Goal: Transaction & Acquisition: Purchase product/service

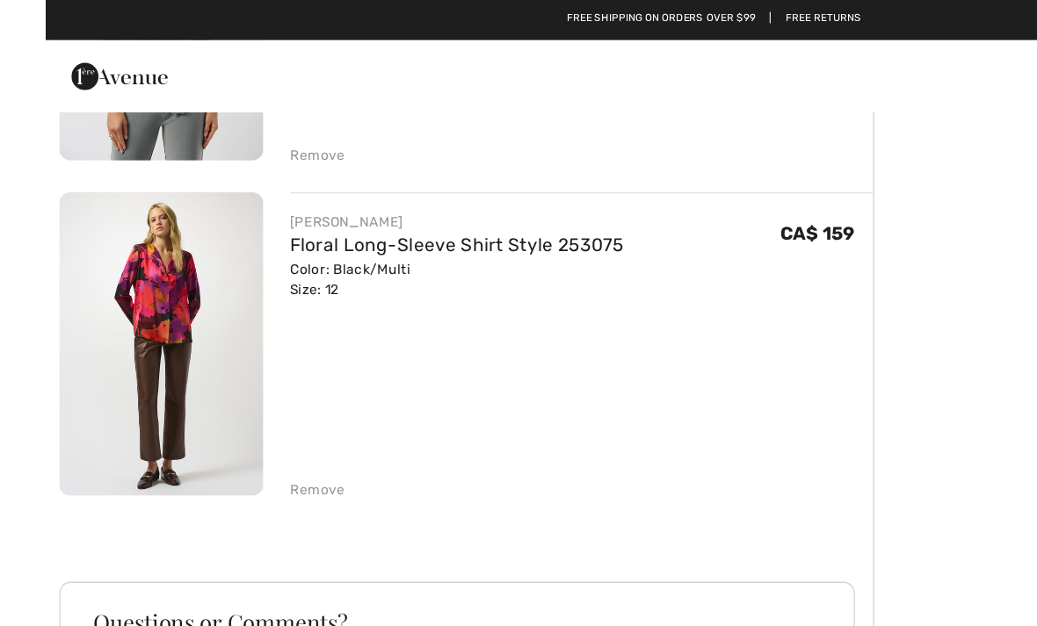
scroll to position [1302, 0]
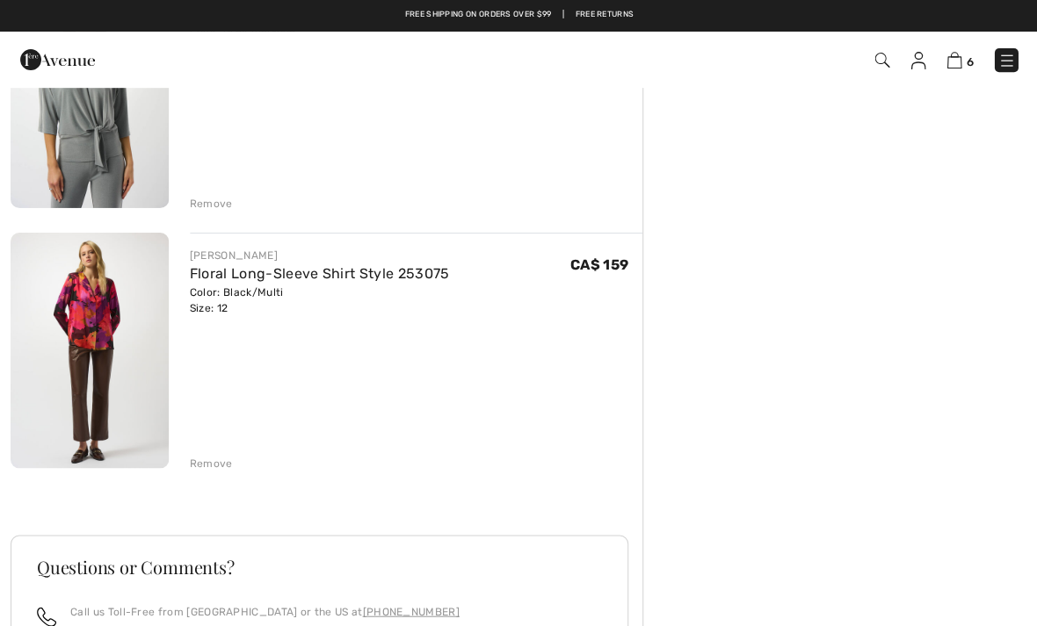
click at [242, 275] on link "Floral Long-Sleeve Shirt Style 253075" at bounding box center [319, 273] width 259 height 17
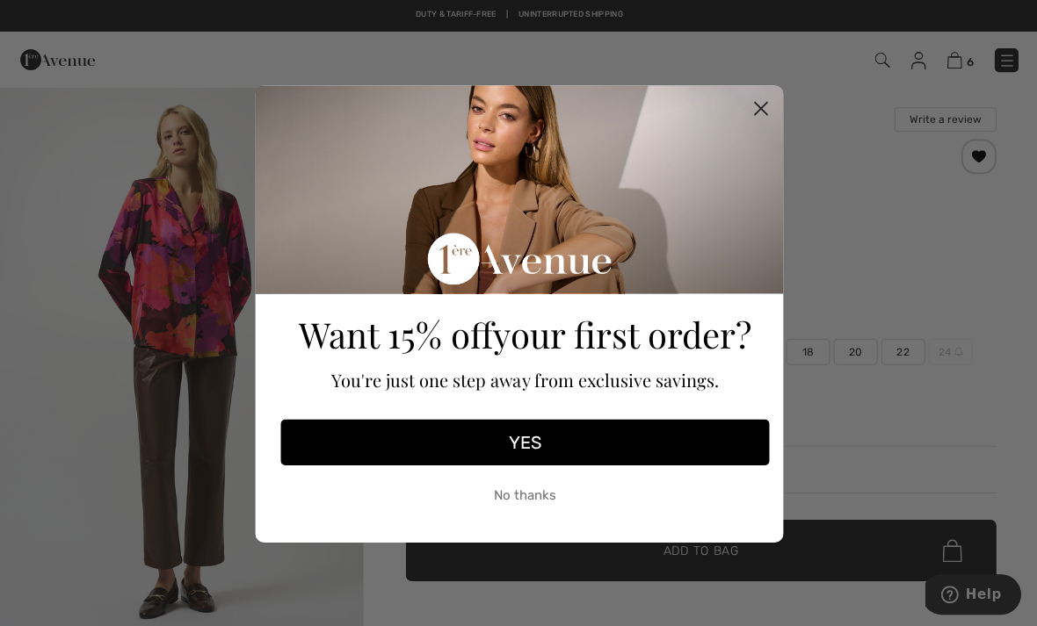
click at [761, 110] on icon "Close dialog" at bounding box center [760, 108] width 12 height 12
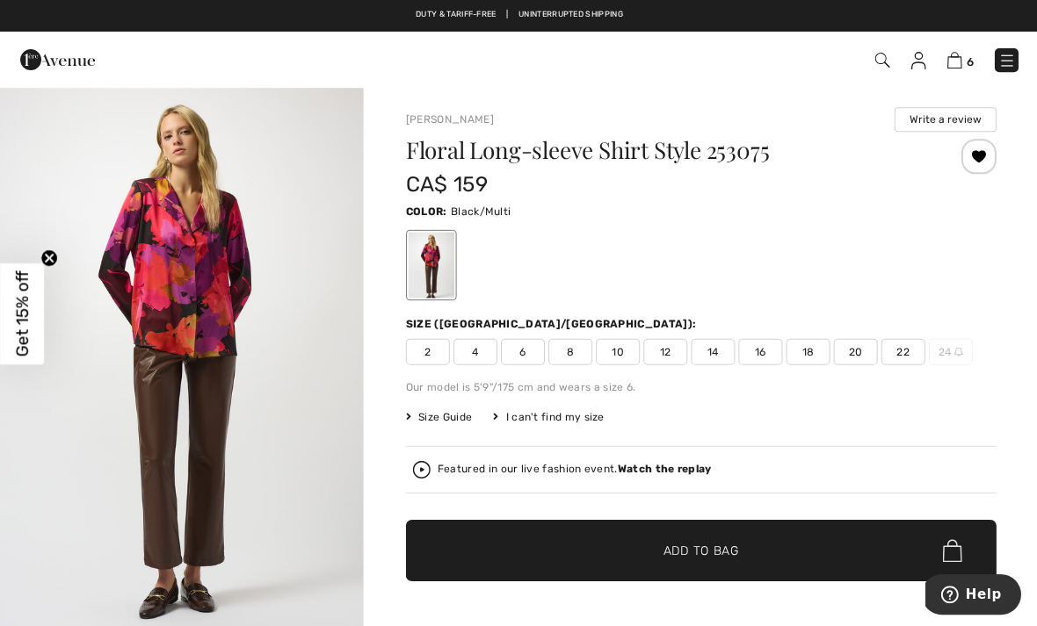
click at [956, 62] on img at bounding box center [952, 60] width 15 height 17
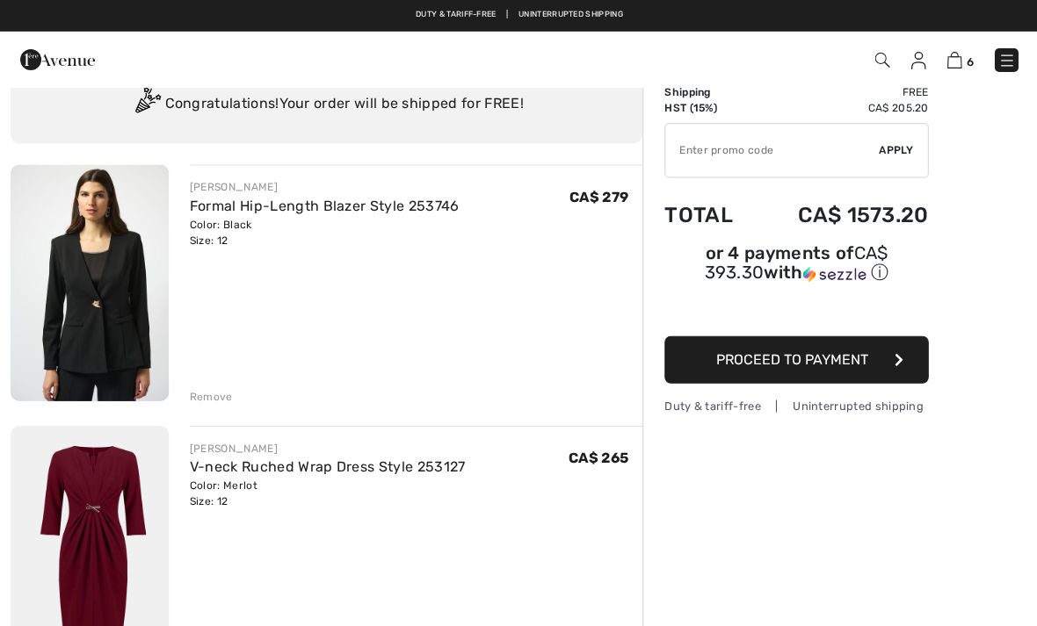
scroll to position [72, 0]
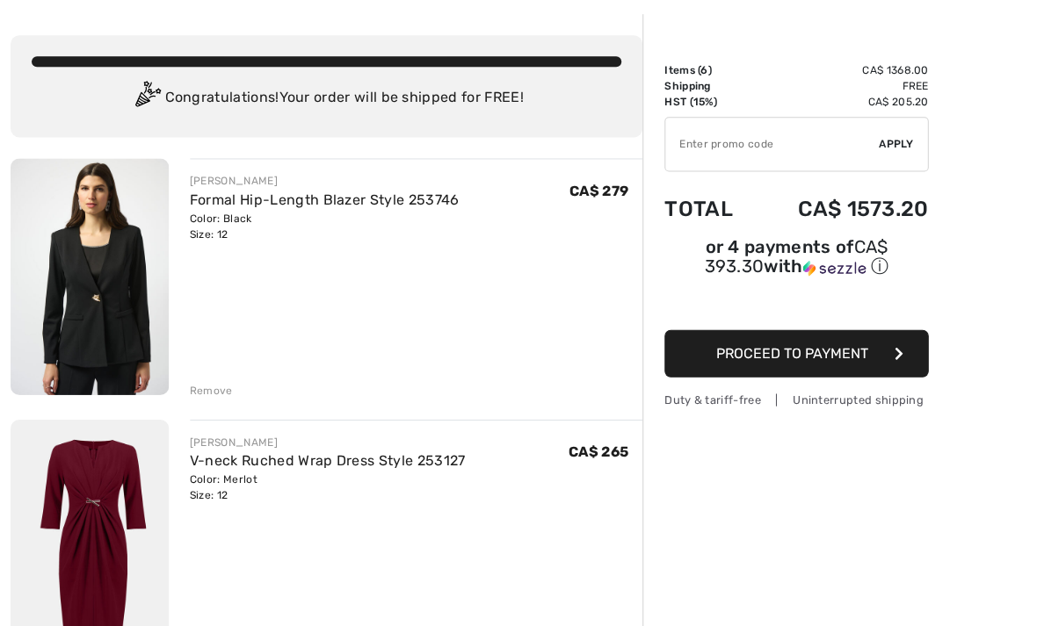
click at [212, 382] on div "Remove" at bounding box center [211, 390] width 43 height 16
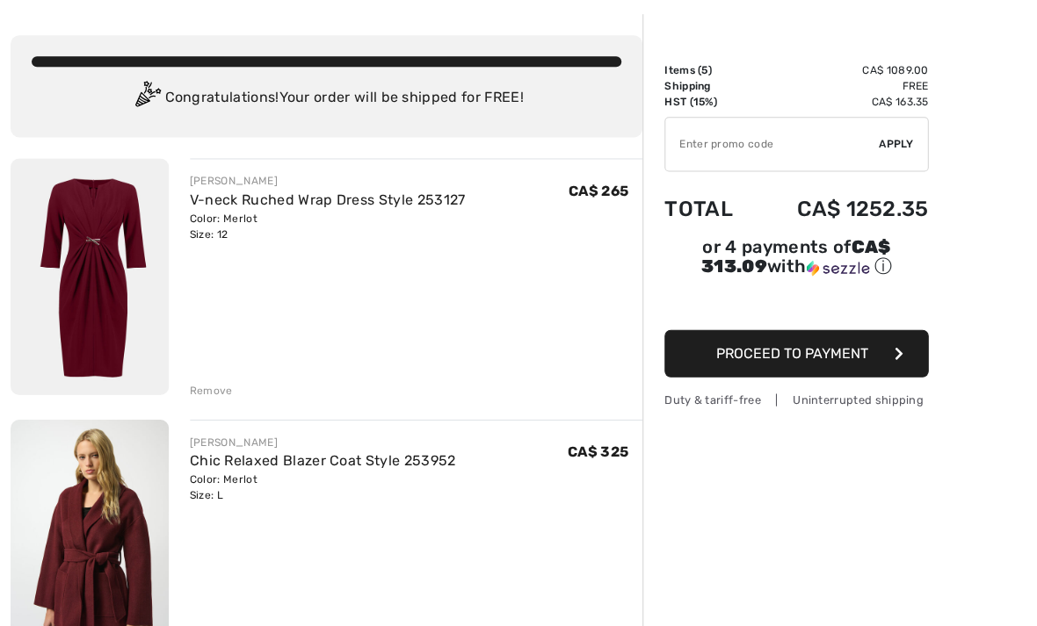
click at [213, 387] on div "Remove" at bounding box center [211, 390] width 43 height 16
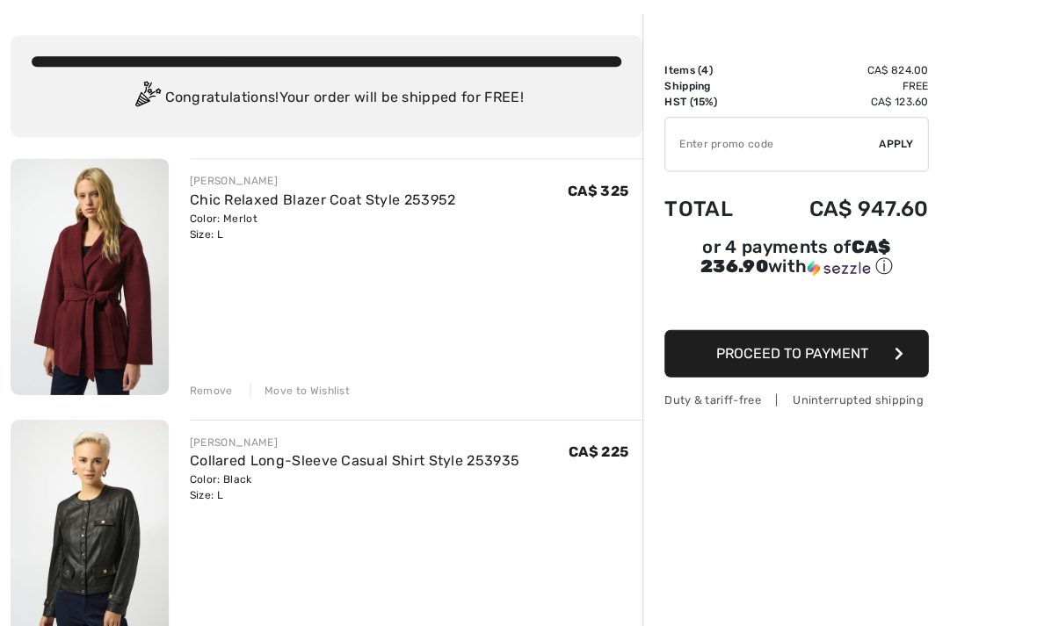
click at [353, 202] on link "Chic Relaxed Blazer Coat Style 253952" at bounding box center [322, 199] width 265 height 17
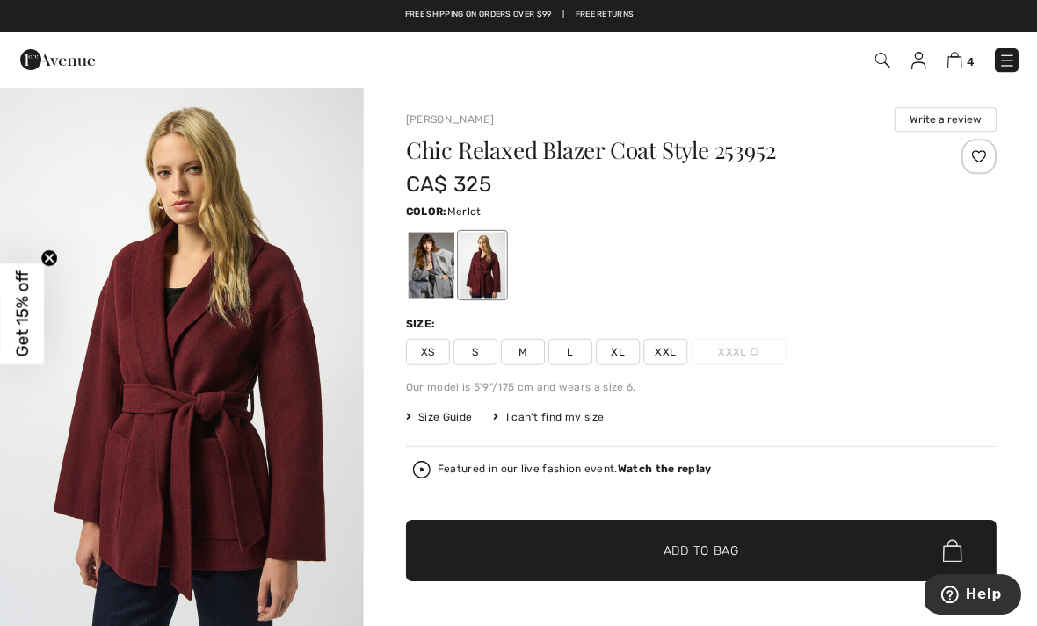
click at [942, 61] on span "4" at bounding box center [731, 60] width 570 height 24
click at [955, 60] on img at bounding box center [952, 60] width 15 height 17
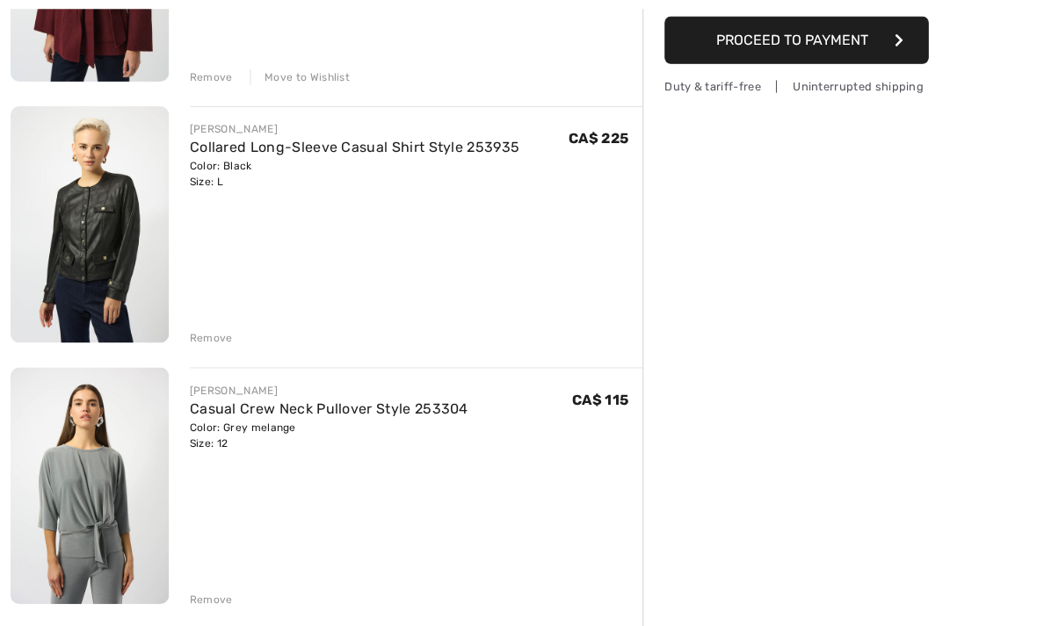
scroll to position [386, 0]
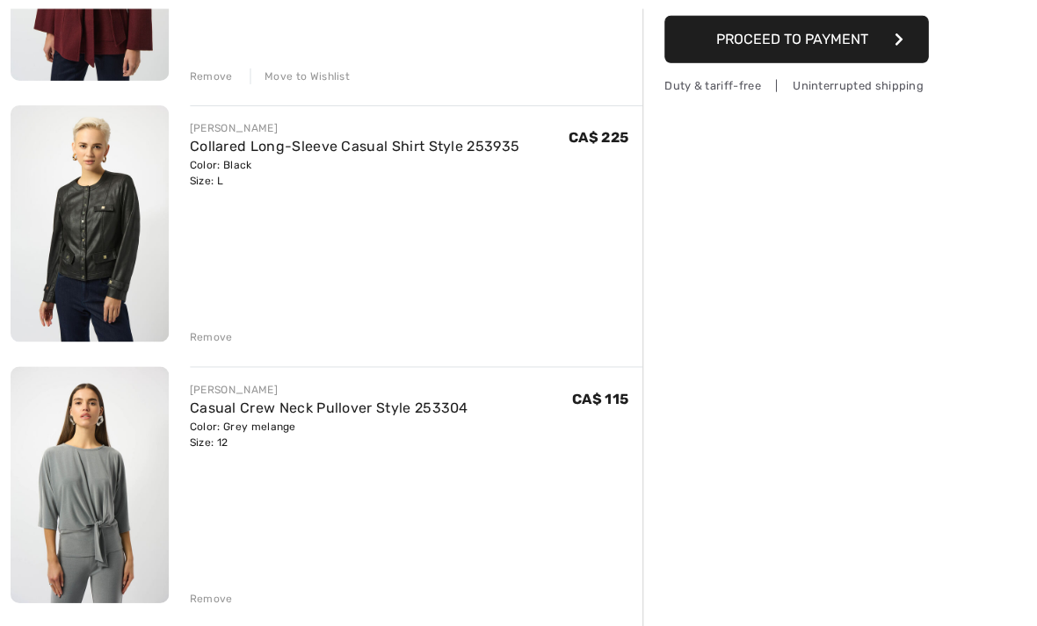
click at [820, 93] on div "Duty & tariff-free | Uninterrupted shipping" at bounding box center [795, 85] width 264 height 17
click at [221, 582] on div "JOSEPH RIBKOFF Casual Crew Neck Pullover Style 253304 Color: Grey melange Size:…" at bounding box center [416, 486] width 452 height 240
click at [201, 594] on div "Remove" at bounding box center [211, 598] width 43 height 16
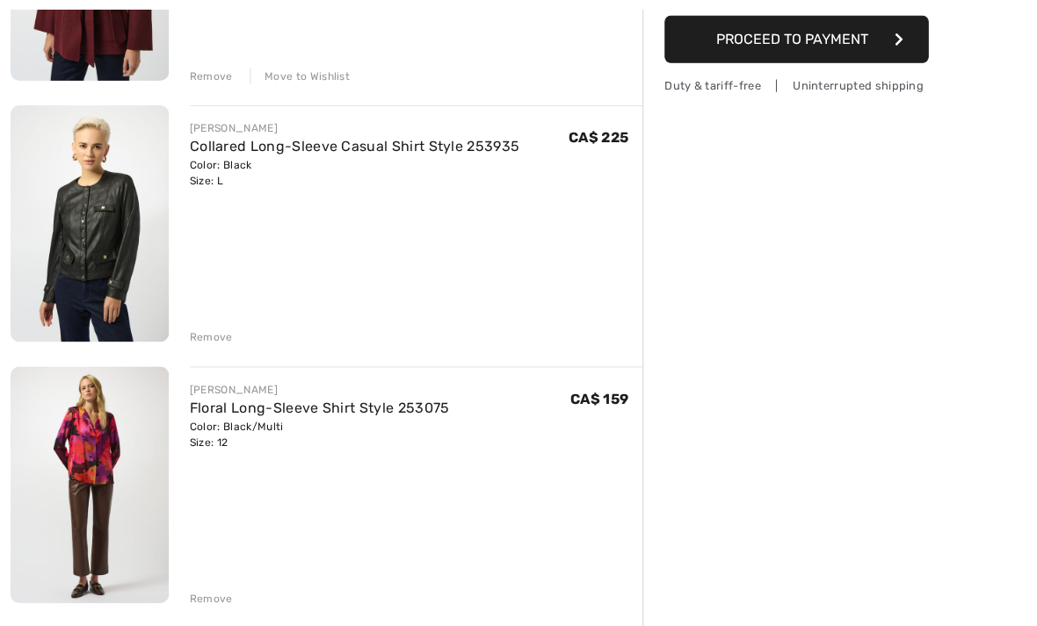
click at [223, 341] on div "Remove" at bounding box center [211, 337] width 43 height 16
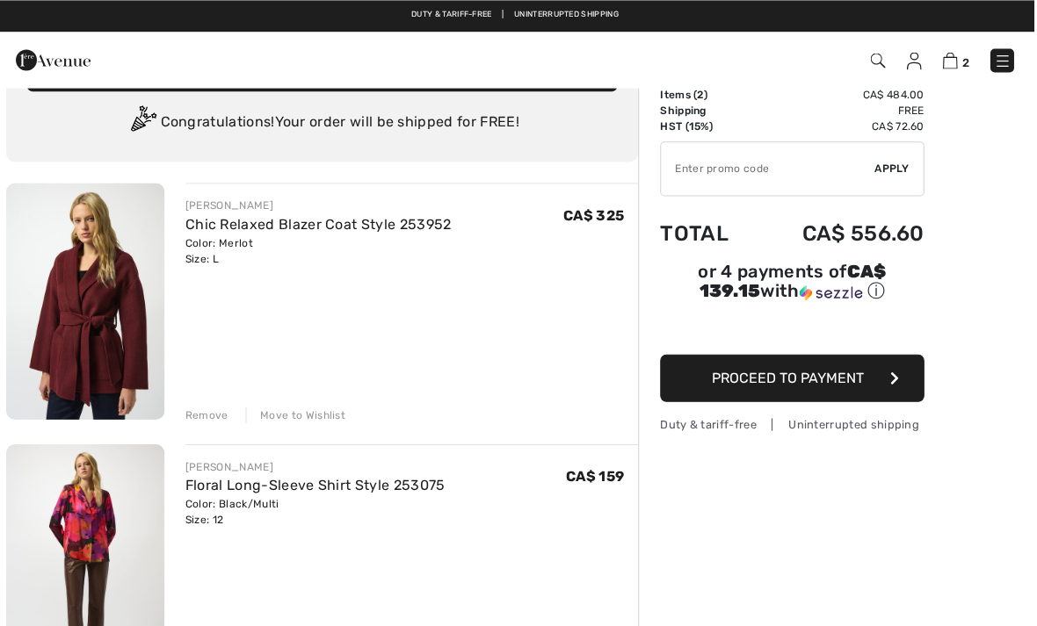
scroll to position [0, 0]
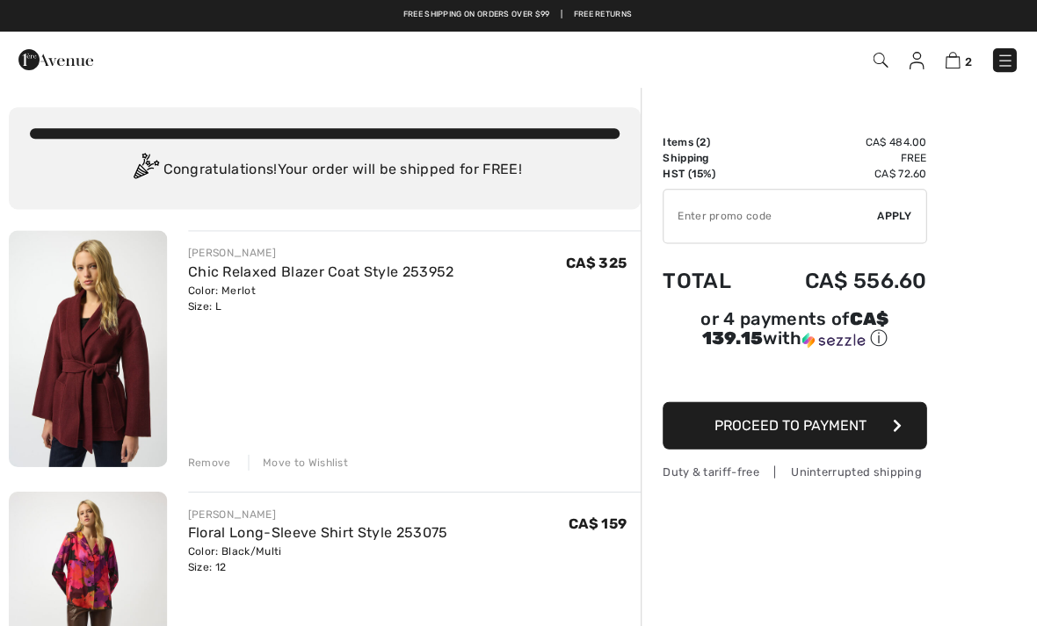
click at [996, 61] on img at bounding box center [1005, 61] width 18 height 18
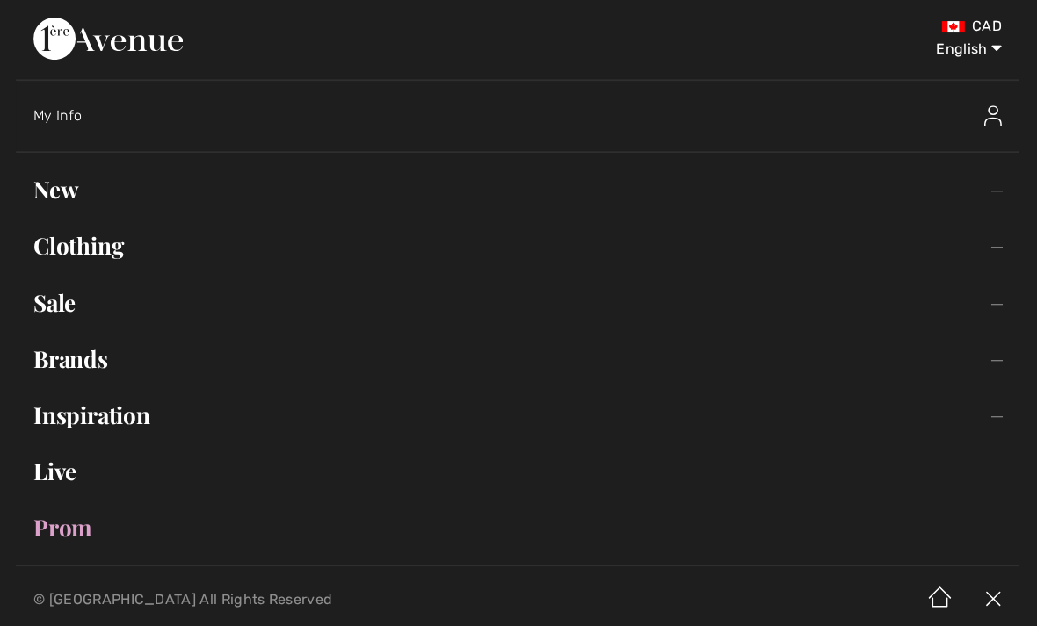
click at [995, 255] on link "Clothing Toggle submenu" at bounding box center [519, 246] width 1002 height 39
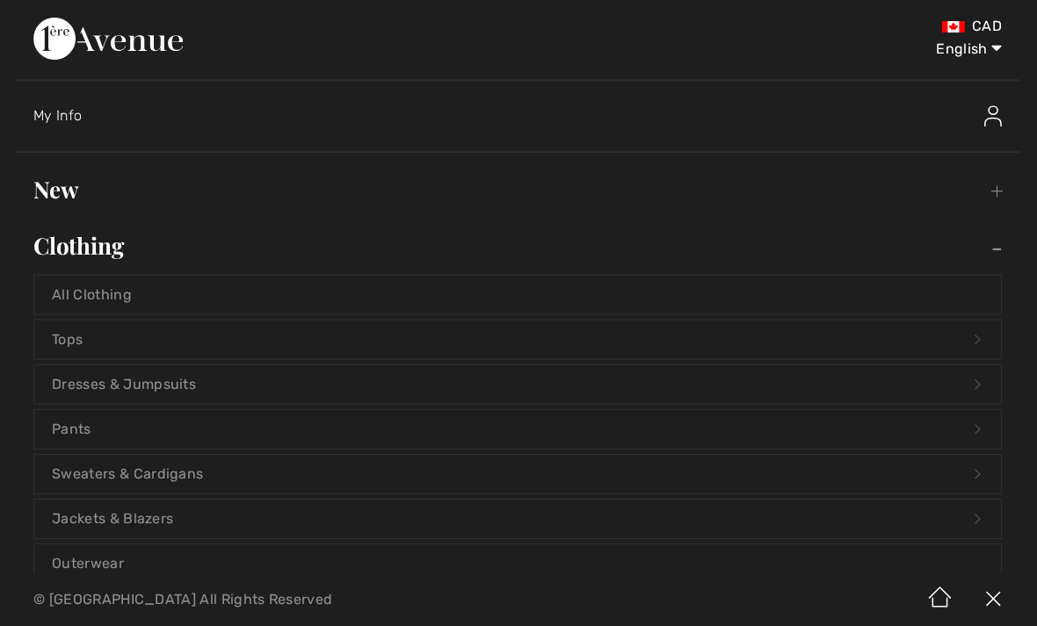
click at [264, 438] on link "Pants Open submenu" at bounding box center [518, 428] width 965 height 39
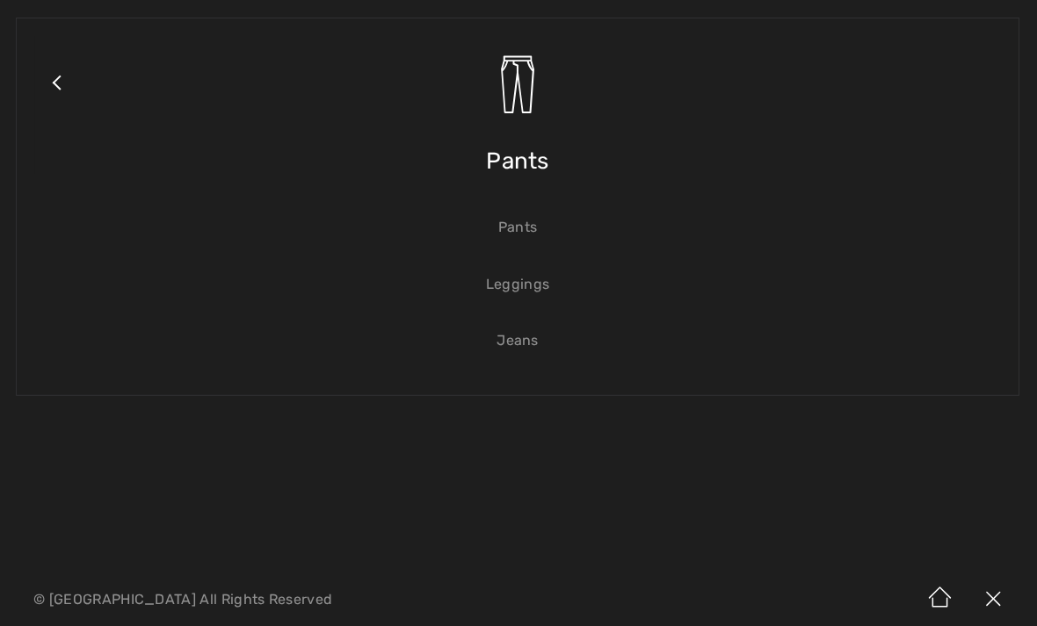
click at [527, 232] on link "Pants" at bounding box center [518, 227] width 965 height 39
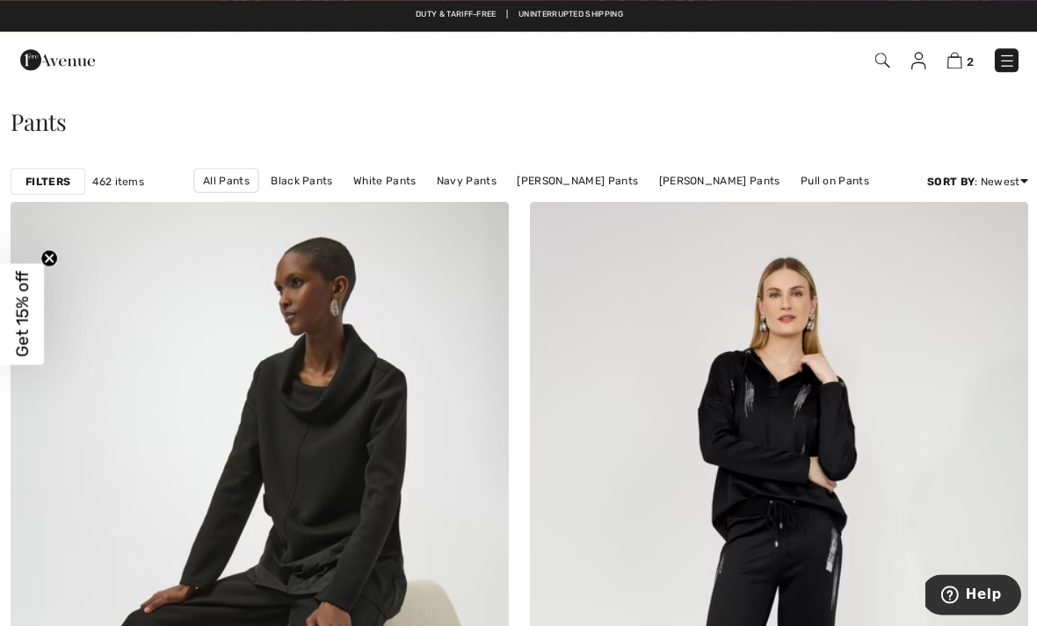
scroll to position [134, 0]
click at [919, 85] on div "2 Checkout" at bounding box center [518, 60] width 1037 height 56
click at [51, 178] on strong "Filters" at bounding box center [47, 181] width 45 height 16
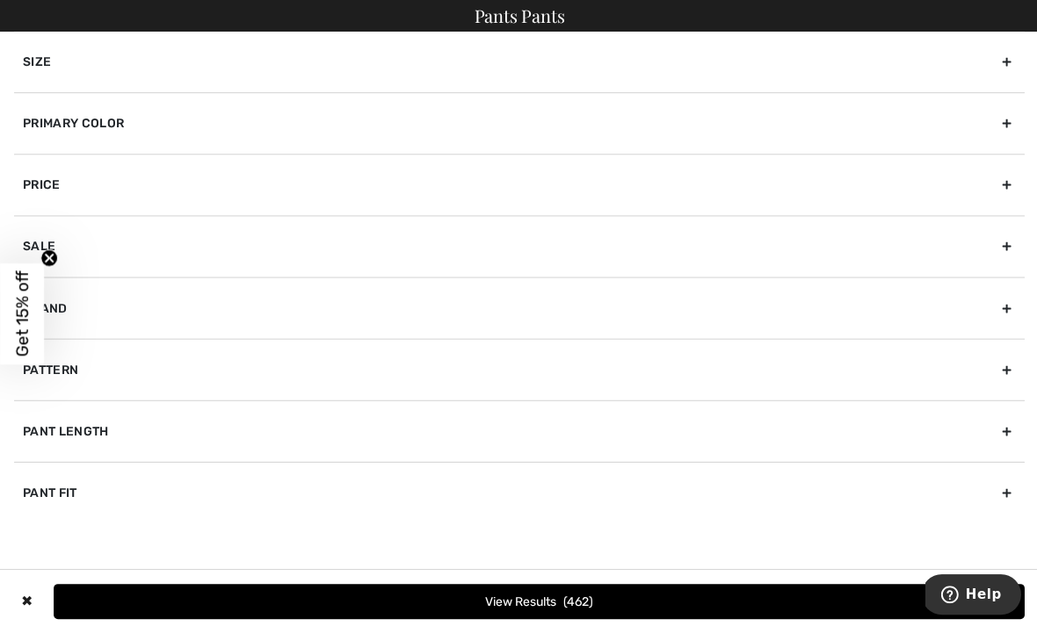
click at [409, 110] on div "Primary Color" at bounding box center [518, 122] width 1009 height 61
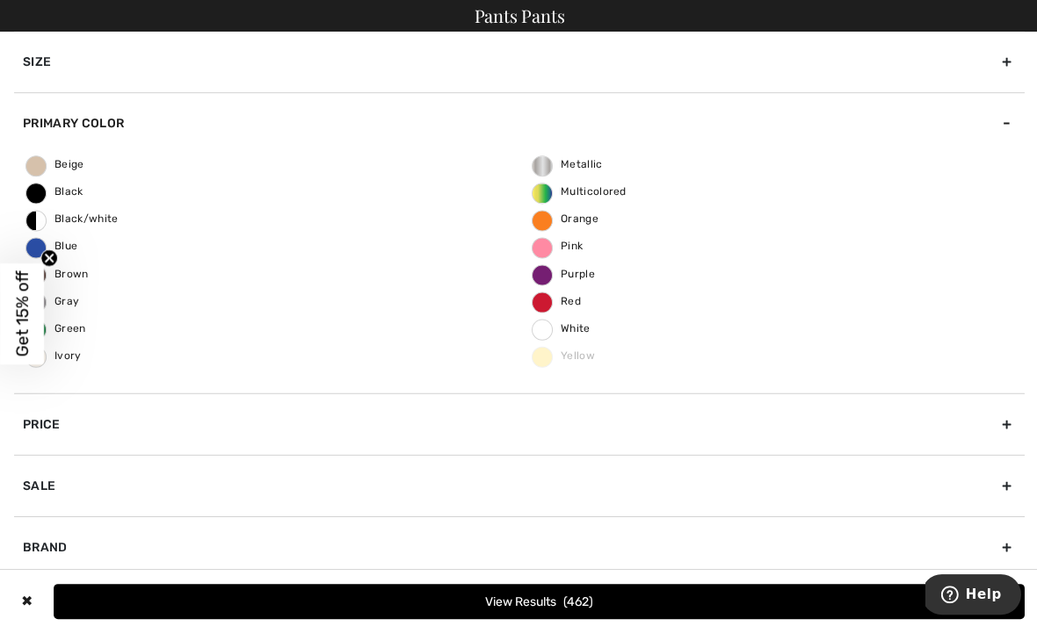
click at [47, 194] on span "Black" at bounding box center [54, 191] width 57 height 12
click at [0, 0] on input "Black" at bounding box center [0, 0] width 0 height 0
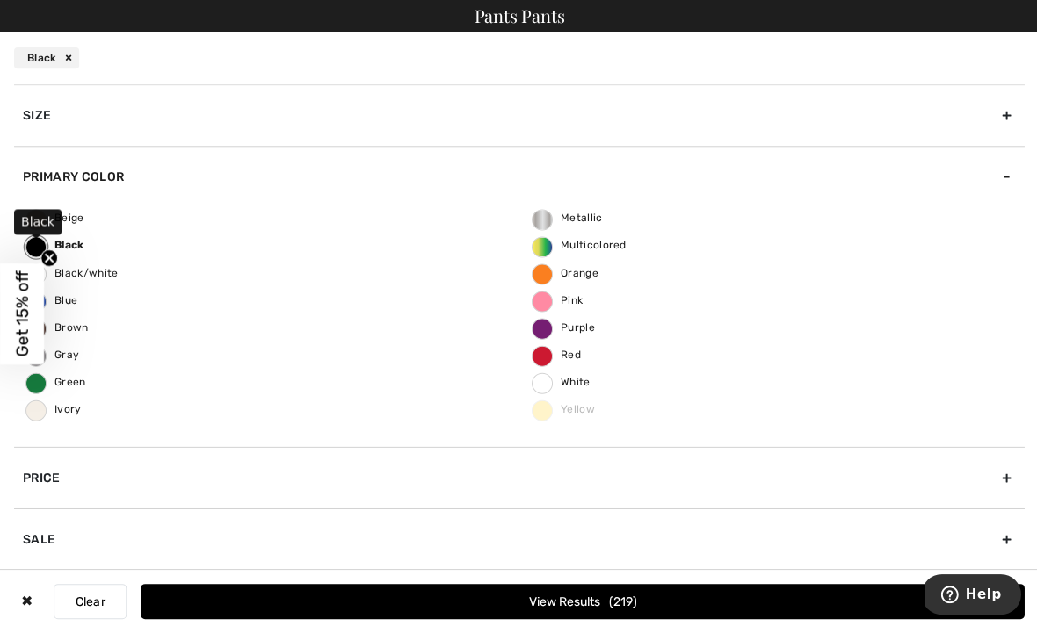
click at [661, 618] on button "View Results 219" at bounding box center [582, 600] width 882 height 35
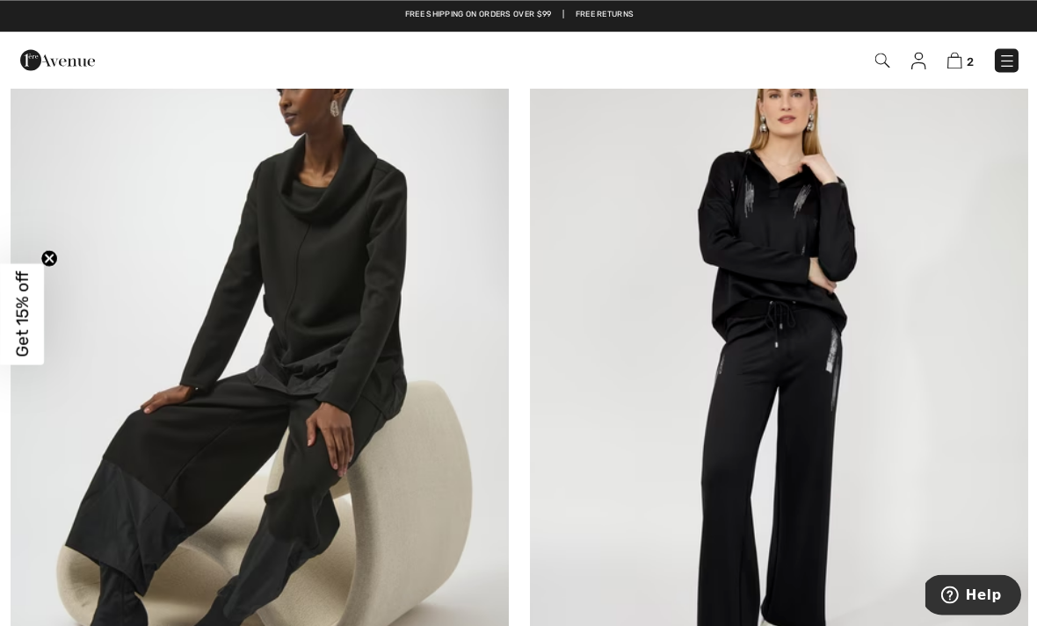
scroll to position [334, 0]
click at [408, 280] on img at bounding box center [259, 375] width 497 height 746
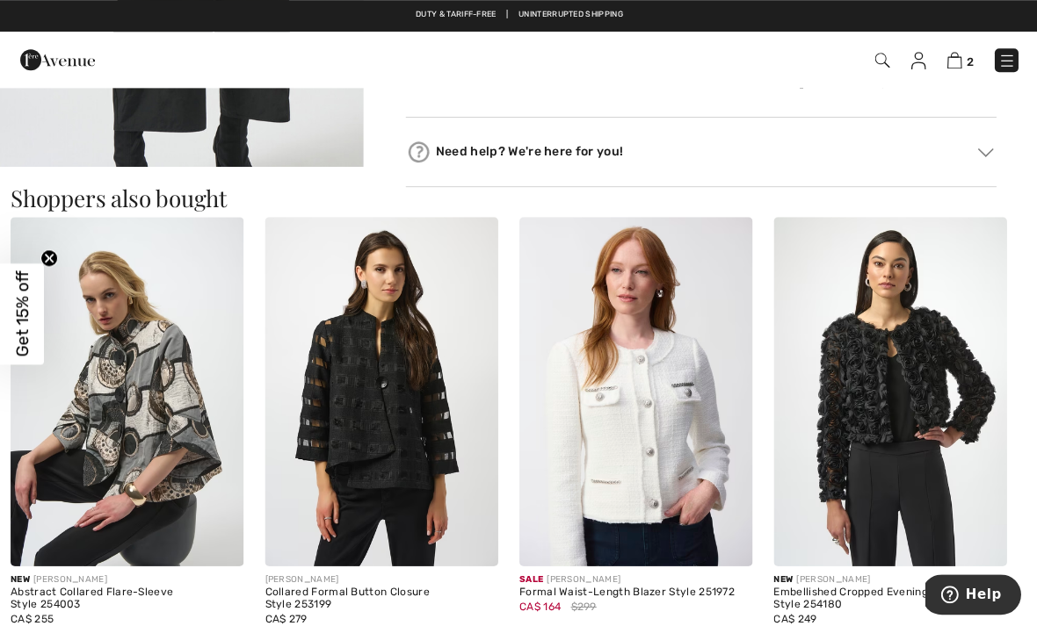
scroll to position [1002, 0]
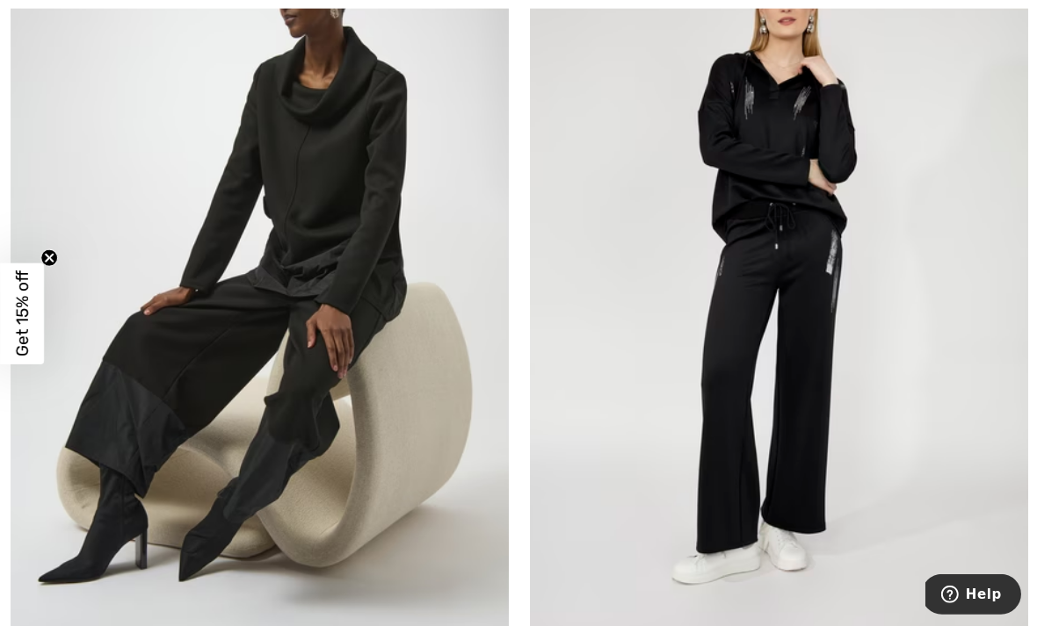
scroll to position [432, 0]
click at [937, 151] on img at bounding box center [777, 276] width 497 height 746
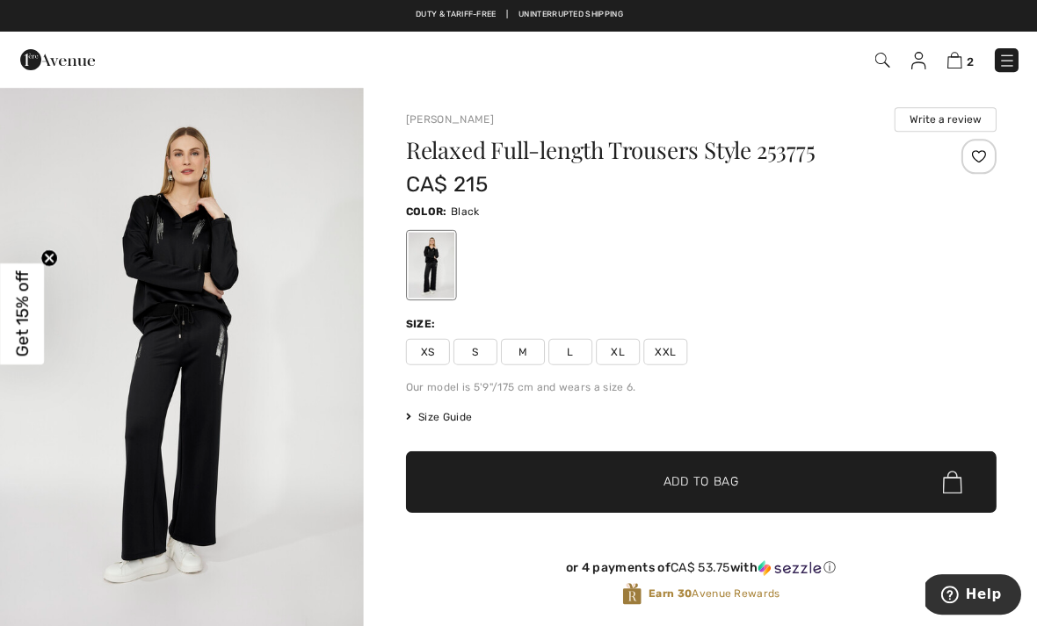
click at [976, 162] on div at bounding box center [976, 156] width 35 height 35
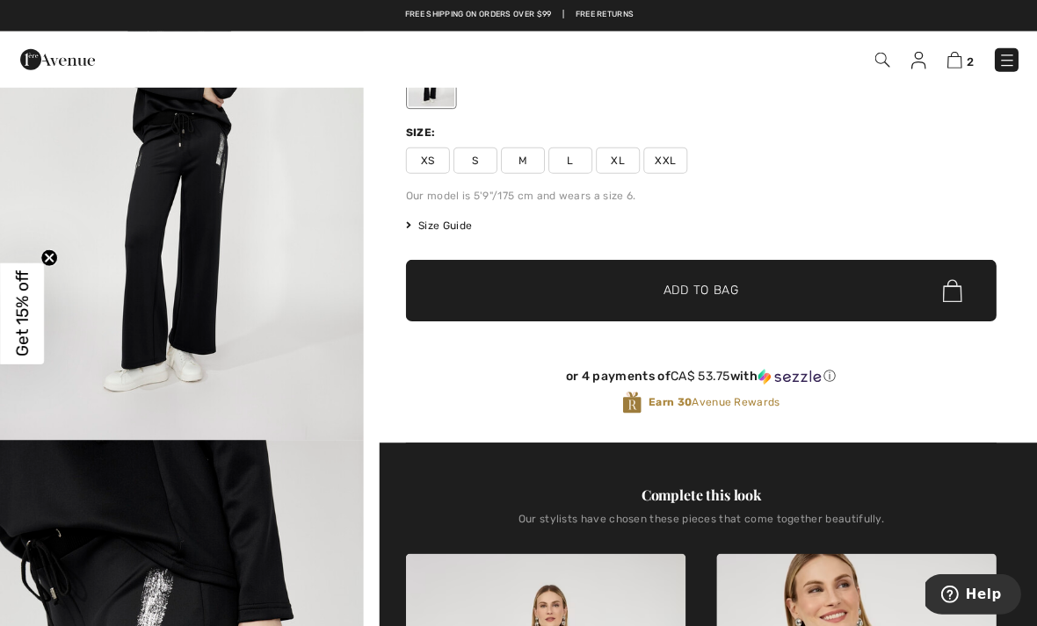
scroll to position [187, 0]
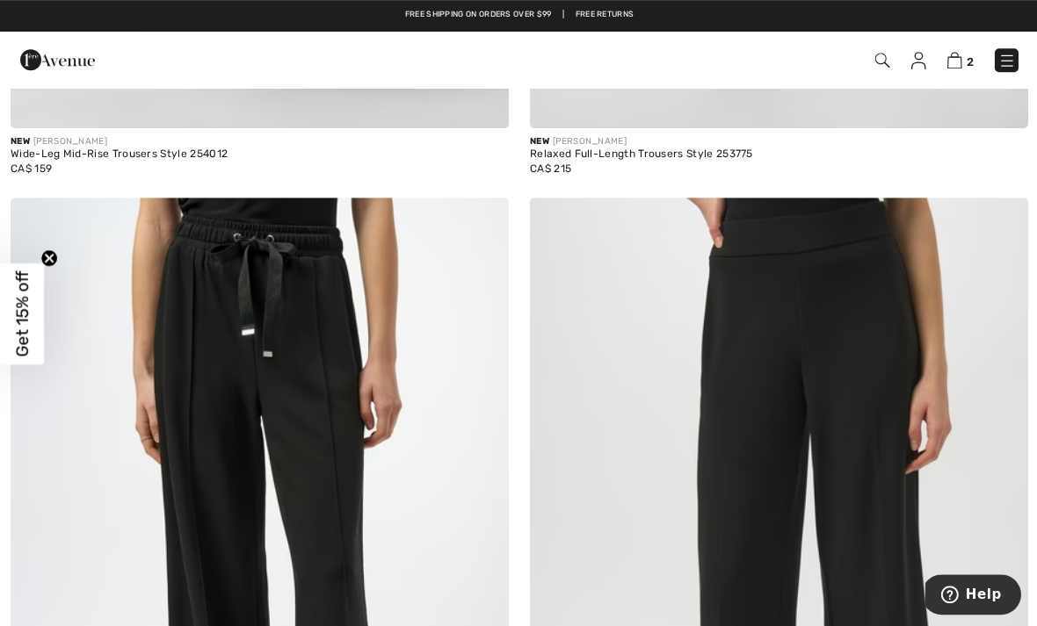
scroll to position [901, 0]
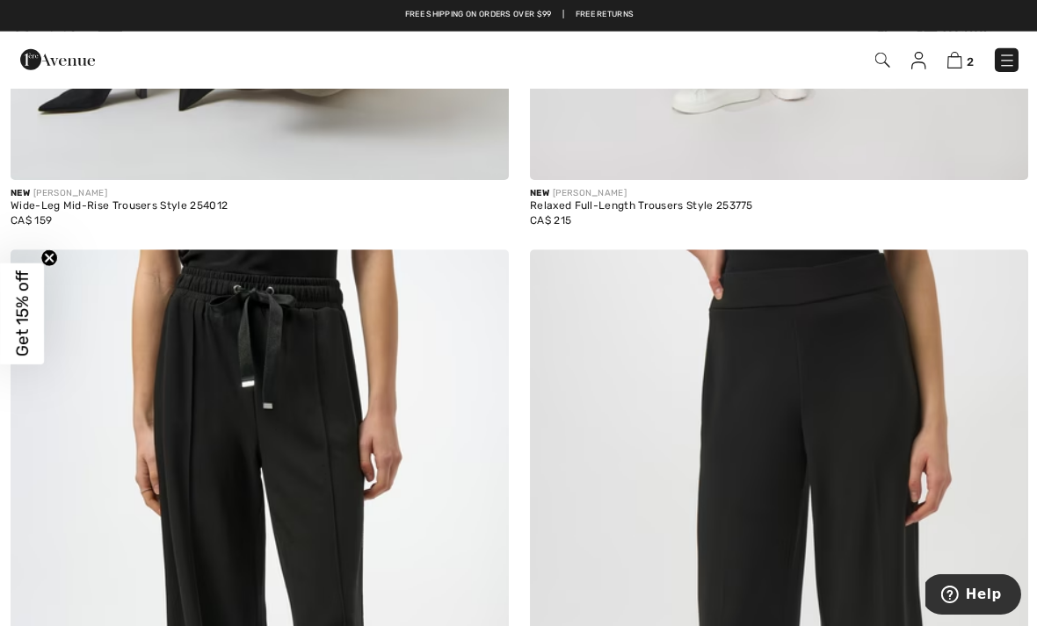
click at [999, 272] on img at bounding box center [1000, 276] width 16 height 14
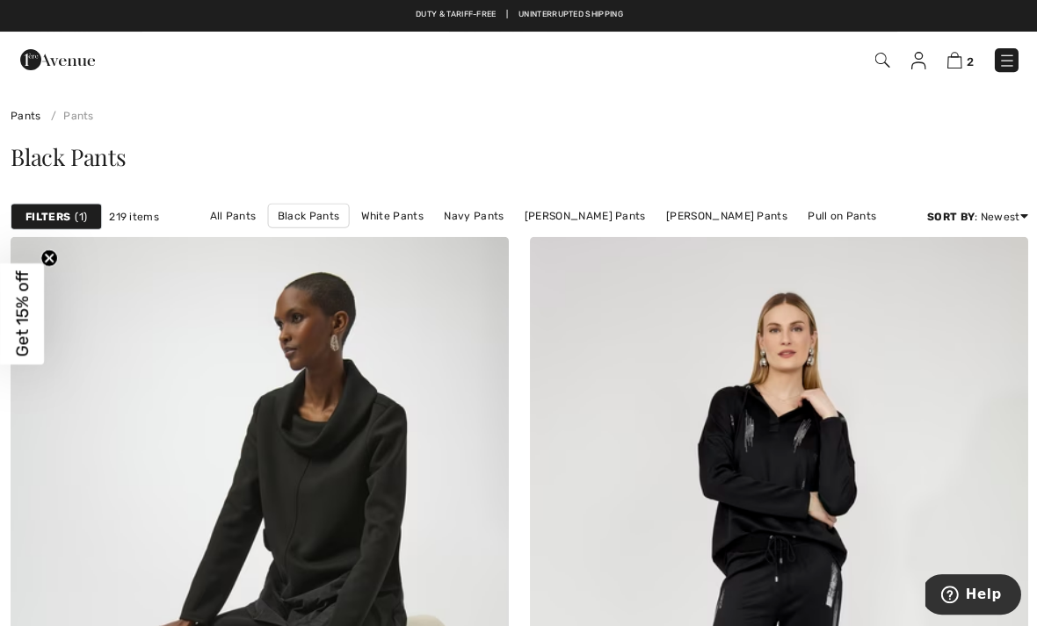
scroll to position [98, 0]
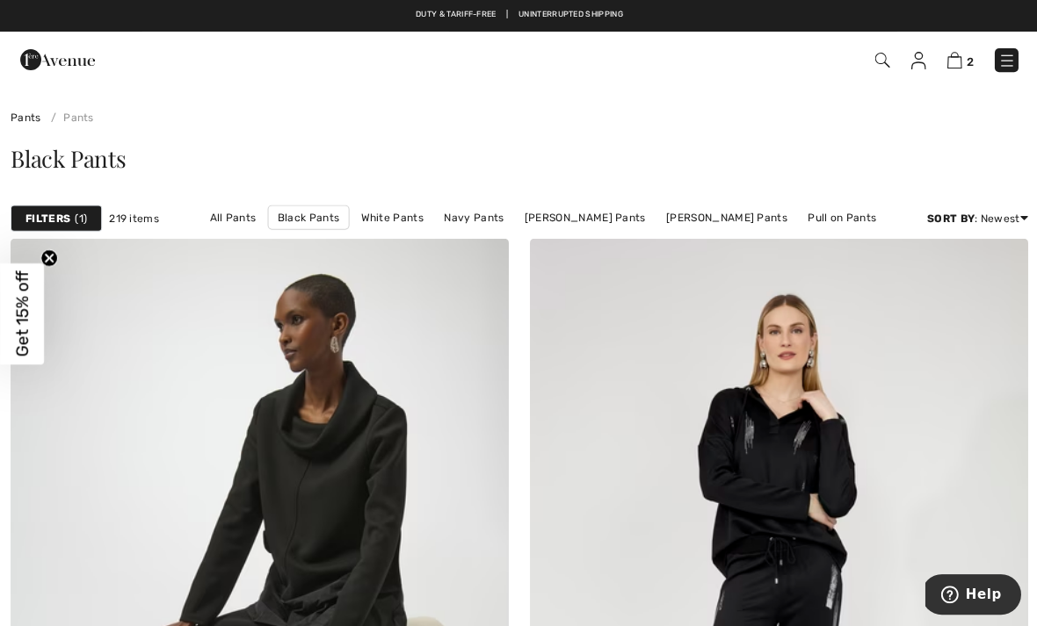
click at [948, 273] on img at bounding box center [777, 611] width 497 height 746
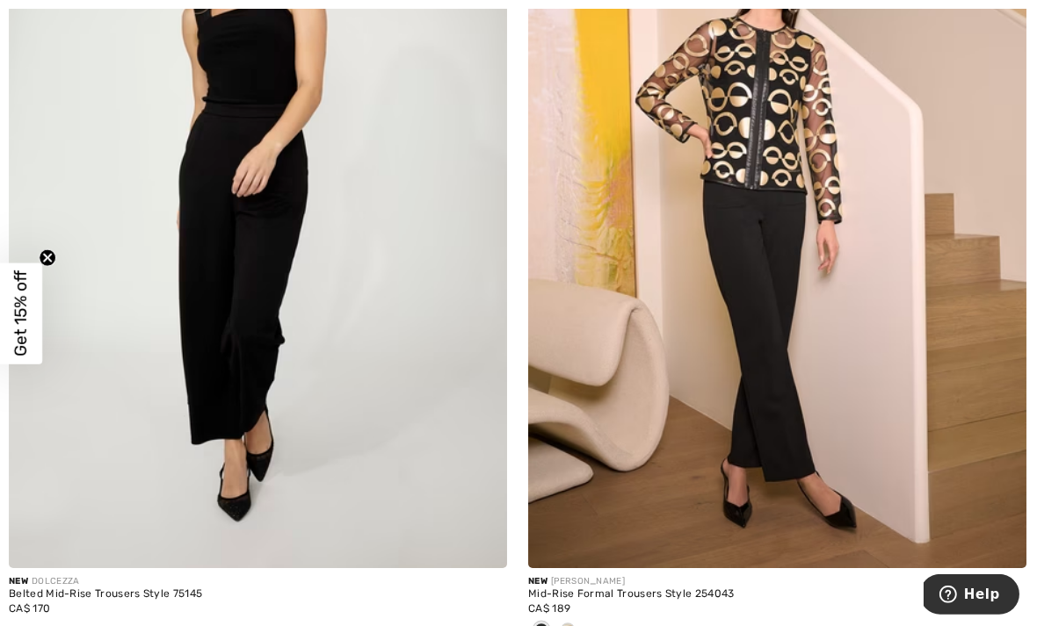
scroll to position [4620, 0]
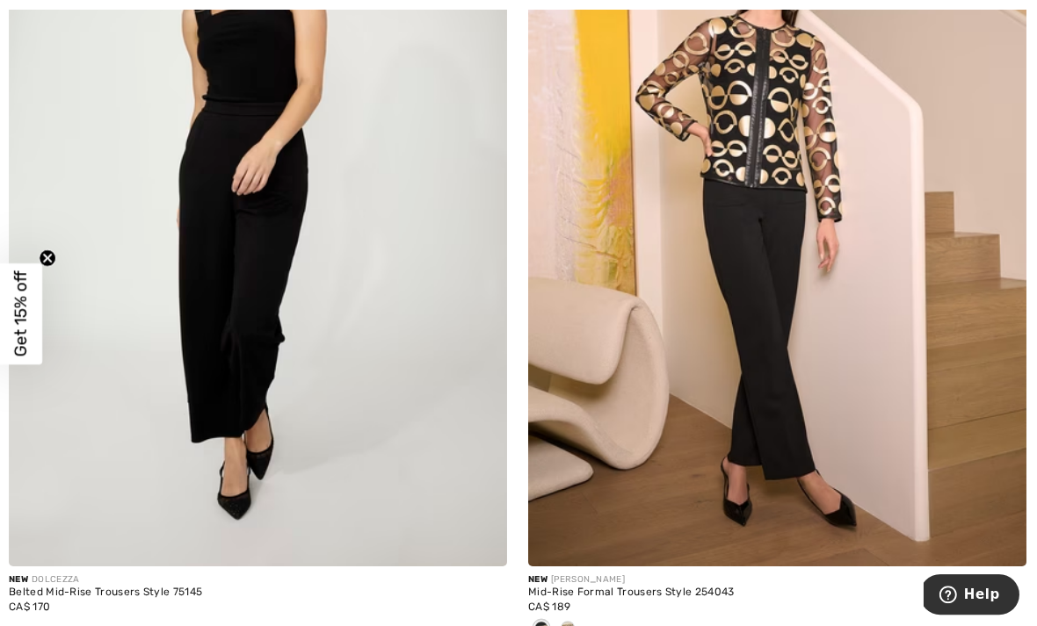
click at [788, 286] on img at bounding box center [777, 193] width 497 height 746
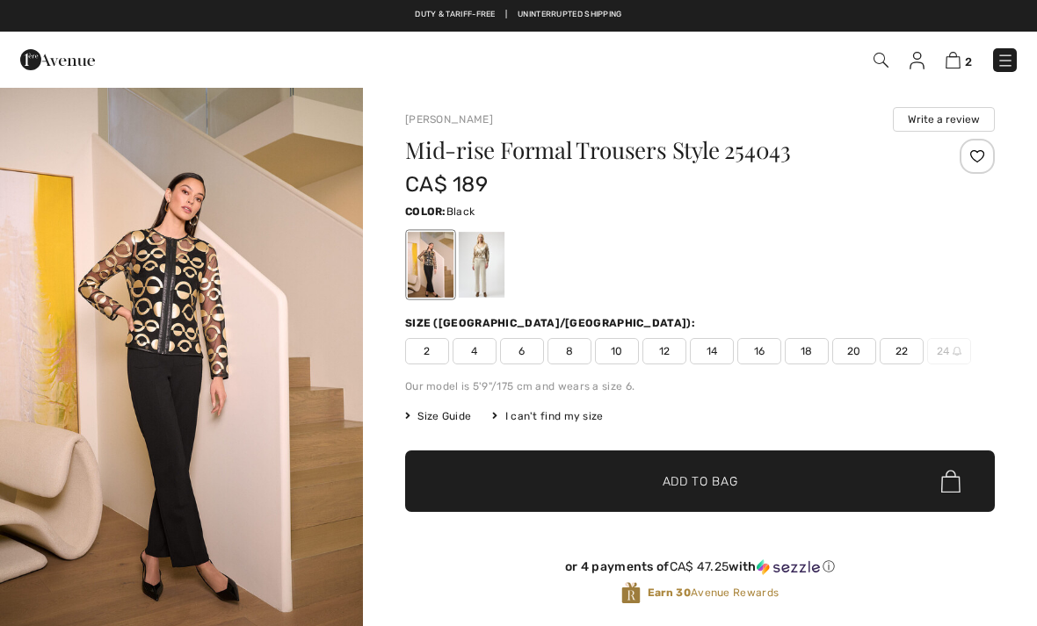
checkbox input "true"
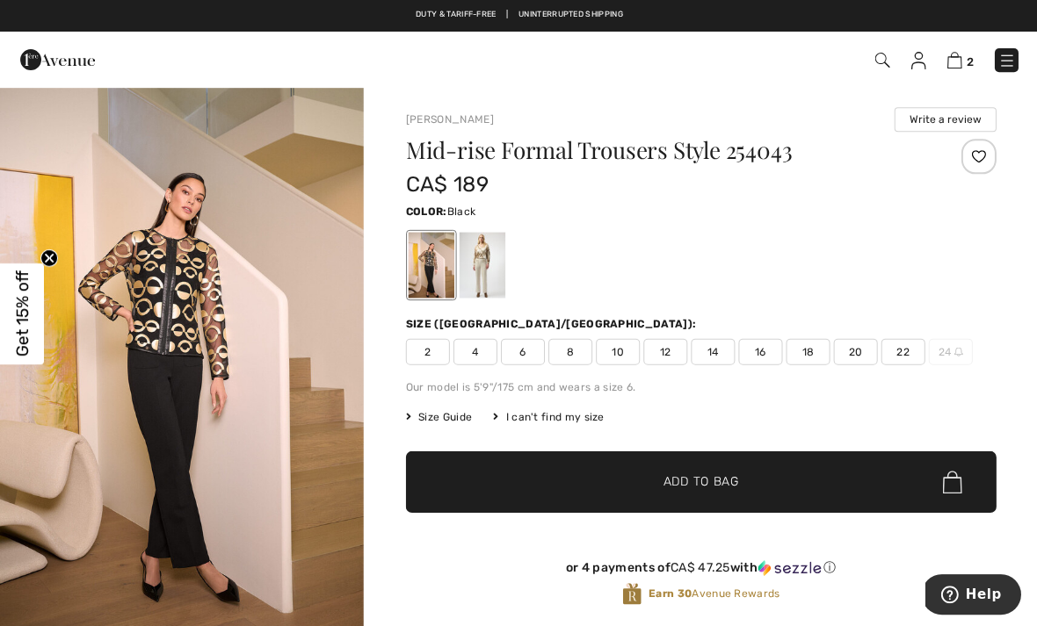
click at [477, 285] on div at bounding box center [482, 265] width 46 height 66
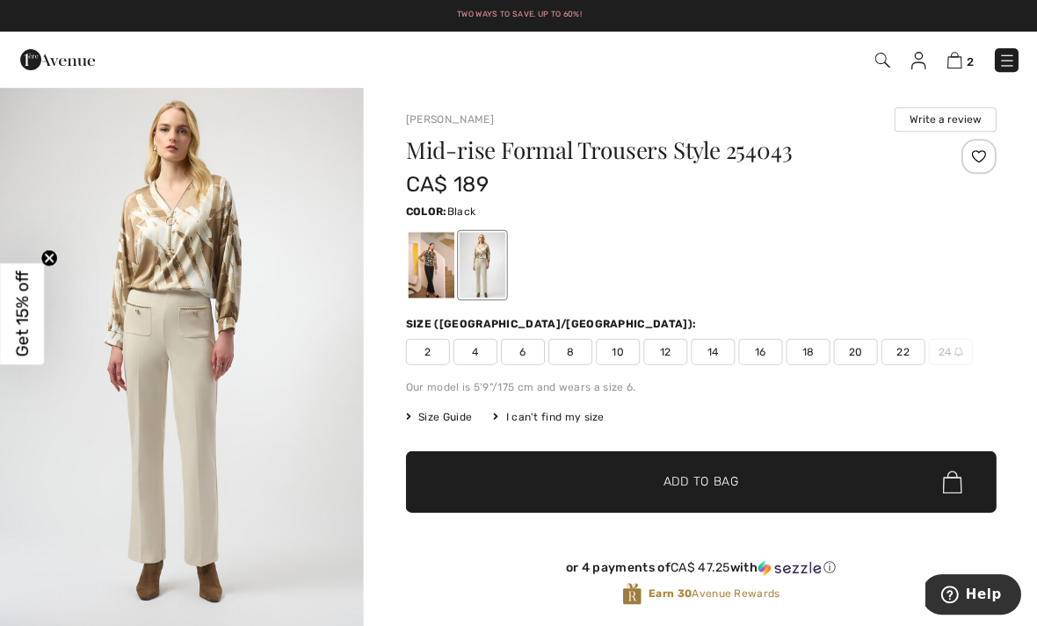
click at [437, 282] on div at bounding box center [431, 265] width 46 height 66
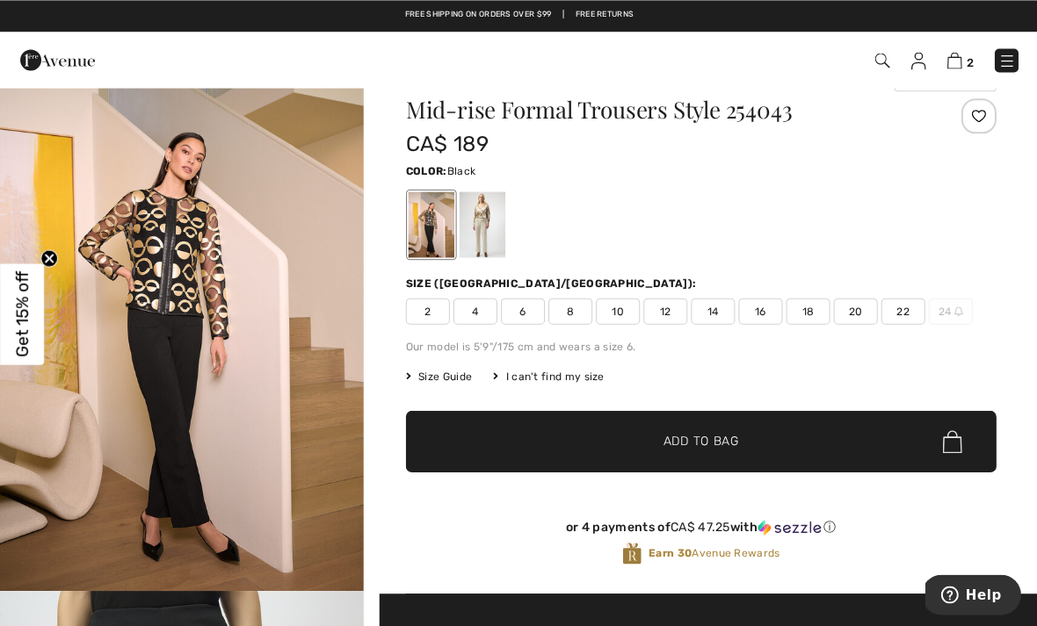
scroll to position [40, 0]
click at [469, 264] on div "Mid-rise Formal Trousers Style 254043 CA$ 189 Color: Black Black Size (CA/US): …" at bounding box center [699, 345] width 589 height 495
click at [485, 243] on div at bounding box center [482, 225] width 46 height 66
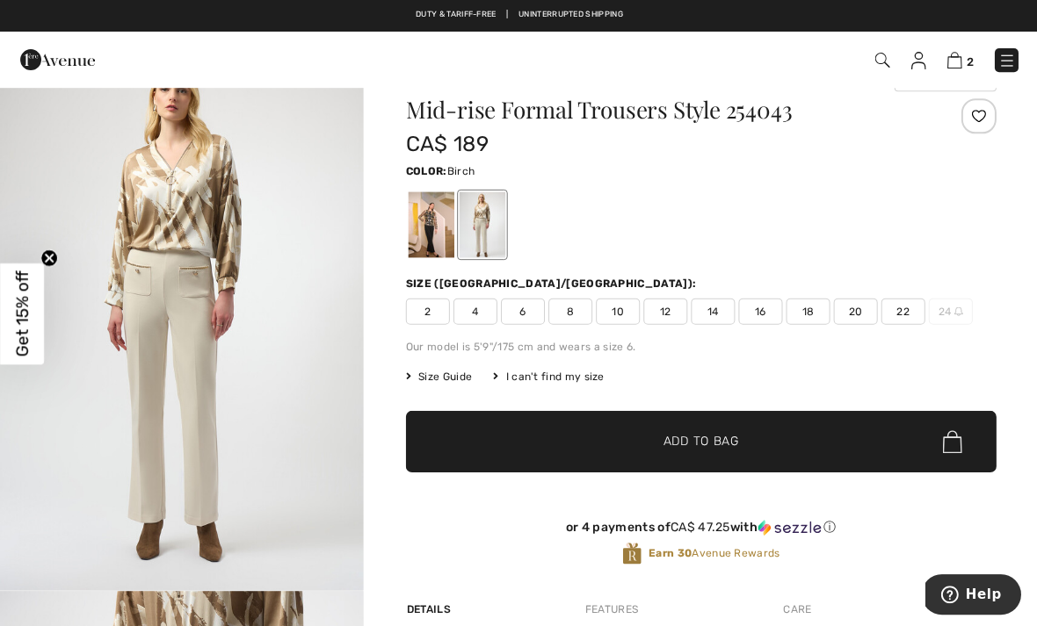
scroll to position [0, 0]
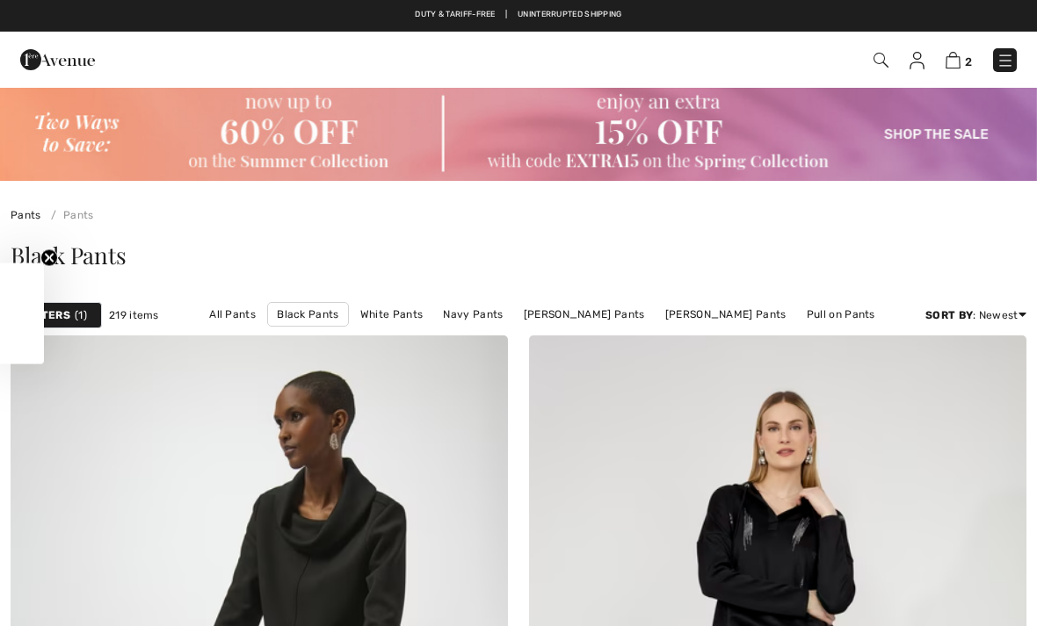
scroll to position [4668, 0]
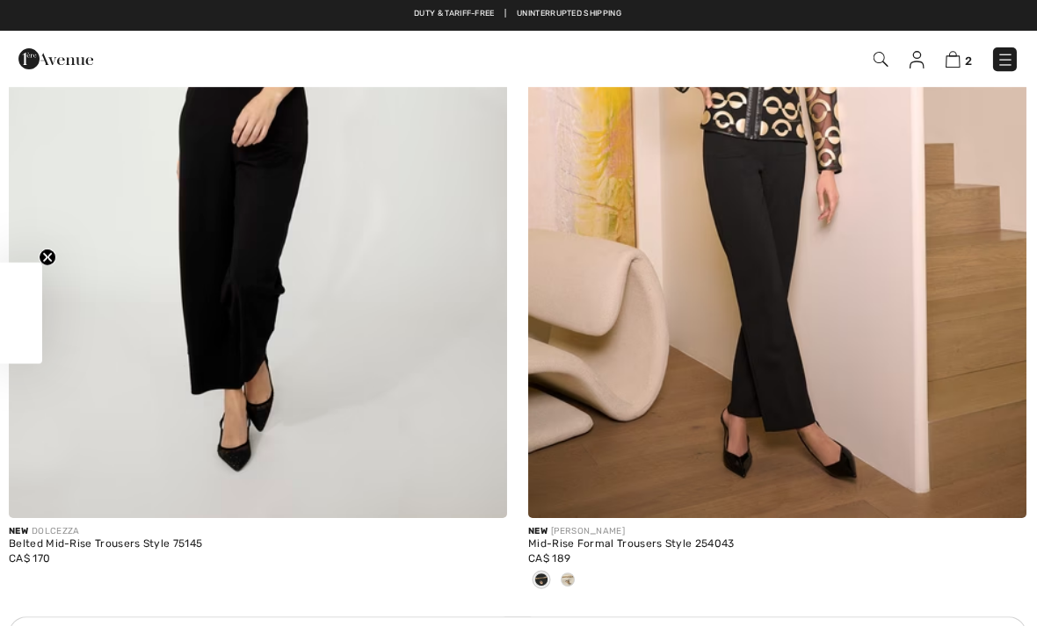
checkbox input "true"
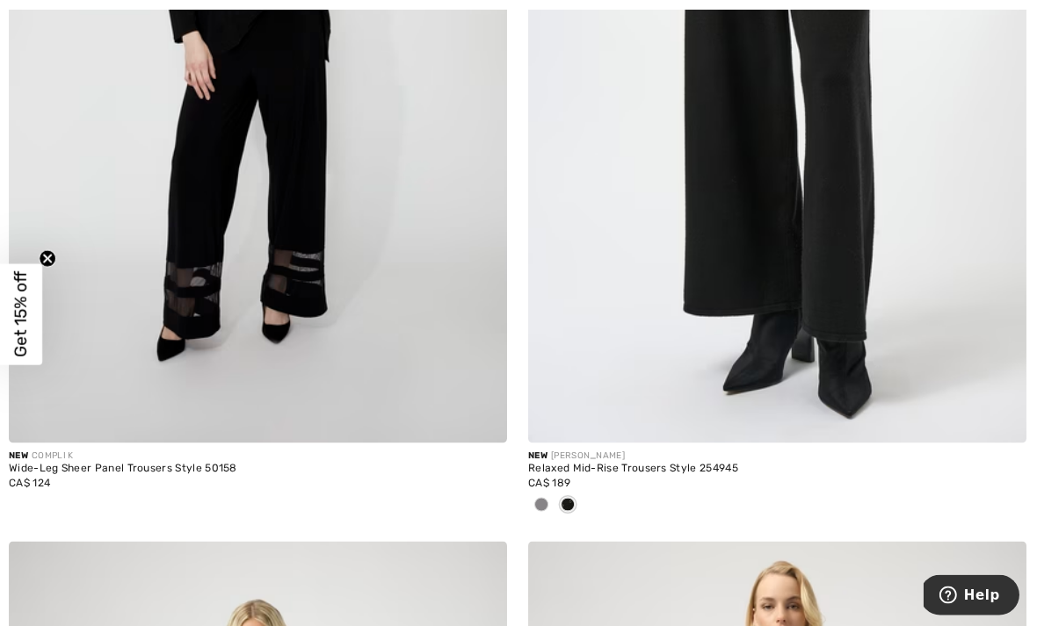
scroll to position [9068, 0]
click at [542, 496] on span at bounding box center [542, 503] width 14 height 14
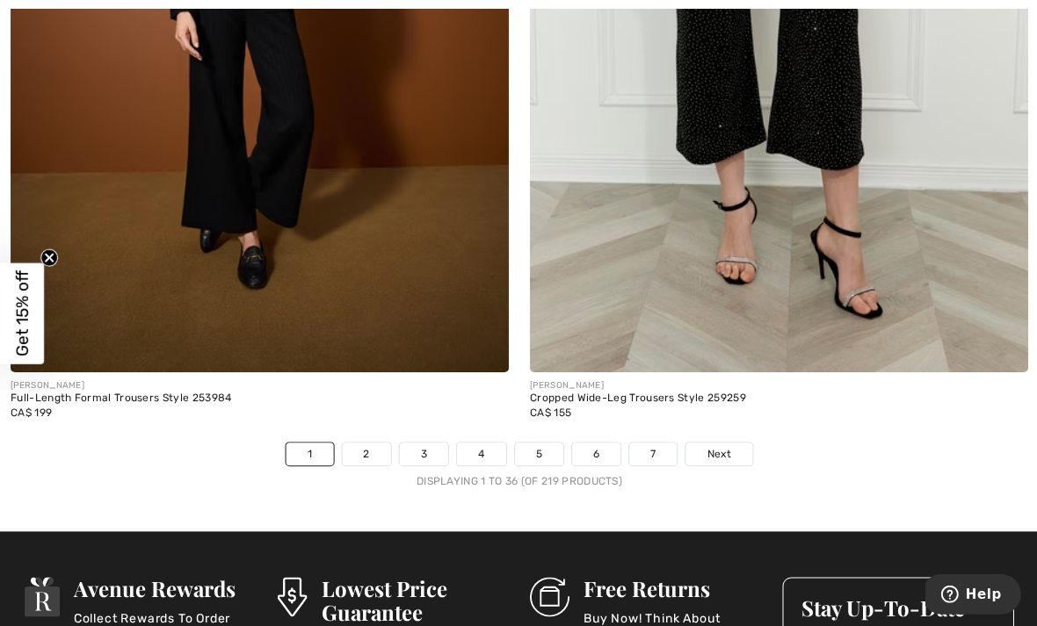
scroll to position [15180, 0]
click at [727, 442] on link "Next" at bounding box center [717, 453] width 66 height 23
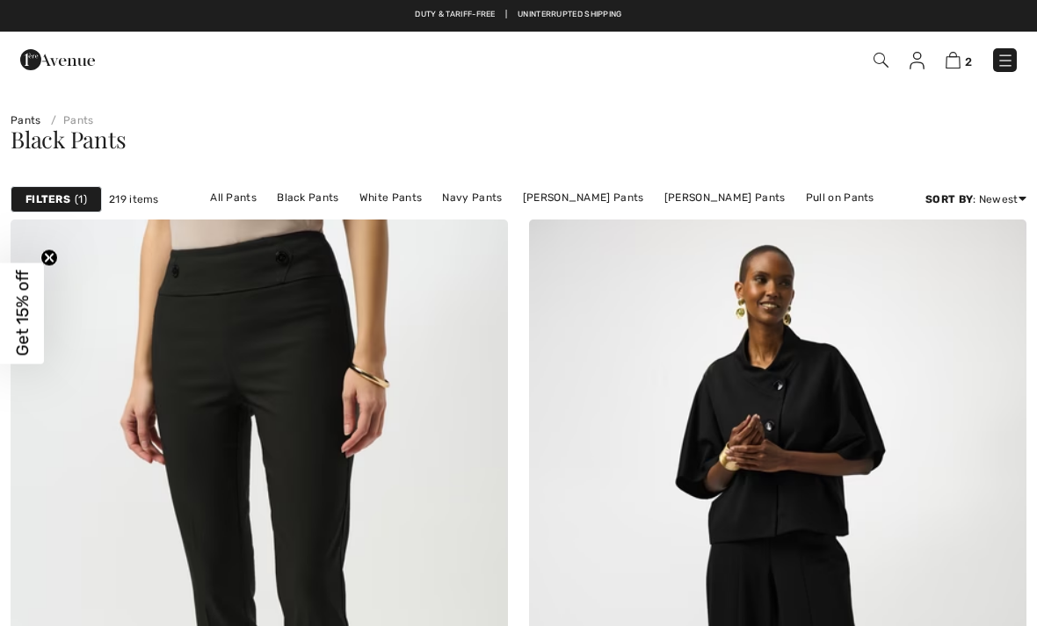
checkbox input "true"
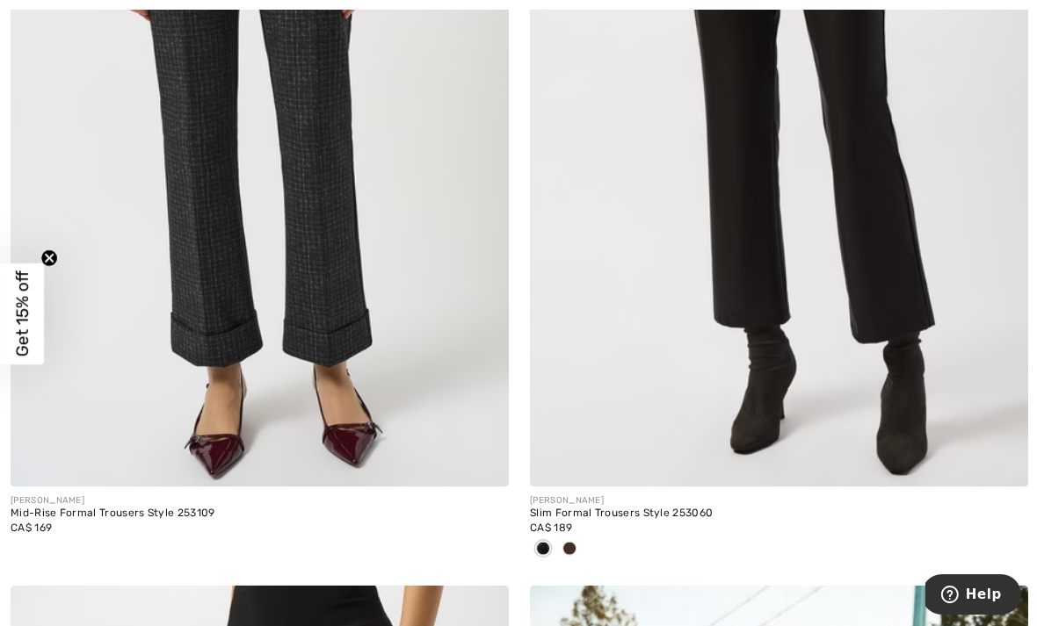
scroll to position [1324, 0]
click at [807, 257] on img at bounding box center [777, 113] width 497 height 746
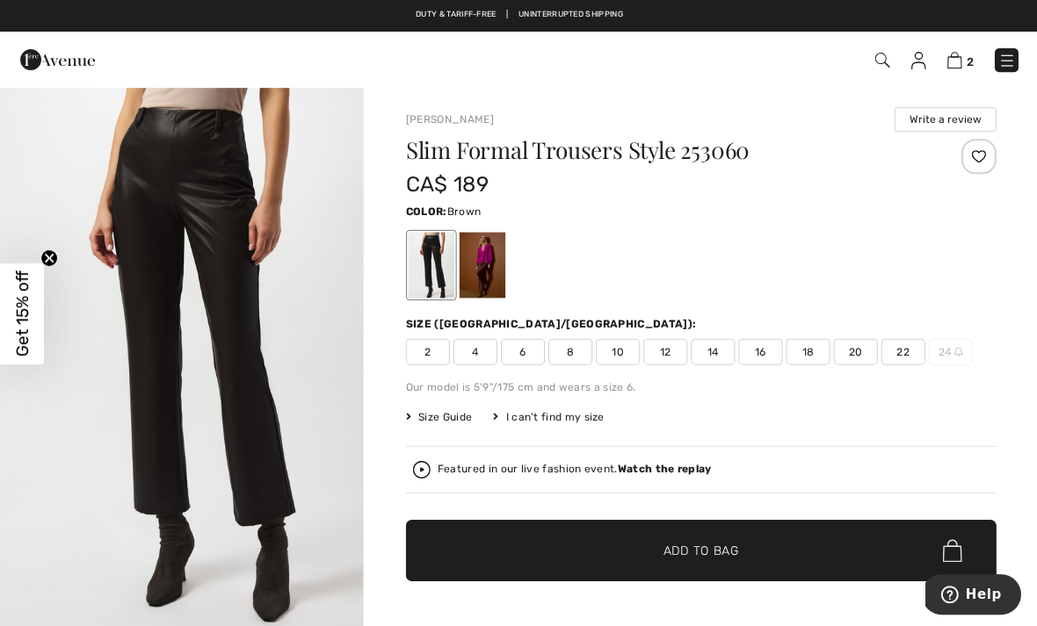
click at [502, 269] on div at bounding box center [482, 265] width 46 height 66
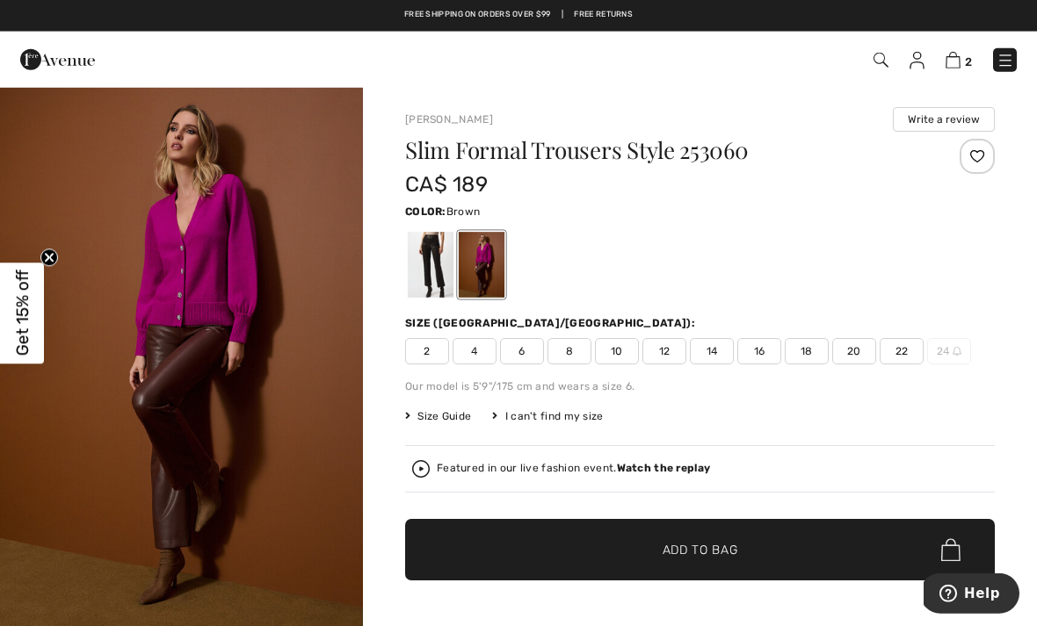
scroll to position [23, 0]
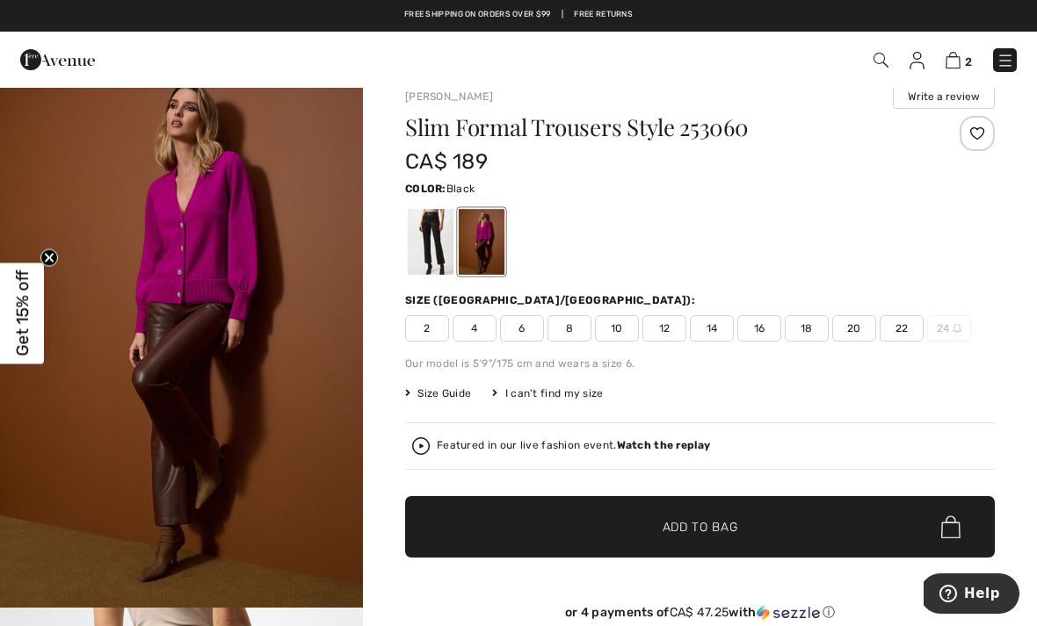
click at [448, 253] on div at bounding box center [431, 242] width 46 height 66
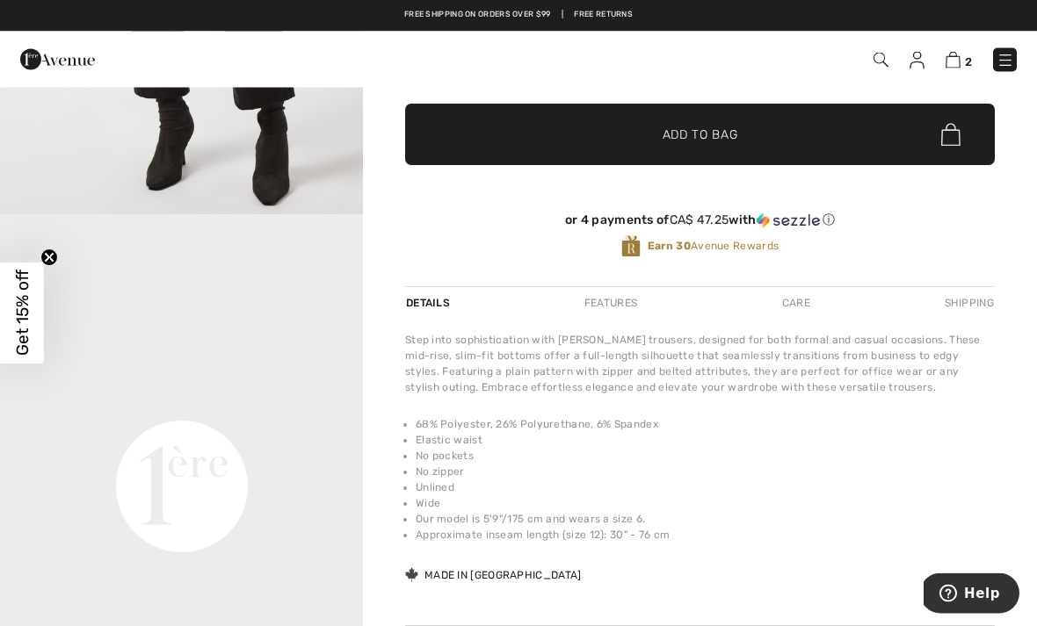
scroll to position [402, 0]
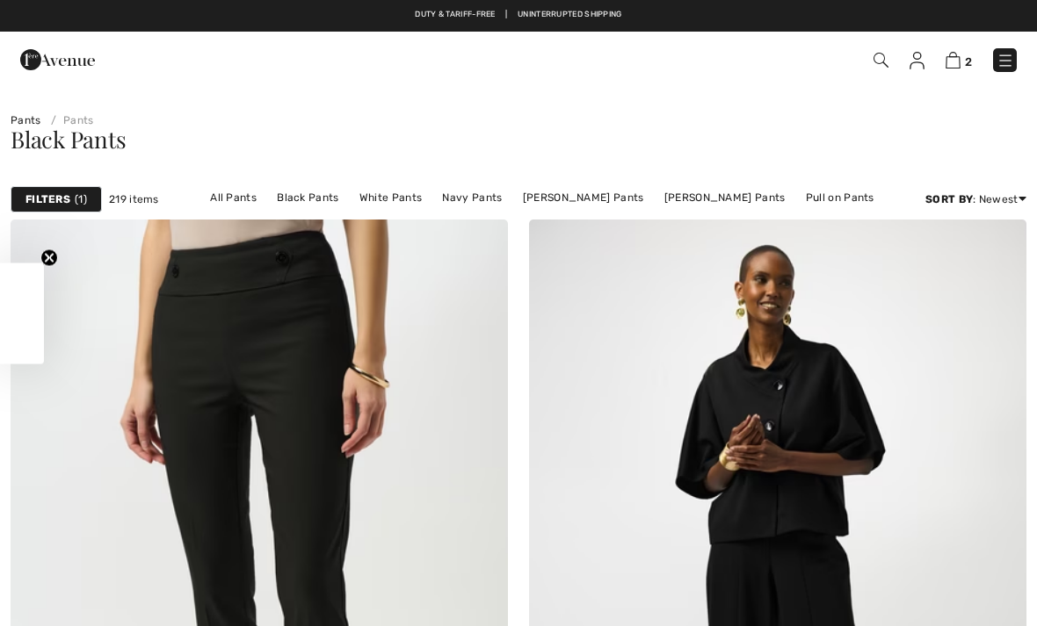
scroll to position [1380, 0]
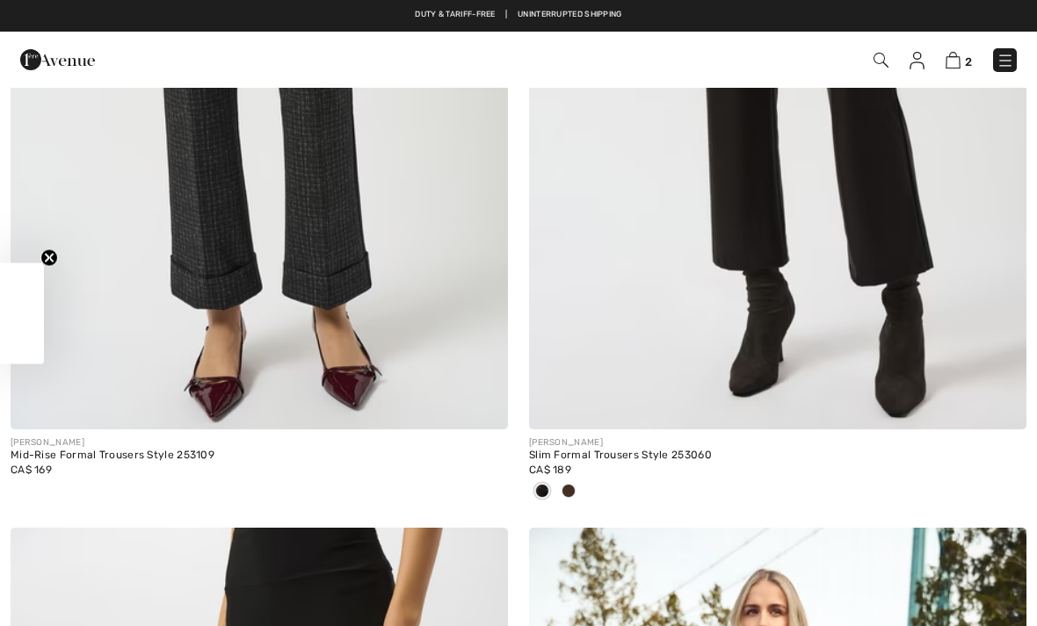
checkbox input "true"
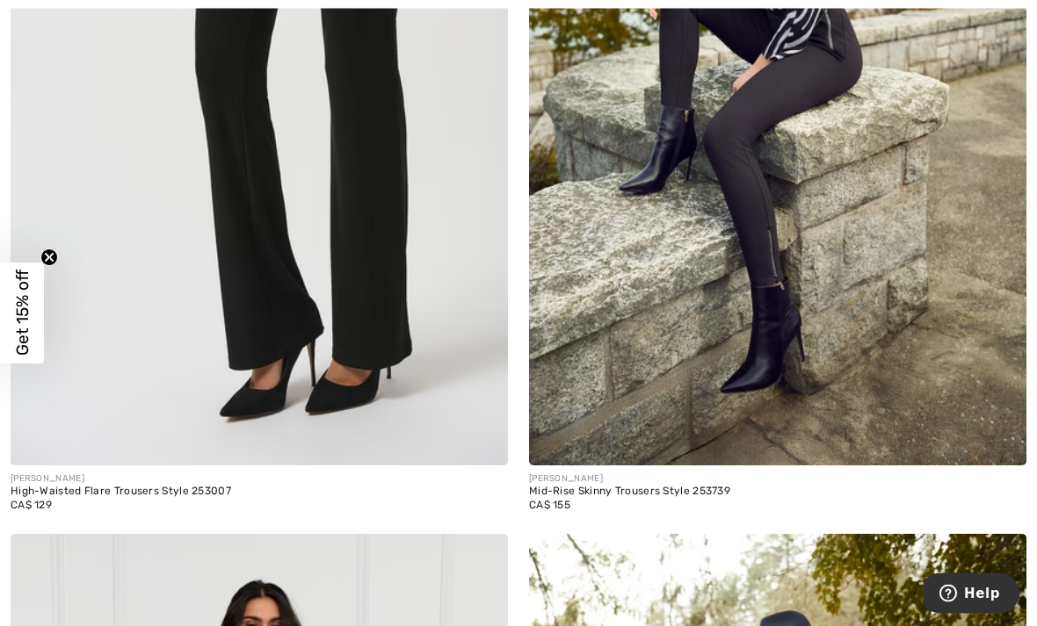
scroll to position [2188, 0]
click at [165, 192] on img at bounding box center [259, 93] width 497 height 746
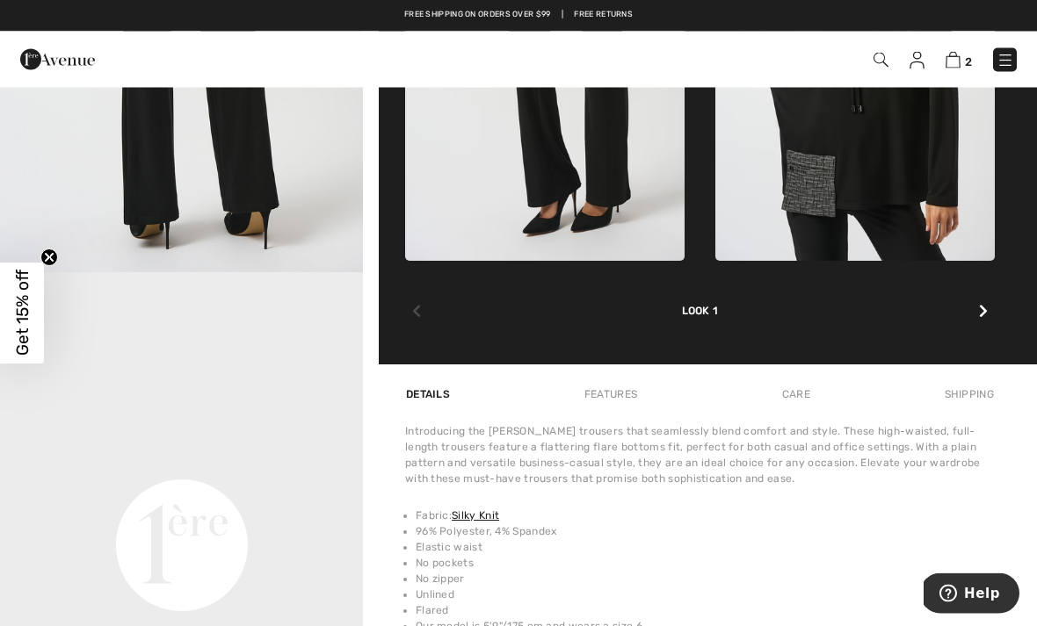
scroll to position [892, 0]
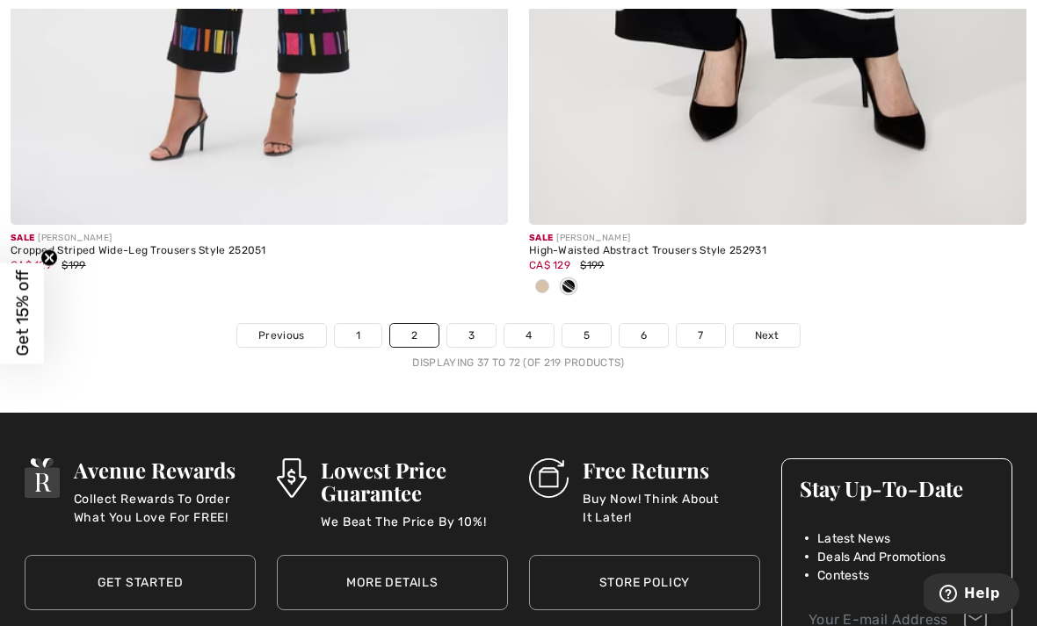
scroll to position [15256, 0]
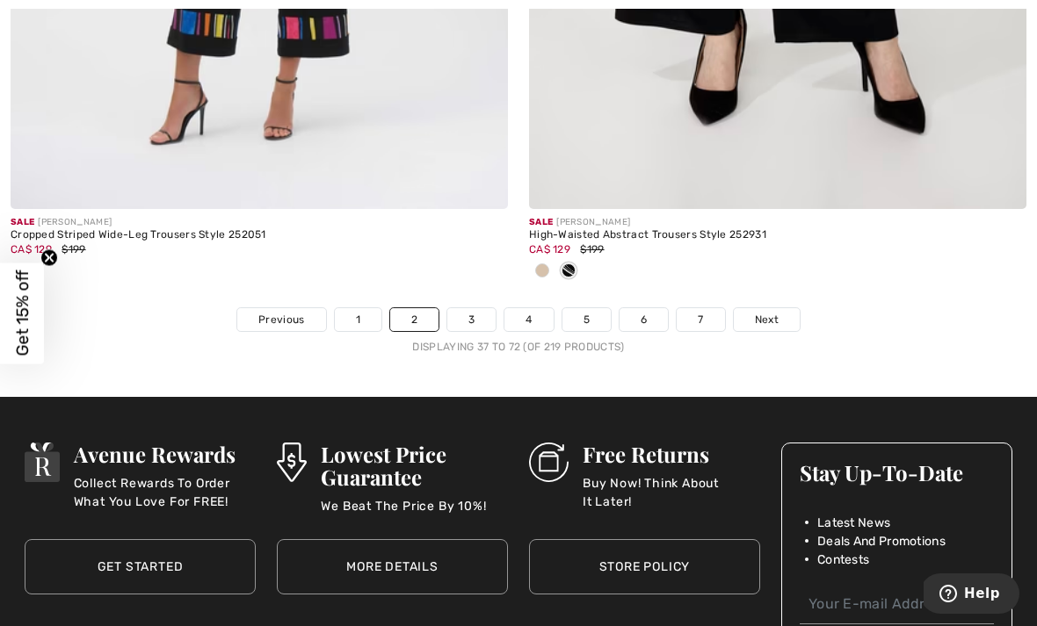
click at [786, 315] on link "Next" at bounding box center [767, 319] width 66 height 23
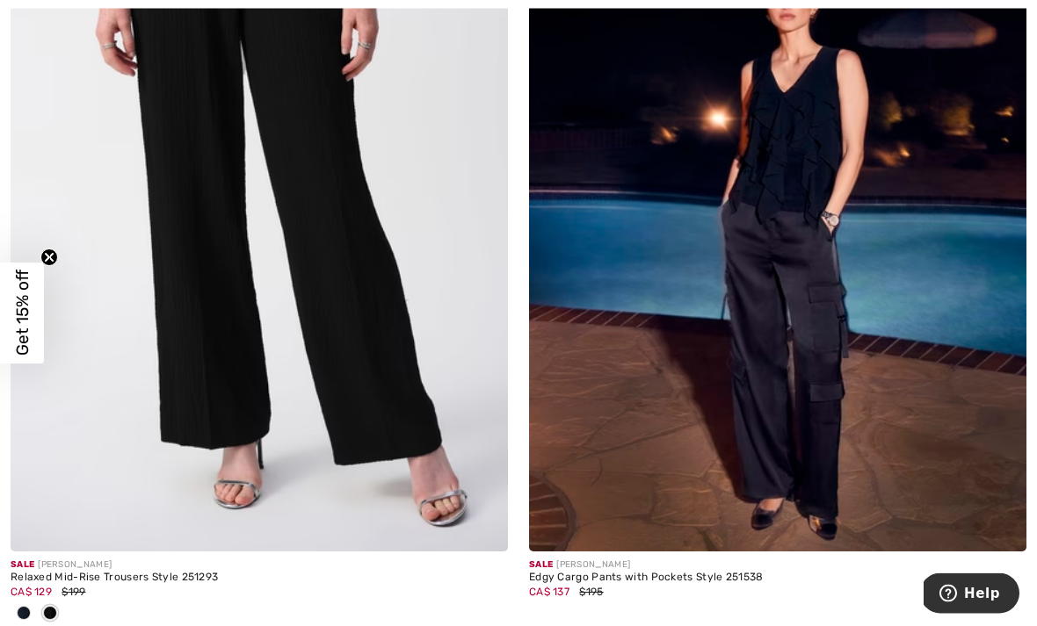
scroll to position [414, 0]
click at [864, 414] on img at bounding box center [777, 179] width 497 height 746
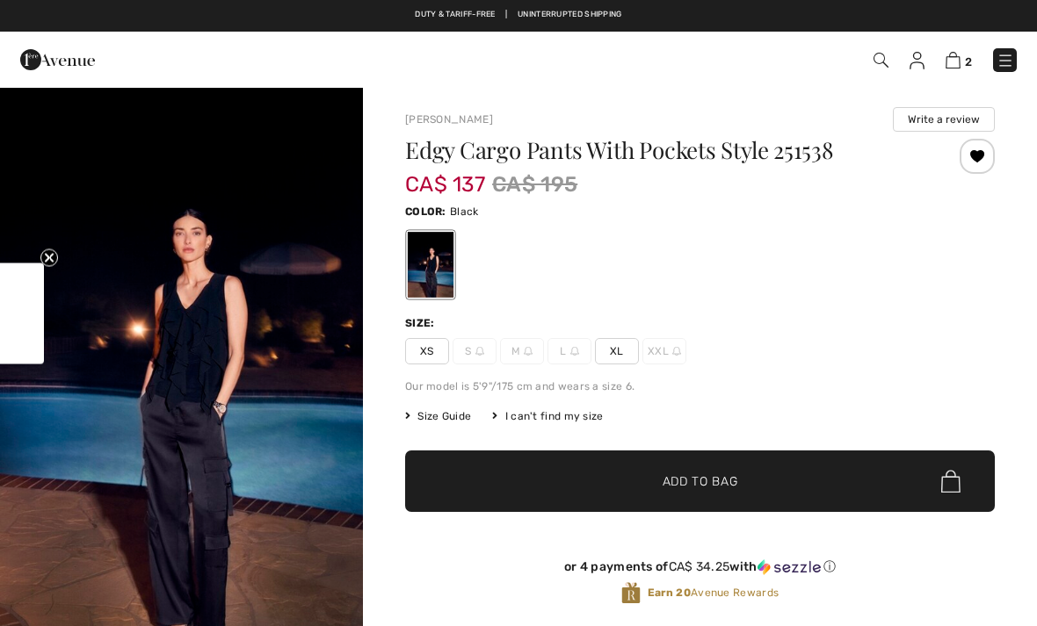
checkbox input "true"
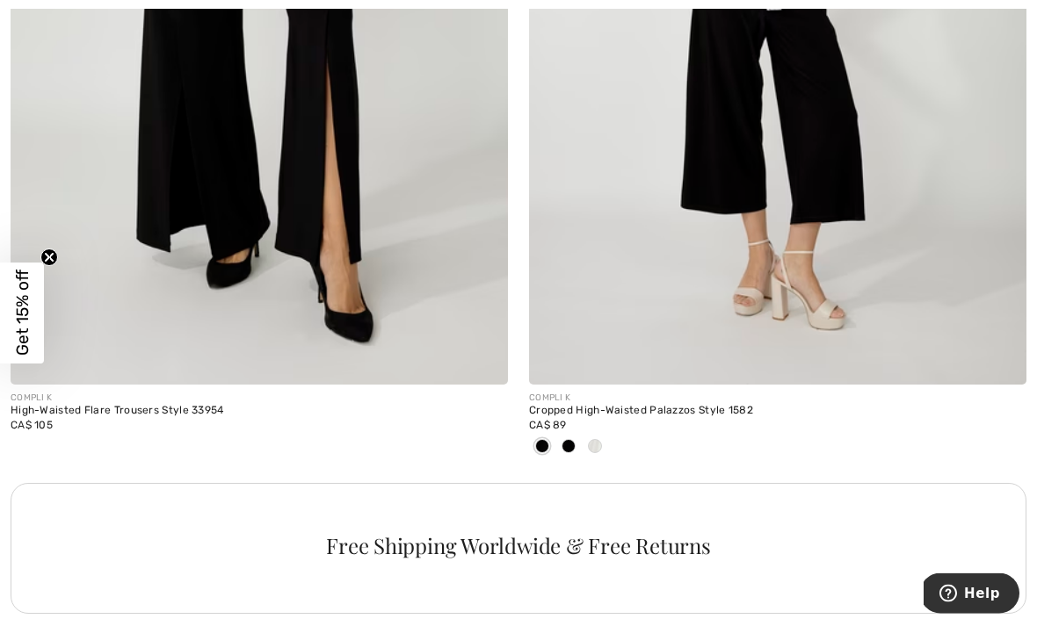
scroll to position [9970, 0]
click at [596, 439] on span at bounding box center [595, 446] width 14 height 14
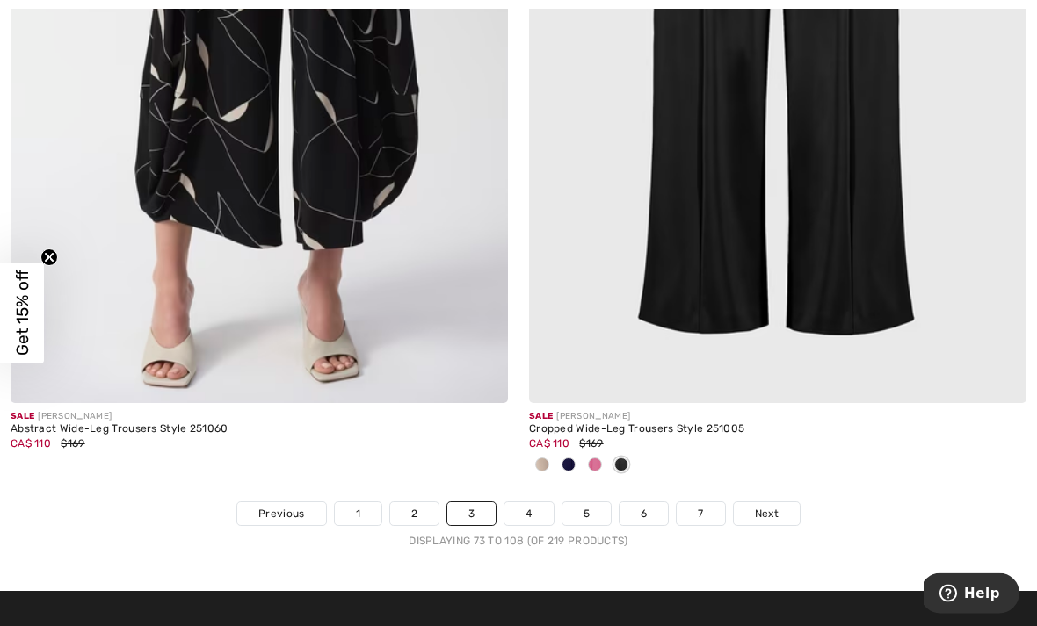
scroll to position [15120, 0]
click at [537, 503] on link "4" at bounding box center [528, 514] width 48 height 23
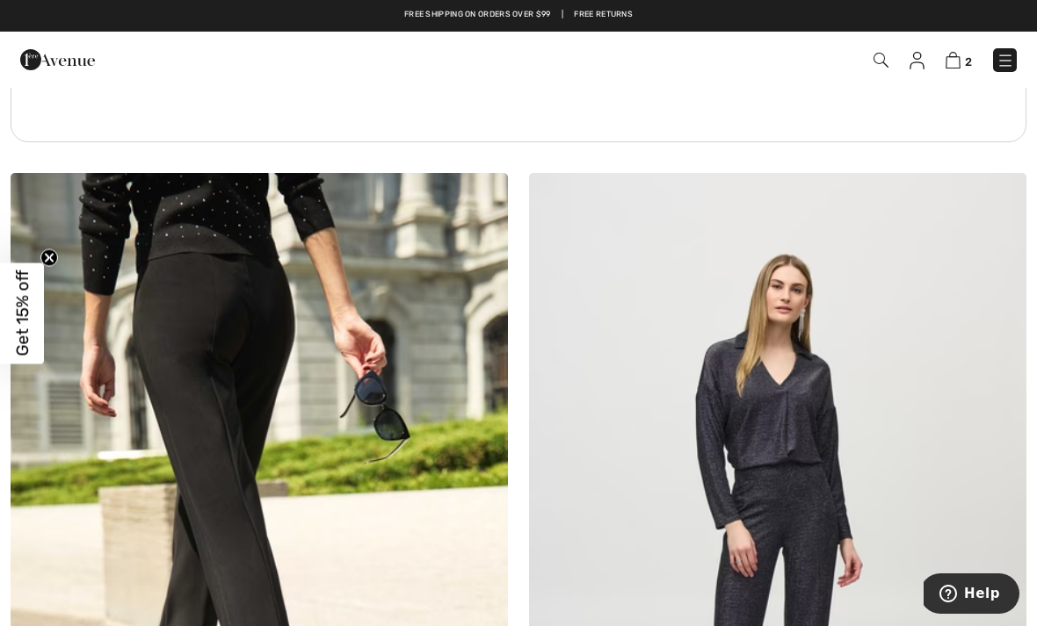
scroll to position [10380, 0]
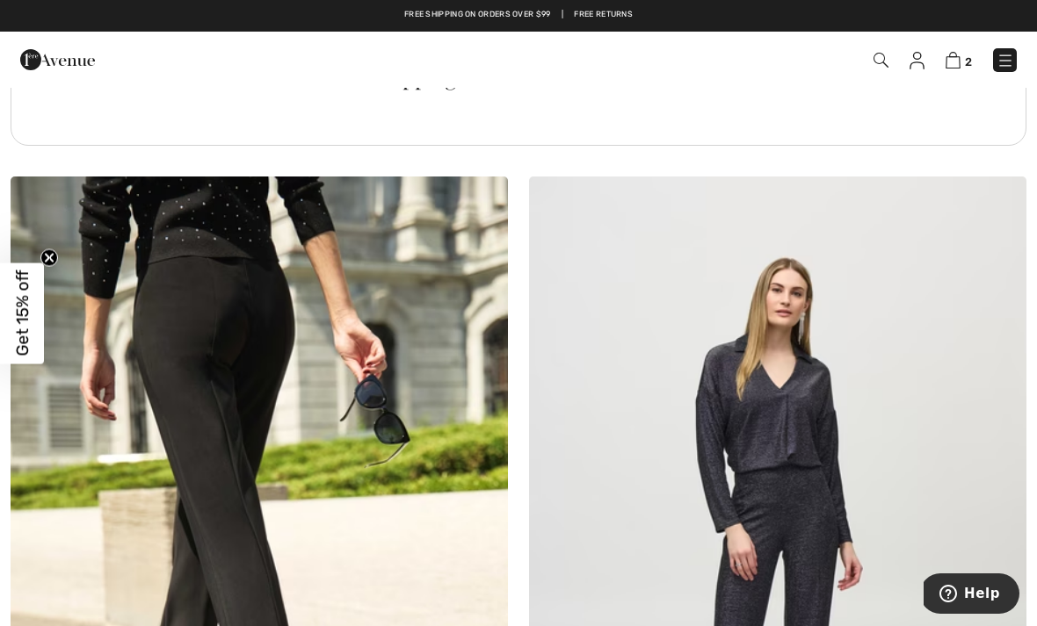
click at [1002, 200] on img at bounding box center [1000, 203] width 16 height 14
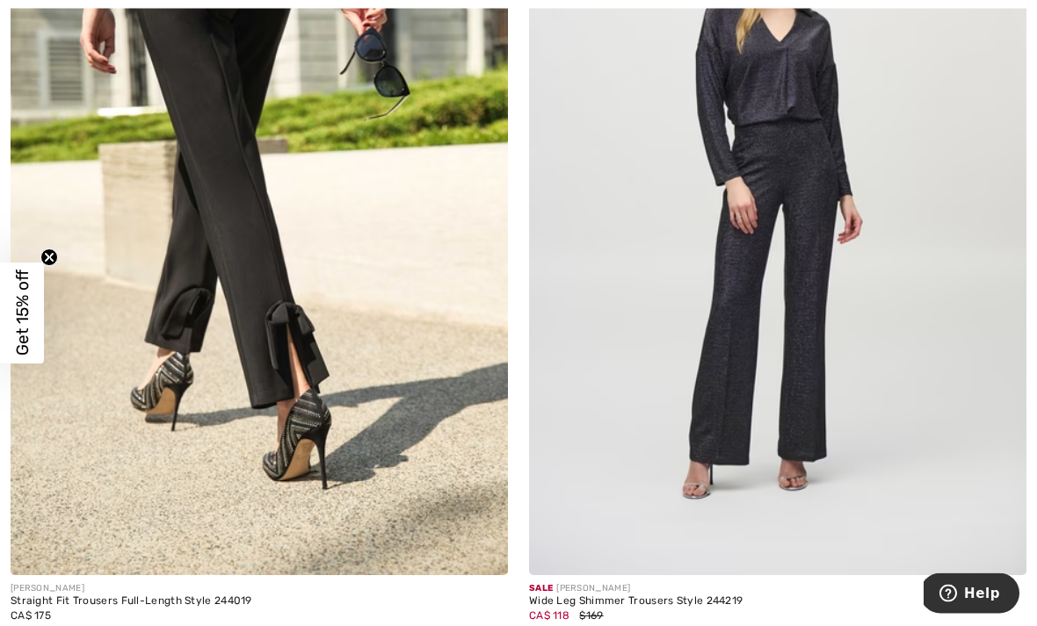
scroll to position [10731, 0]
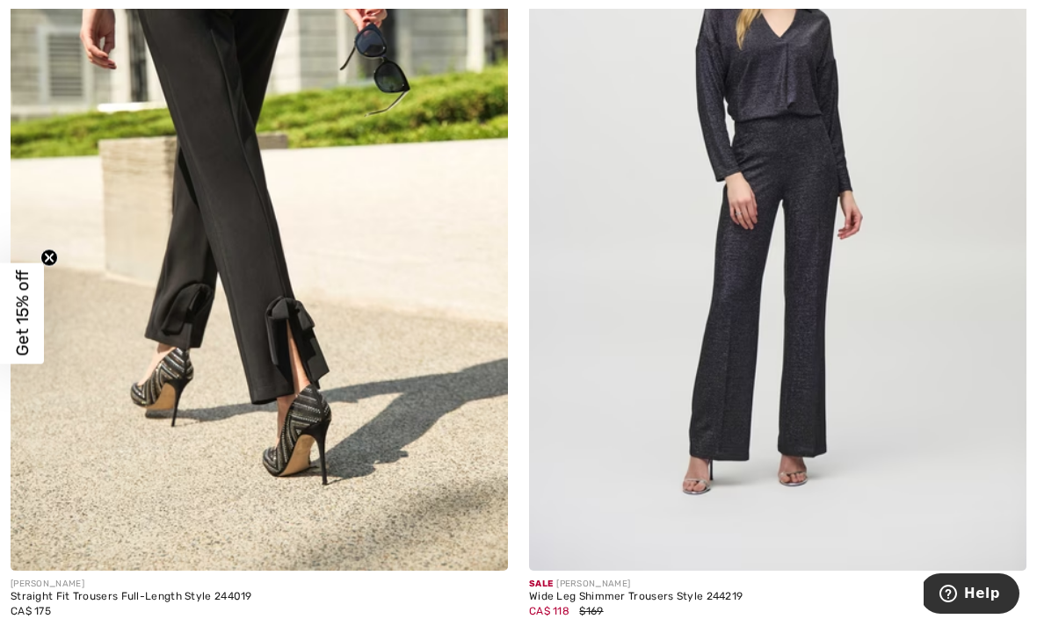
click at [792, 250] on img at bounding box center [777, 198] width 497 height 746
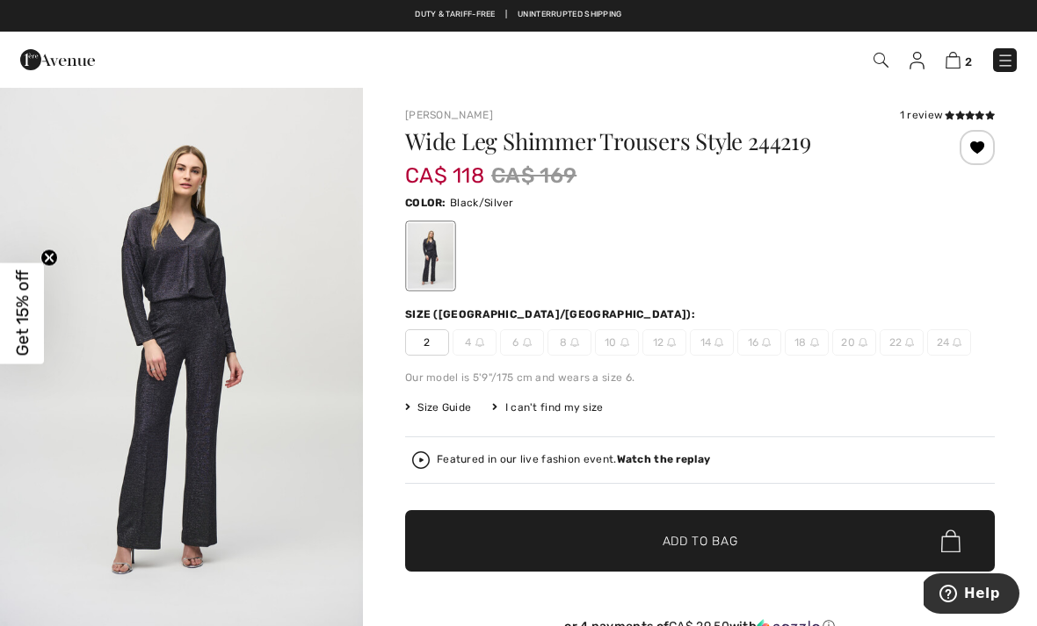
click at [982, 148] on div at bounding box center [976, 147] width 35 height 35
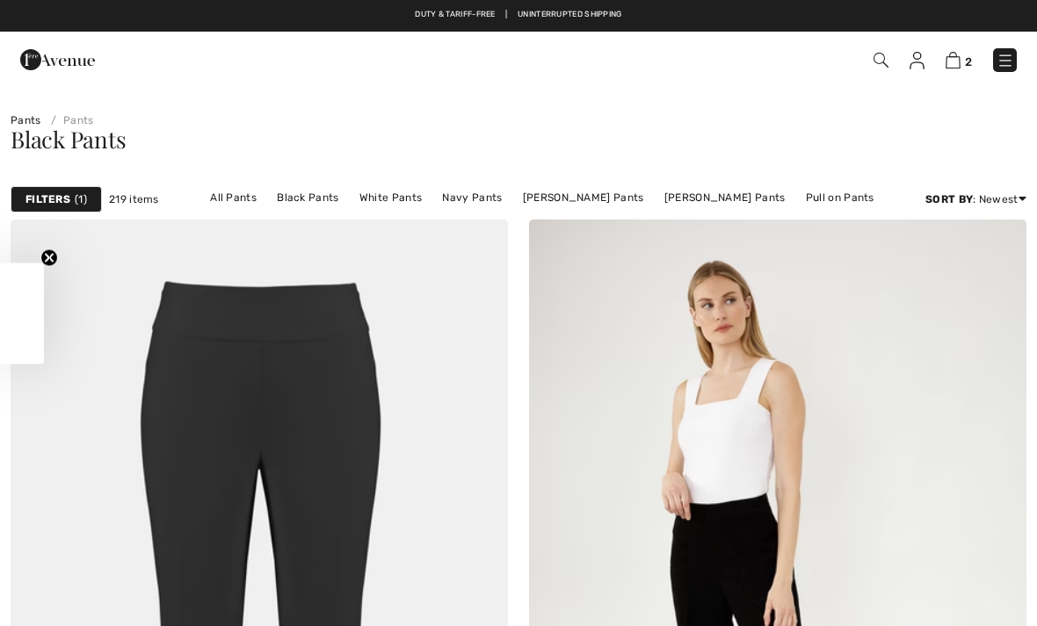
scroll to position [10788, 0]
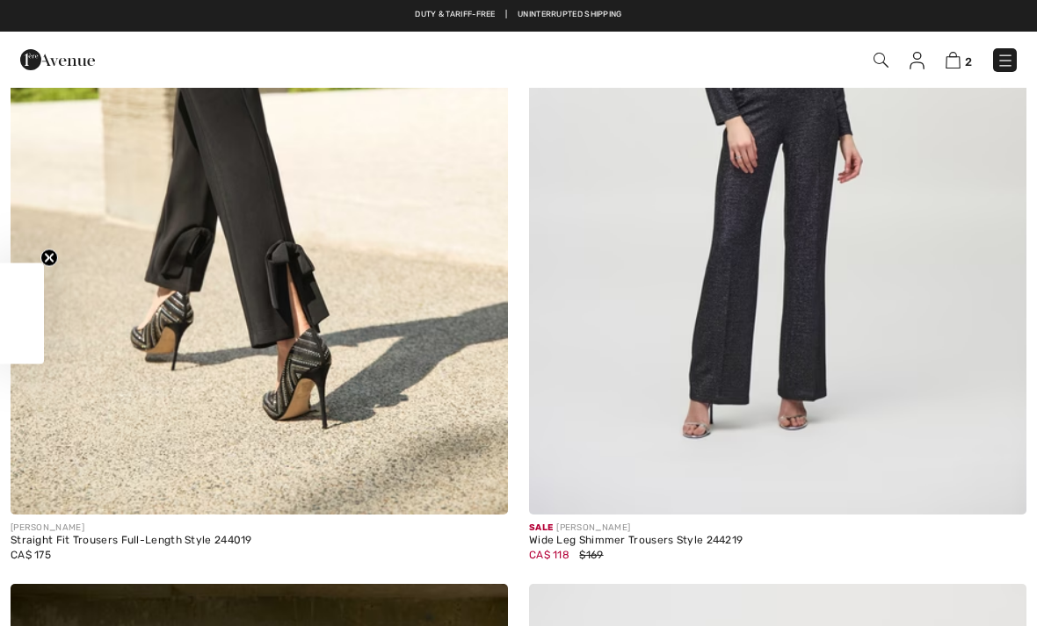
checkbox input "true"
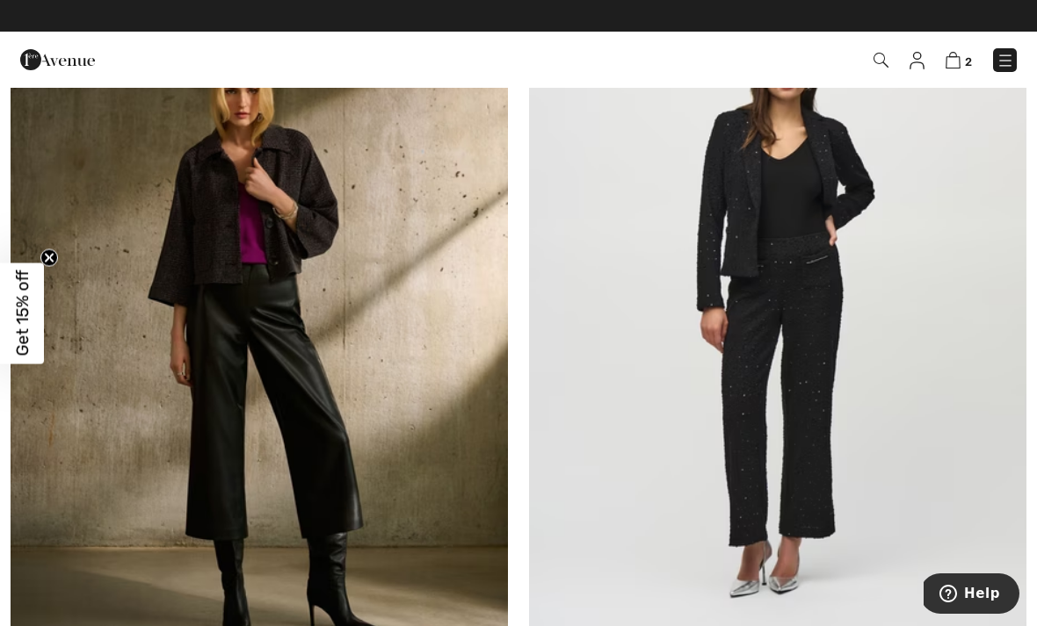
scroll to position [11434, 0]
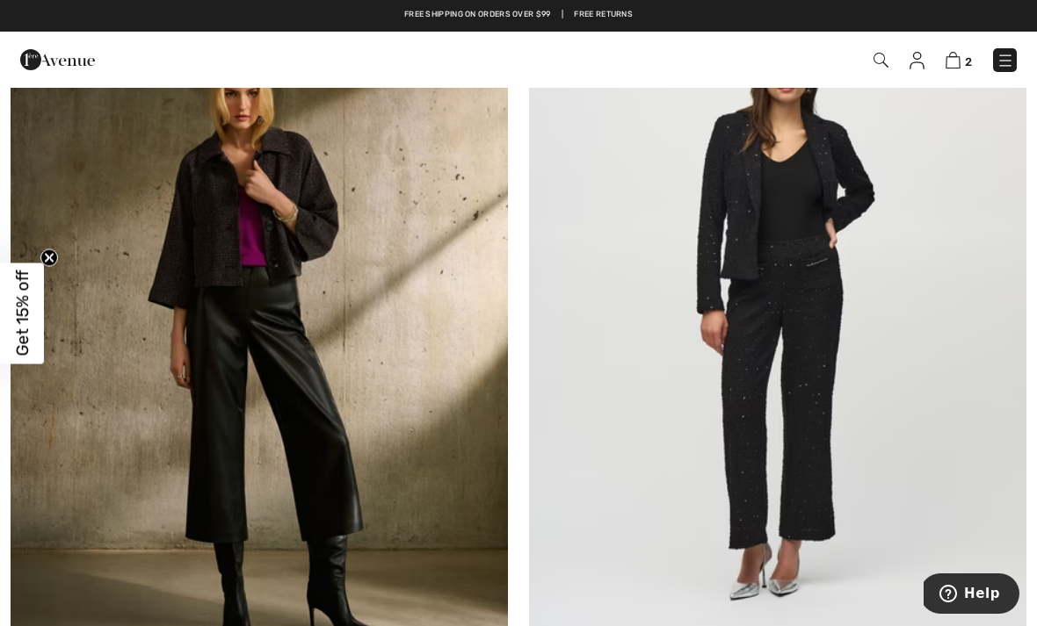
click at [798, 309] on img at bounding box center [777, 311] width 497 height 746
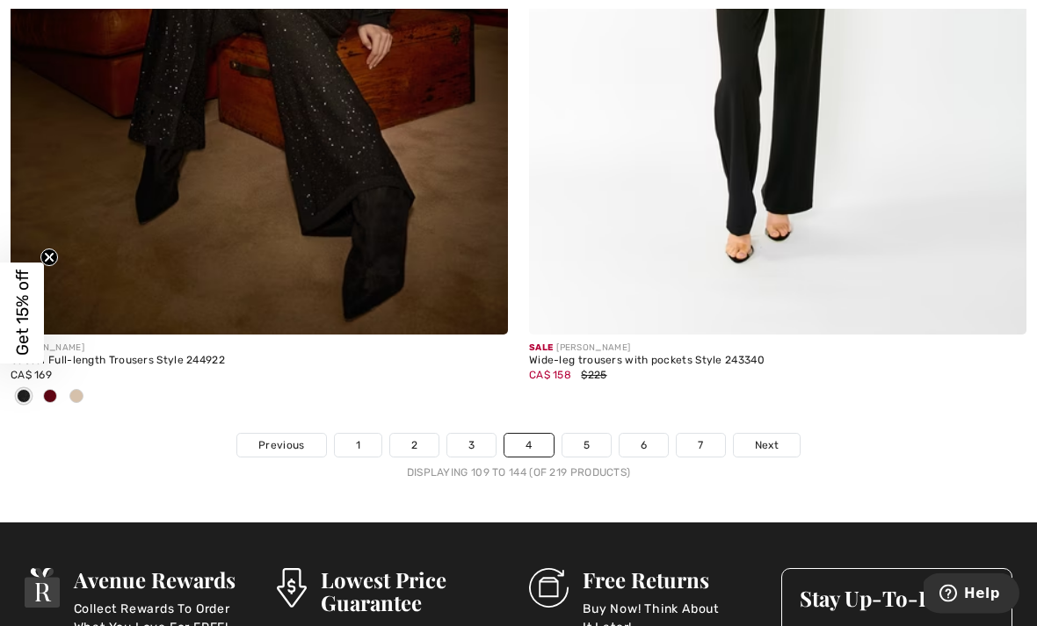
scroll to position [15099, 0]
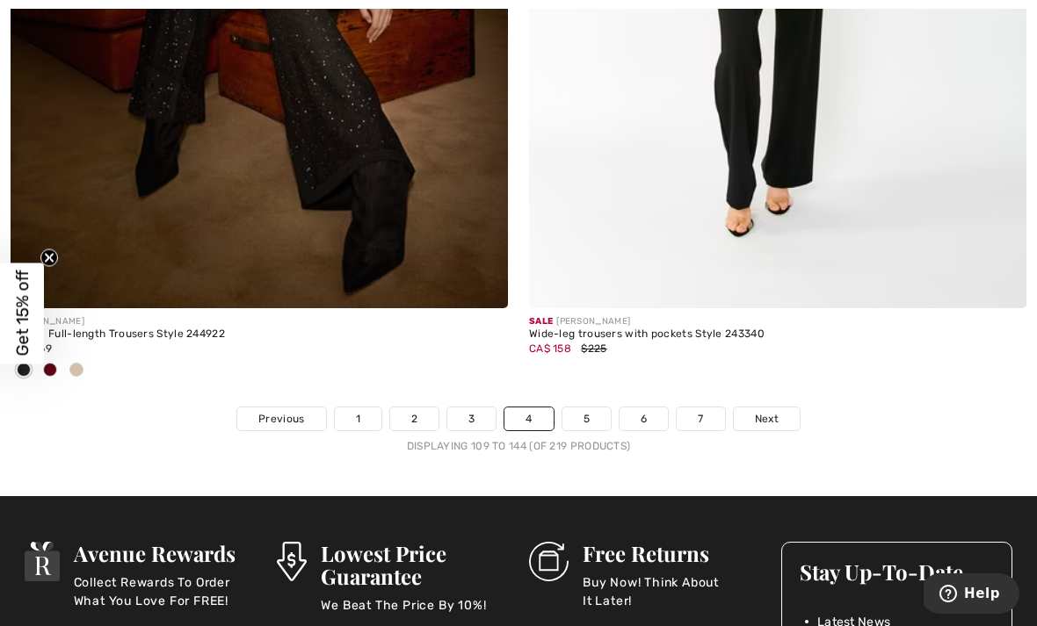
click at [571, 439] on div "Displaying 109 to 144 (of 219 products)" at bounding box center [518, 446] width 1037 height 16
click at [597, 408] on link "5" at bounding box center [586, 419] width 48 height 23
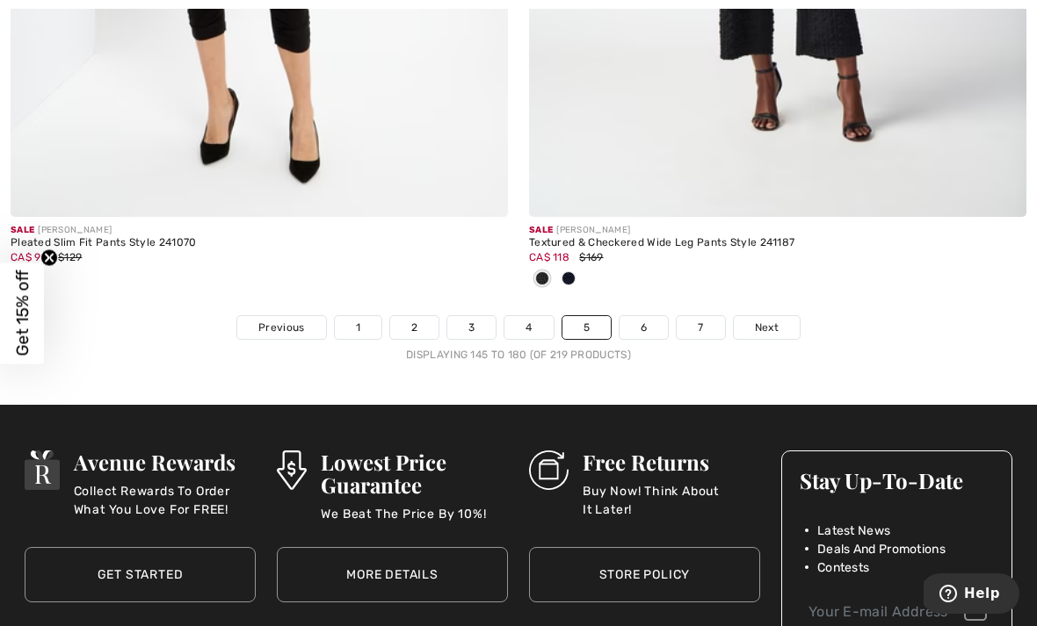
scroll to position [15288, 0]
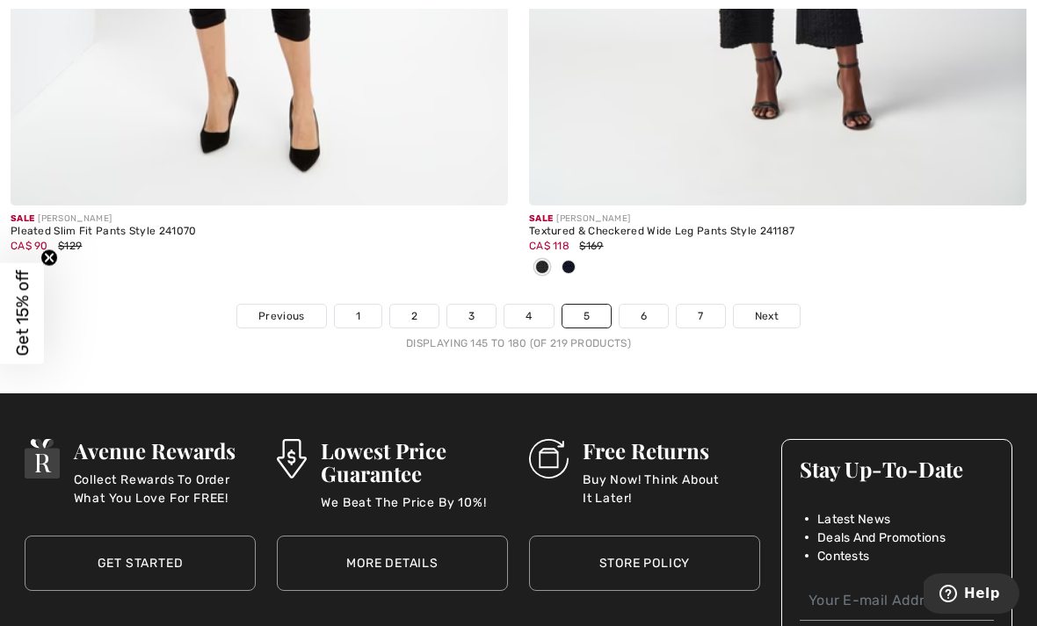
click at [639, 307] on link "6" at bounding box center [643, 316] width 48 height 23
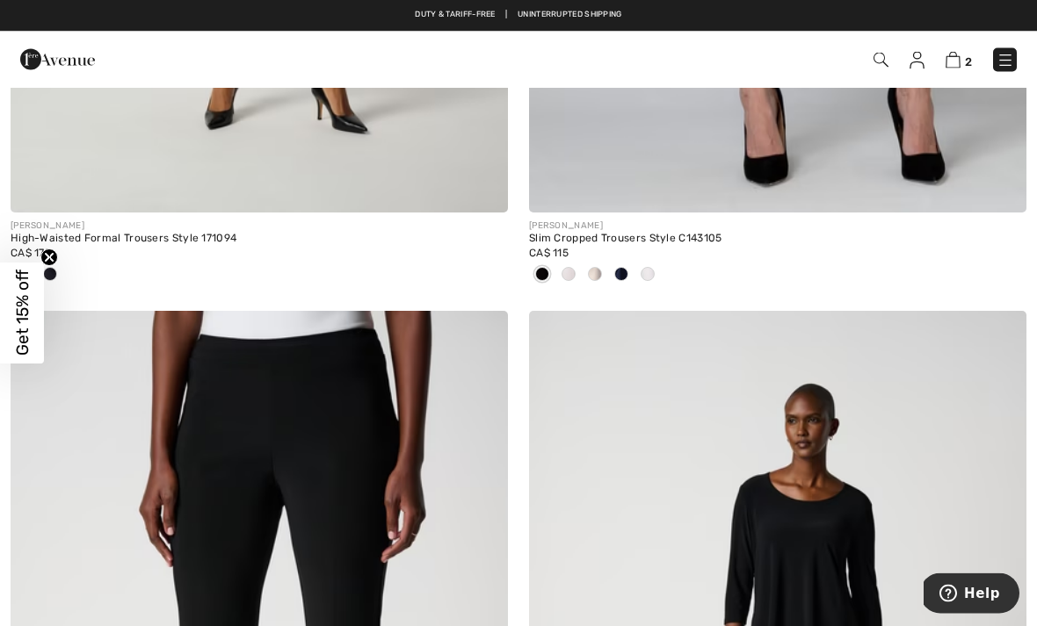
scroll to position [14379, 0]
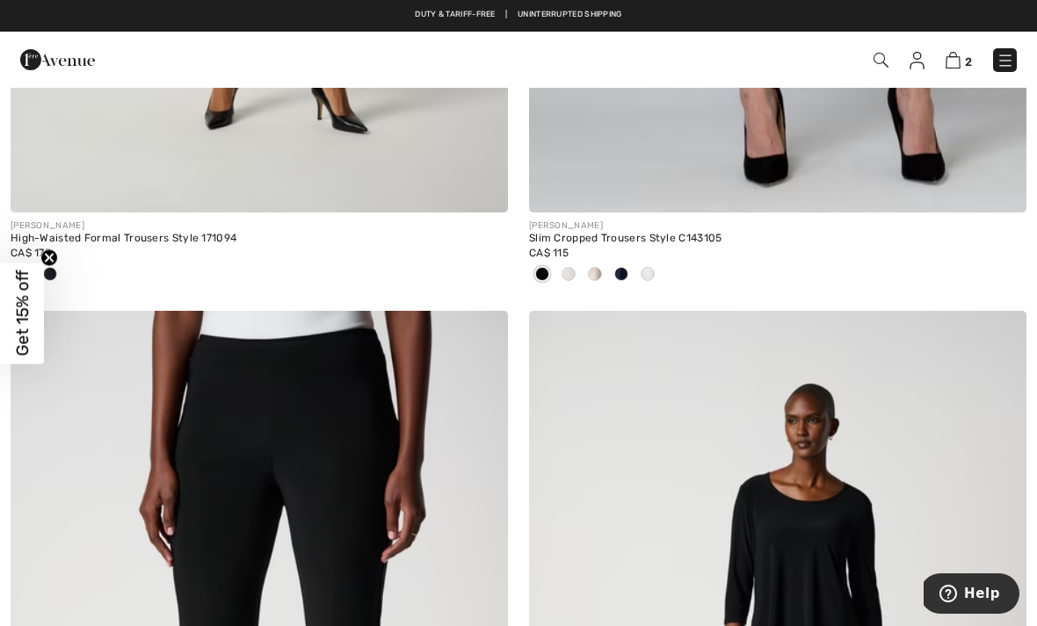
click at [919, 60] on img at bounding box center [916, 61] width 15 height 18
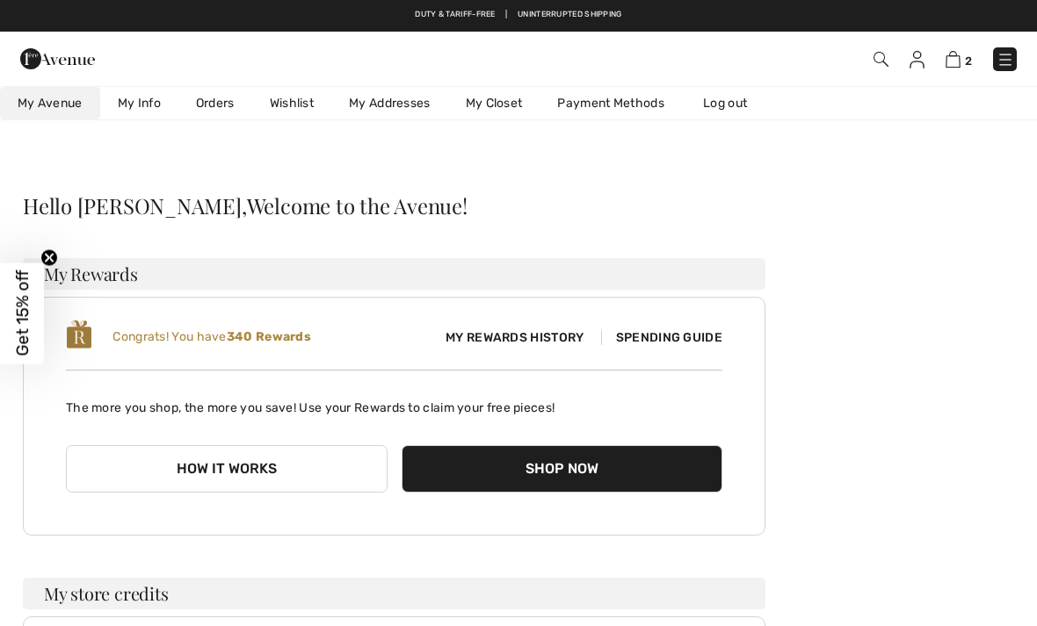
click at [286, 105] on link "Wishlist" at bounding box center [291, 103] width 79 height 33
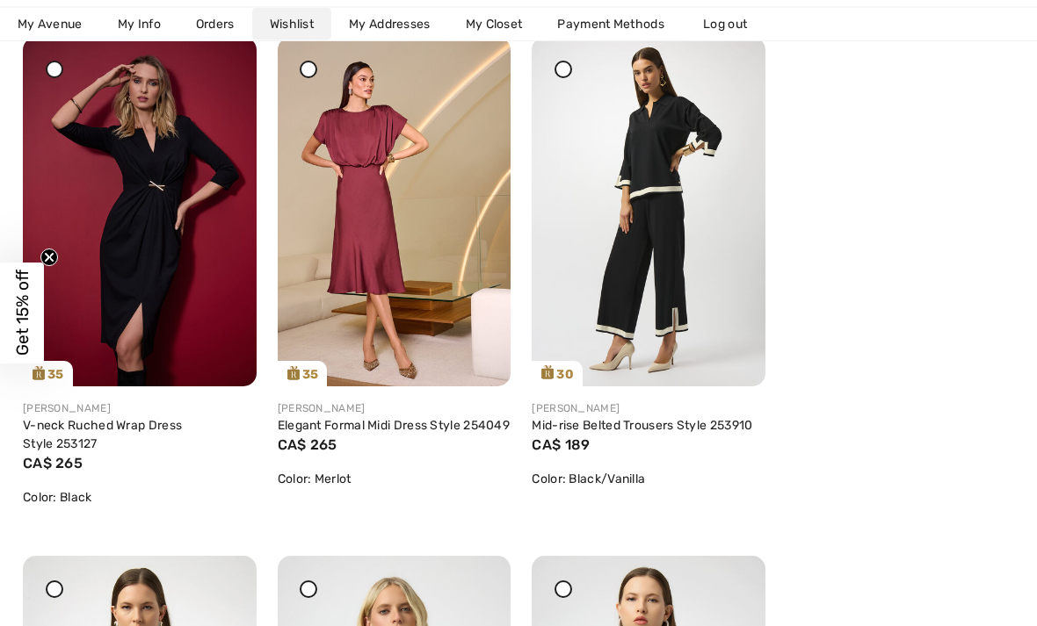
scroll to position [1875, 0]
click at [676, 215] on img at bounding box center [649, 212] width 234 height 350
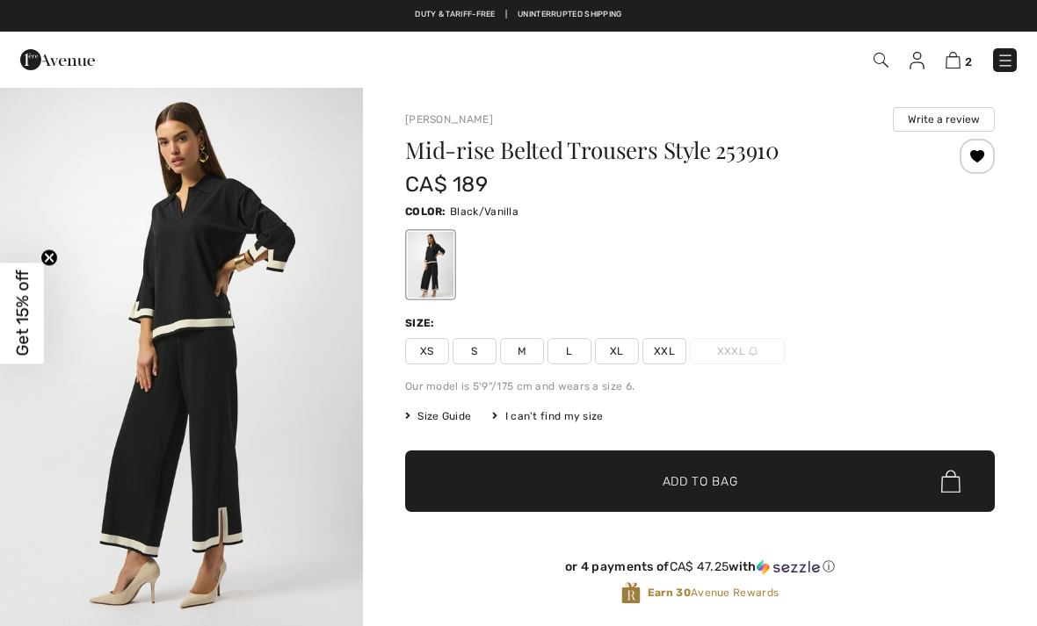
checkbox input "true"
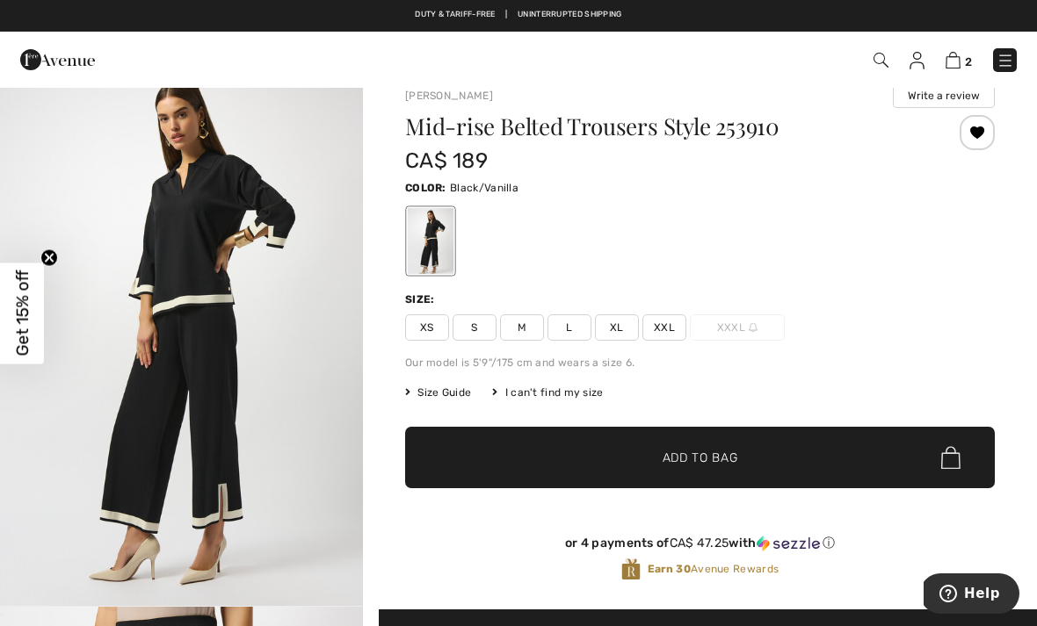
scroll to position [25, 0]
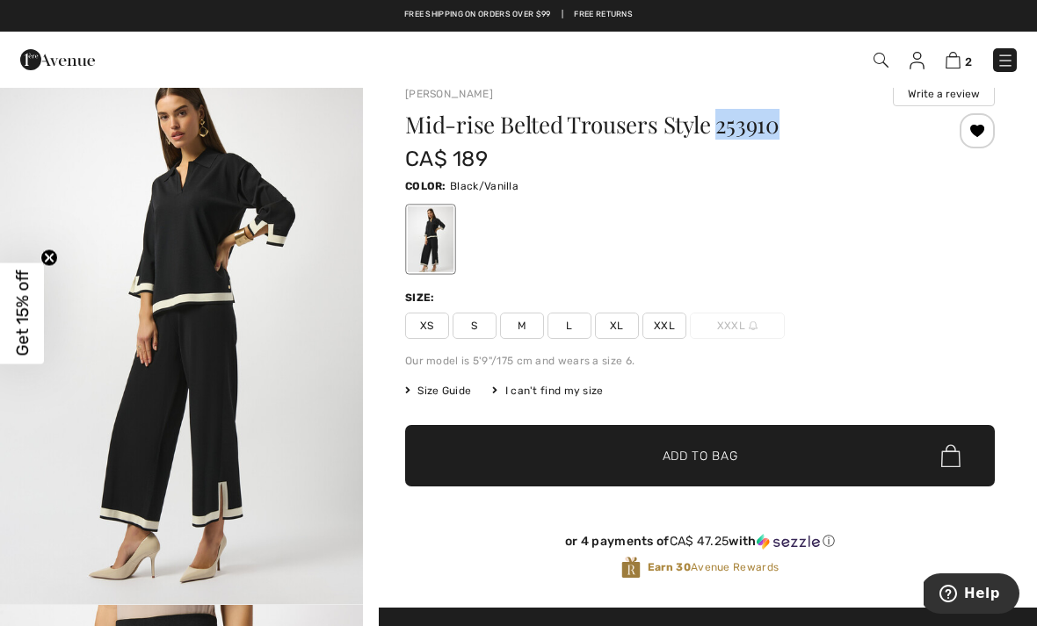
click at [853, 156] on div "CA$ 189" at bounding box center [650, 159] width 491 height 32
copy h1 "253910"
click at [973, 522] on div "or 4 payments of CA$ 47.25 with ⓘ Earn 30 Avenue Rewards" at bounding box center [699, 560] width 589 height 95
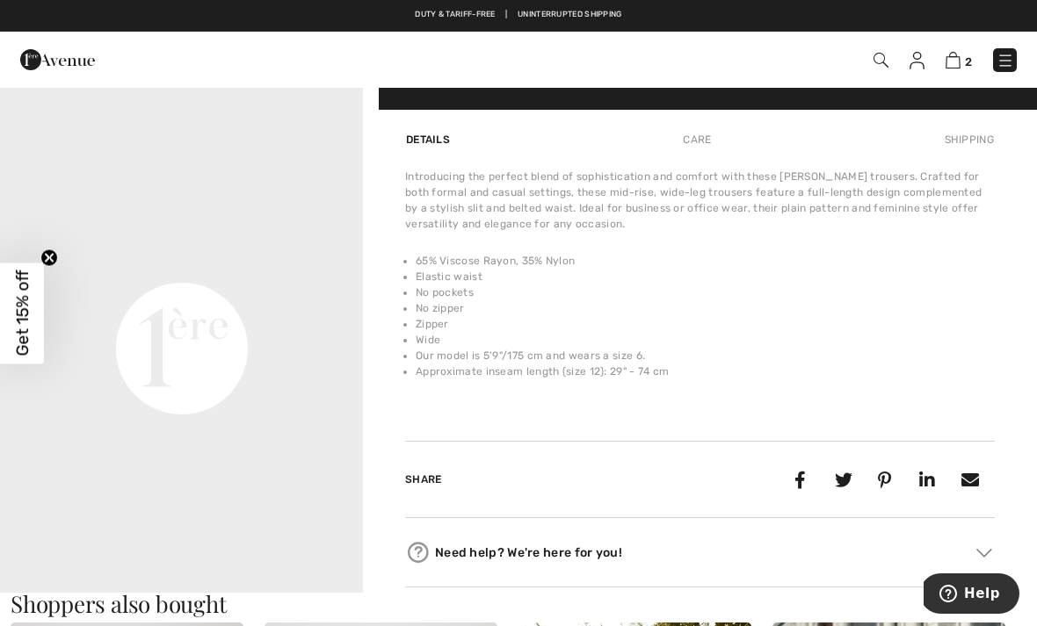
scroll to position [1101, 0]
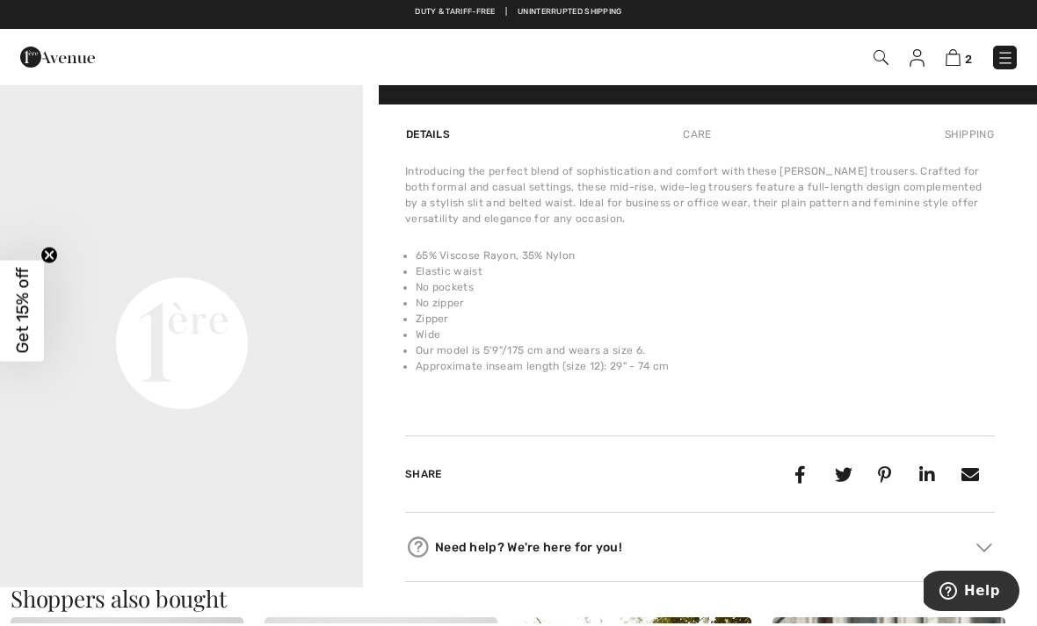
click at [288, 256] on video "Your browser does not support the video tag." at bounding box center [181, 165] width 363 height 182
click at [270, 256] on video "Your browser does not support the video tag." at bounding box center [181, 165] width 363 height 182
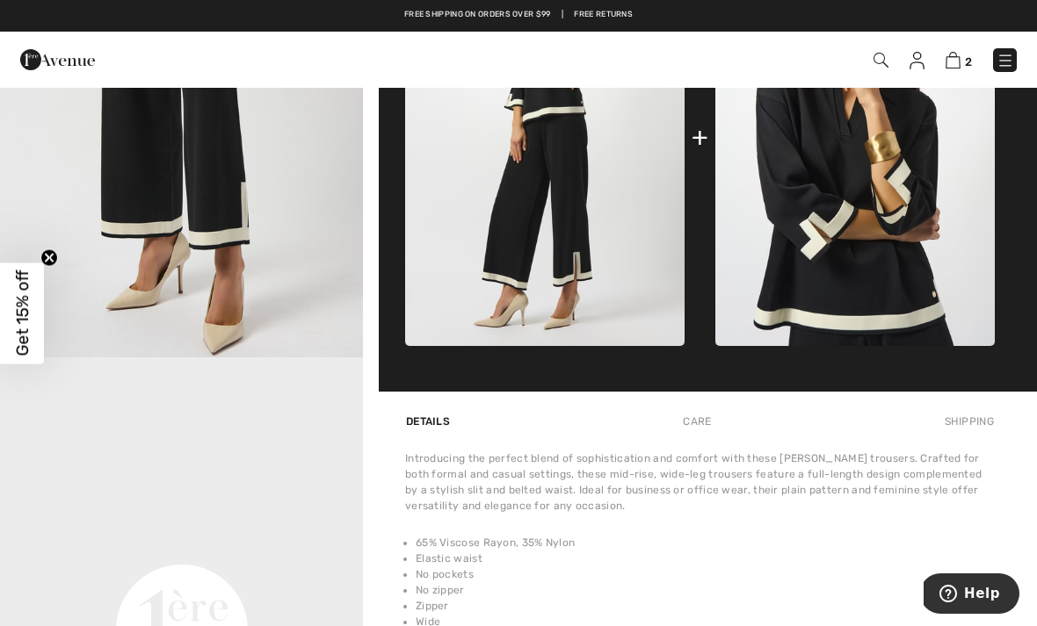
scroll to position [799, 0]
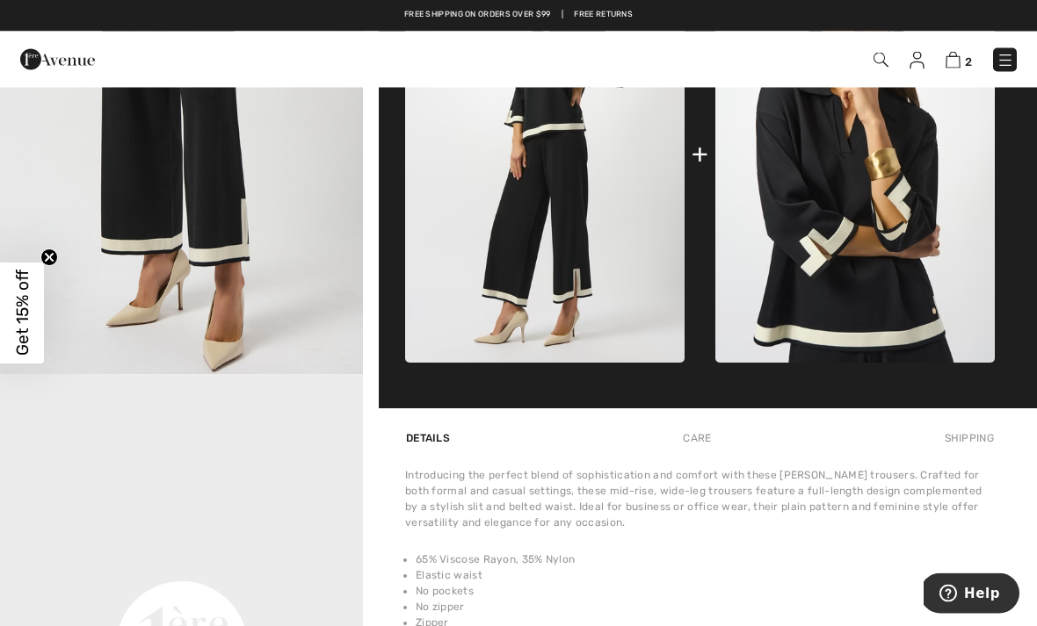
click at [271, 481] on video "Your browser does not support the video tag." at bounding box center [181, 467] width 363 height 182
click at [275, 505] on video "Your browser does not support the video tag." at bounding box center [181, 467] width 363 height 182
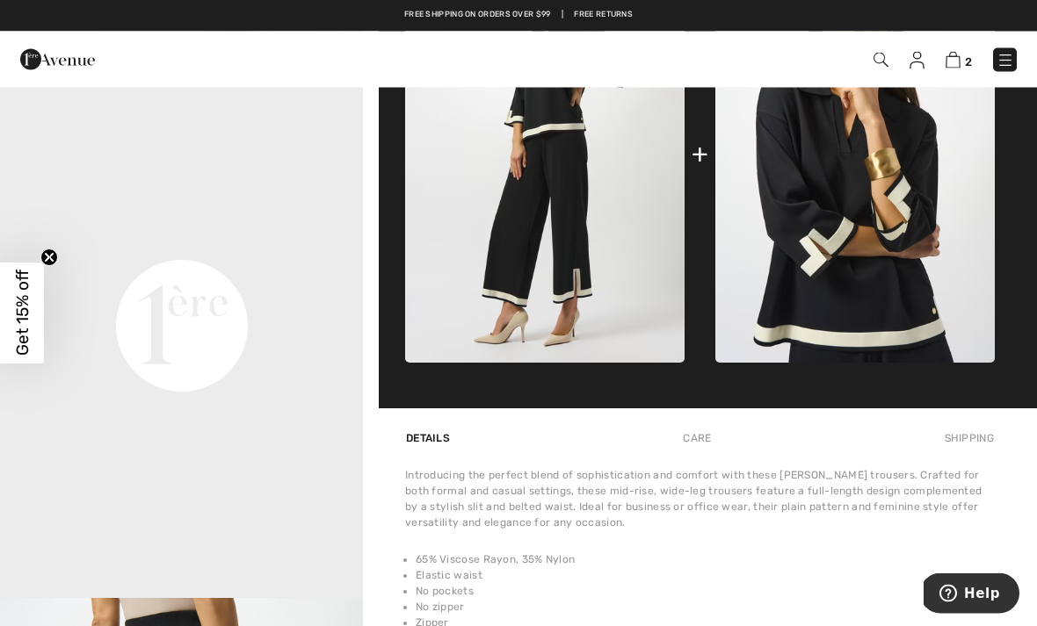
scroll to position [378, 0]
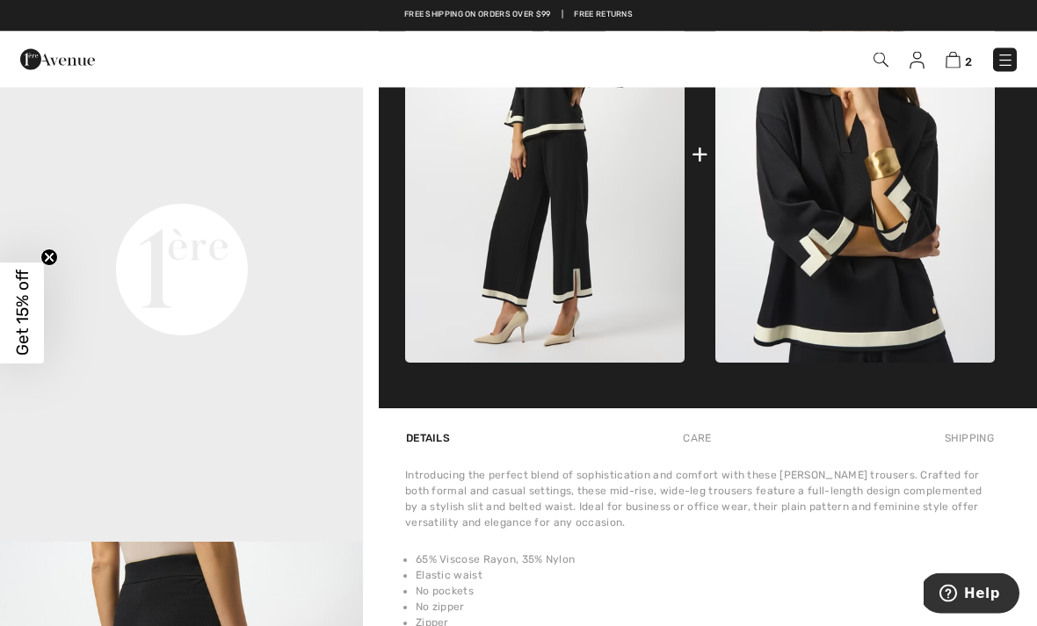
click at [272, 180] on video "Your browser does not support the video tag." at bounding box center [181, 89] width 363 height 182
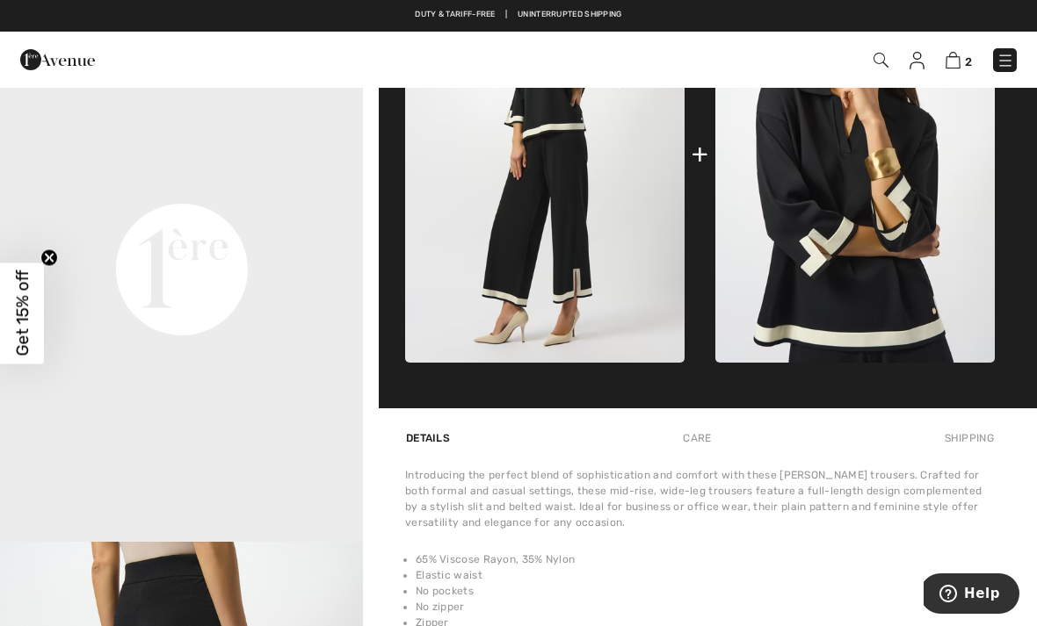
click at [54, 264] on circle "Close teaser" at bounding box center [49, 258] width 17 height 17
click at [244, 179] on video "Your browser does not support the video tag." at bounding box center [181, 88] width 363 height 182
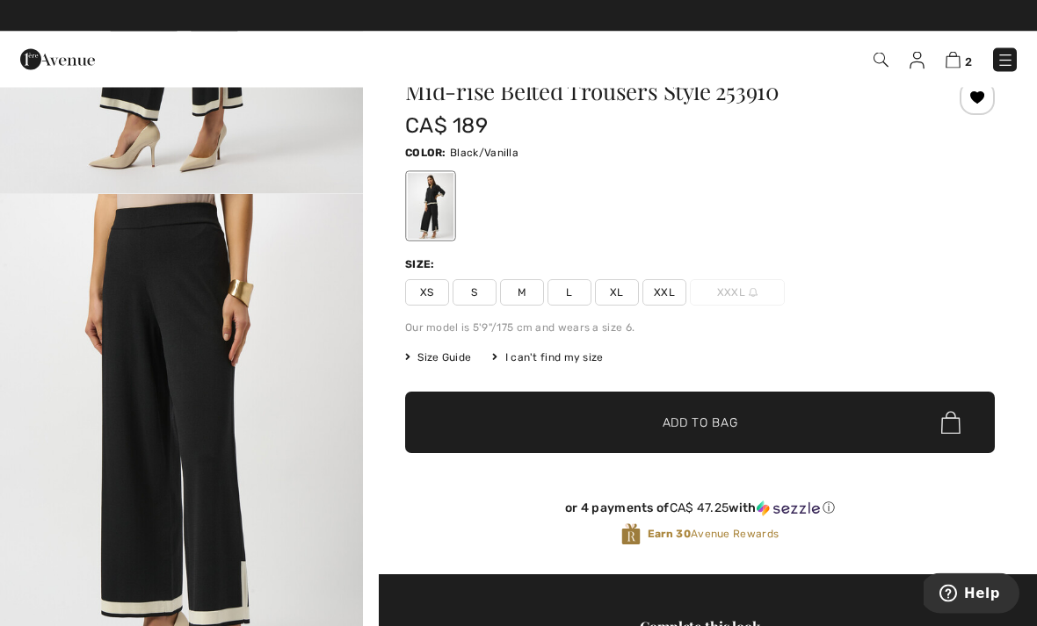
scroll to position [0, 0]
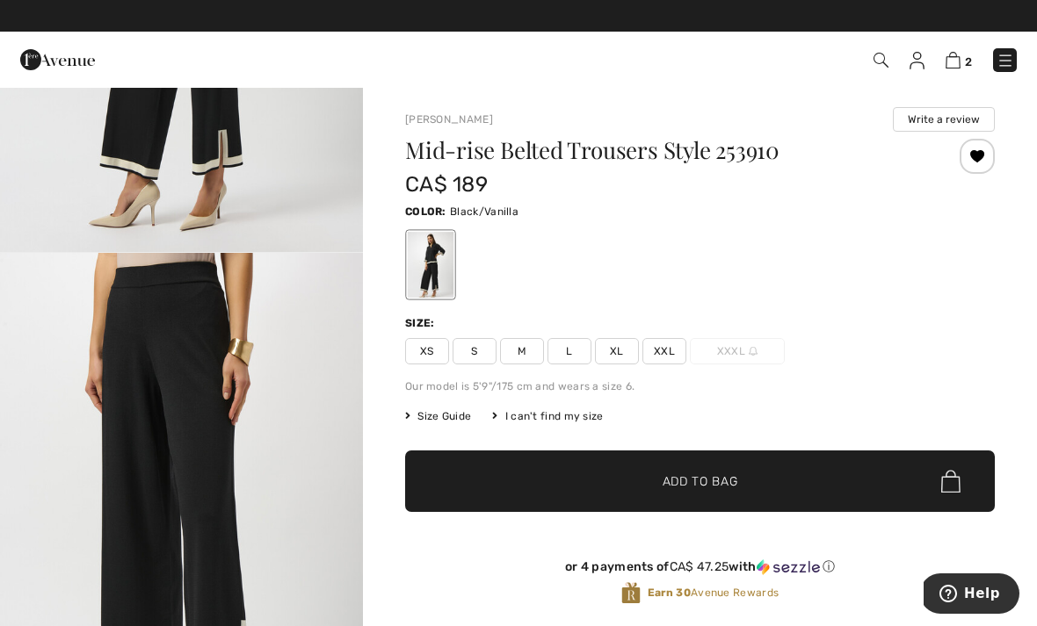
click at [818, 300] on div at bounding box center [699, 264] width 589 height 73
click at [443, 420] on span "Size Guide" at bounding box center [438, 417] width 66 height 16
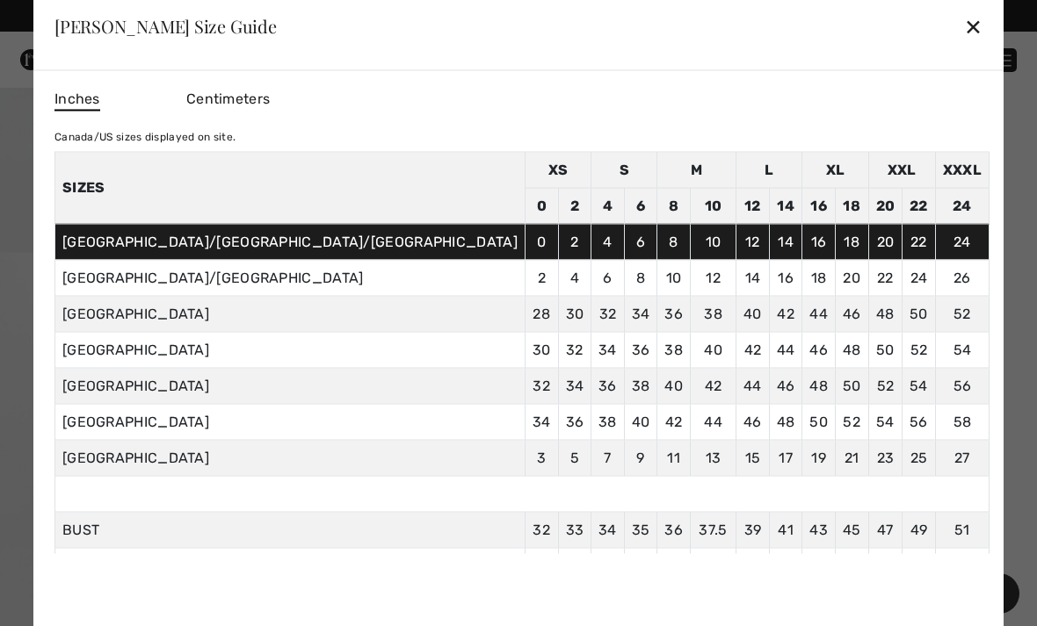
click at [964, 29] on div "✕" at bounding box center [973, 26] width 18 height 37
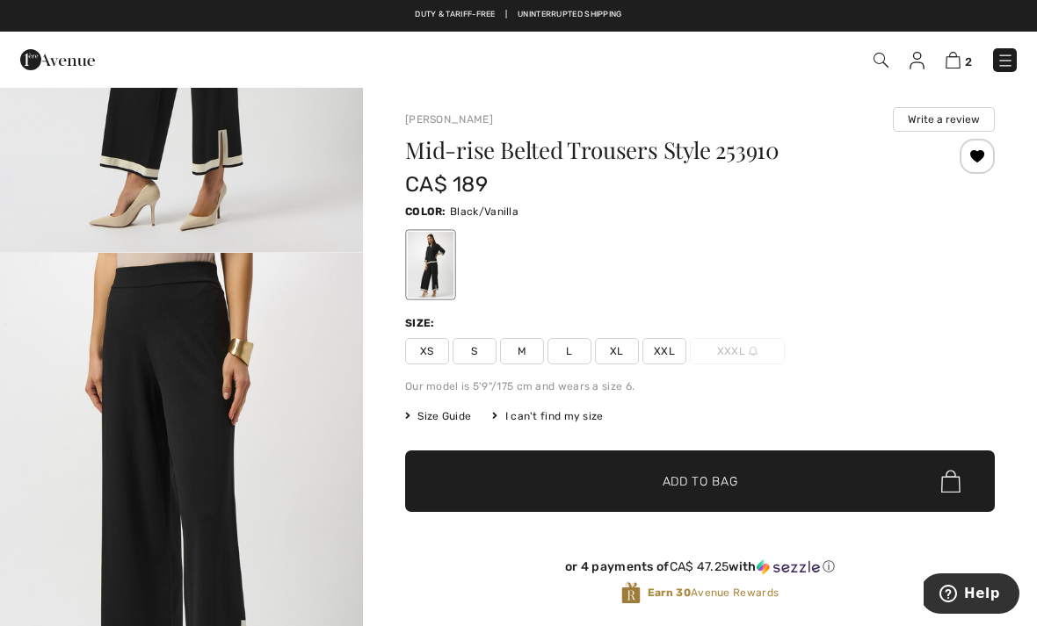
click at [568, 355] on span "L" at bounding box center [569, 351] width 44 height 26
click at [850, 479] on span "✔ Added to Bag Add to Bag" at bounding box center [699, 481] width 589 height 61
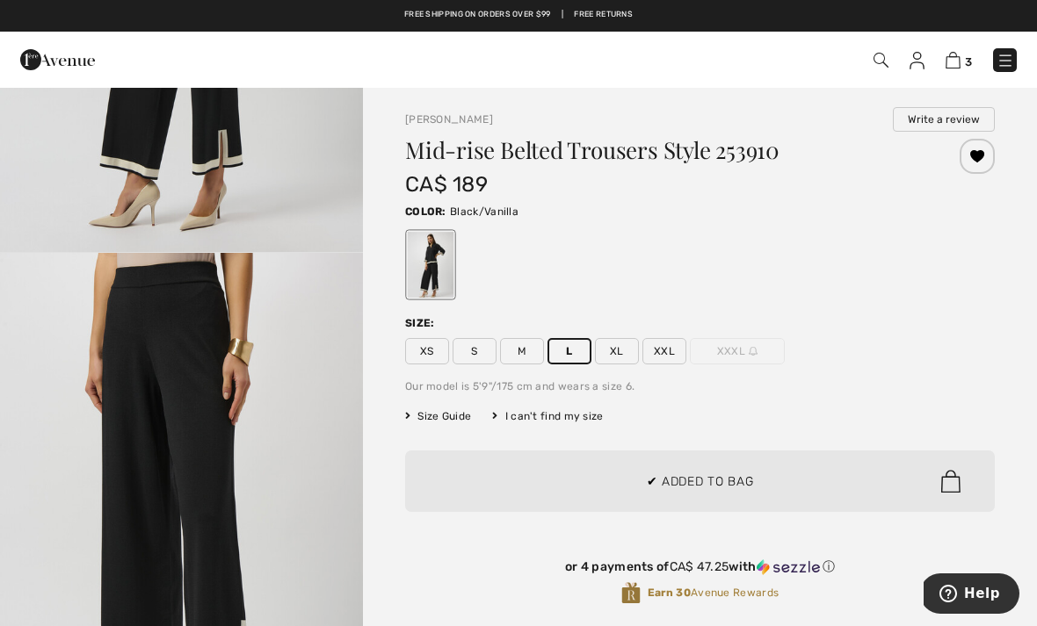
click at [876, 383] on div at bounding box center [518, 313] width 1037 height 626
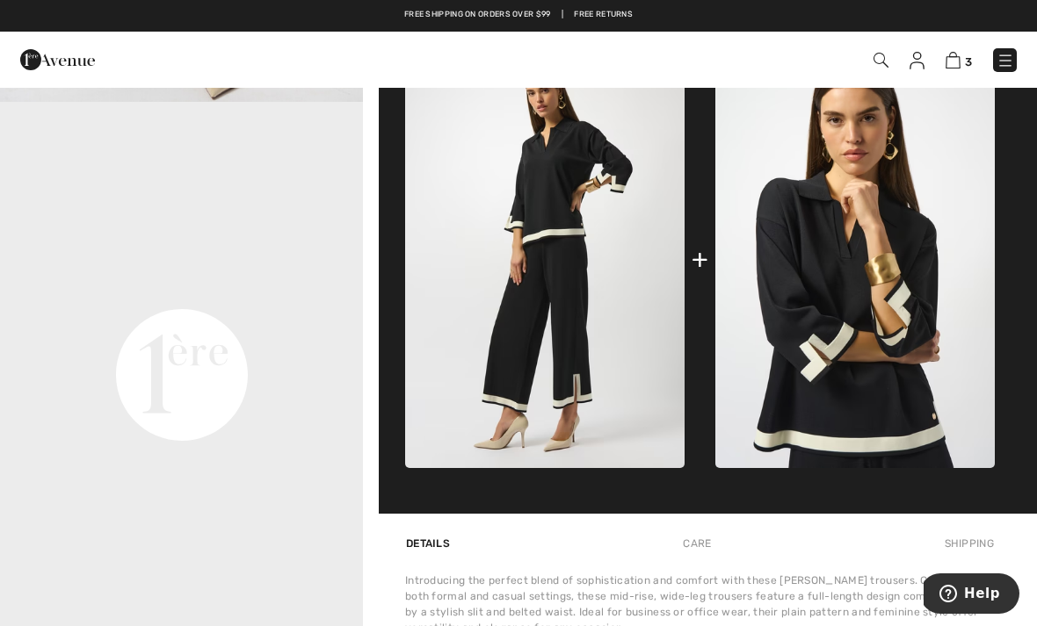
scroll to position [696, 0]
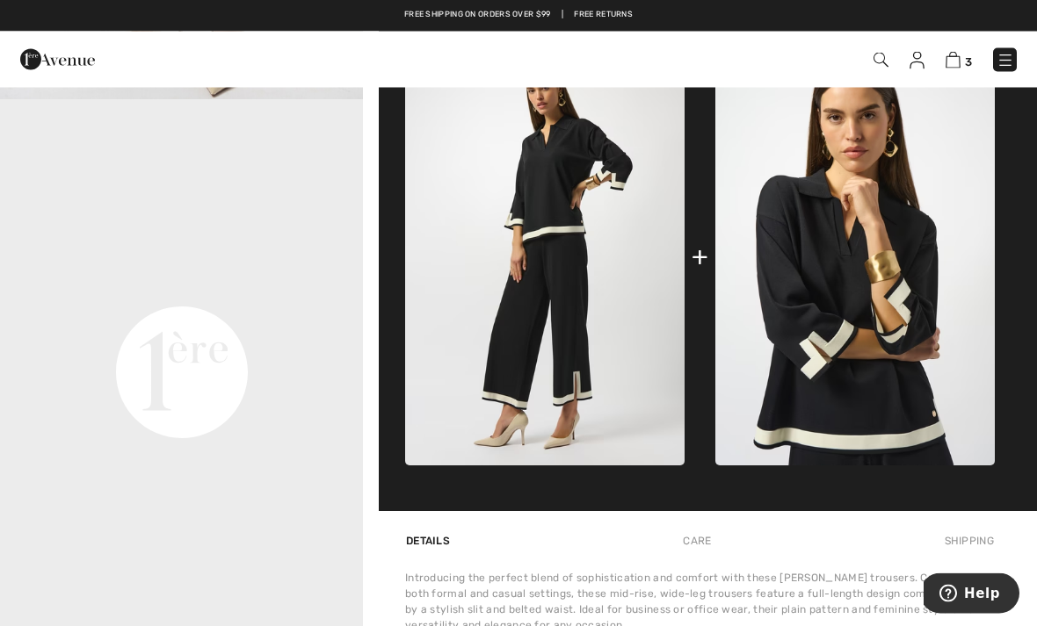
click at [877, 260] on img at bounding box center [854, 257] width 279 height 418
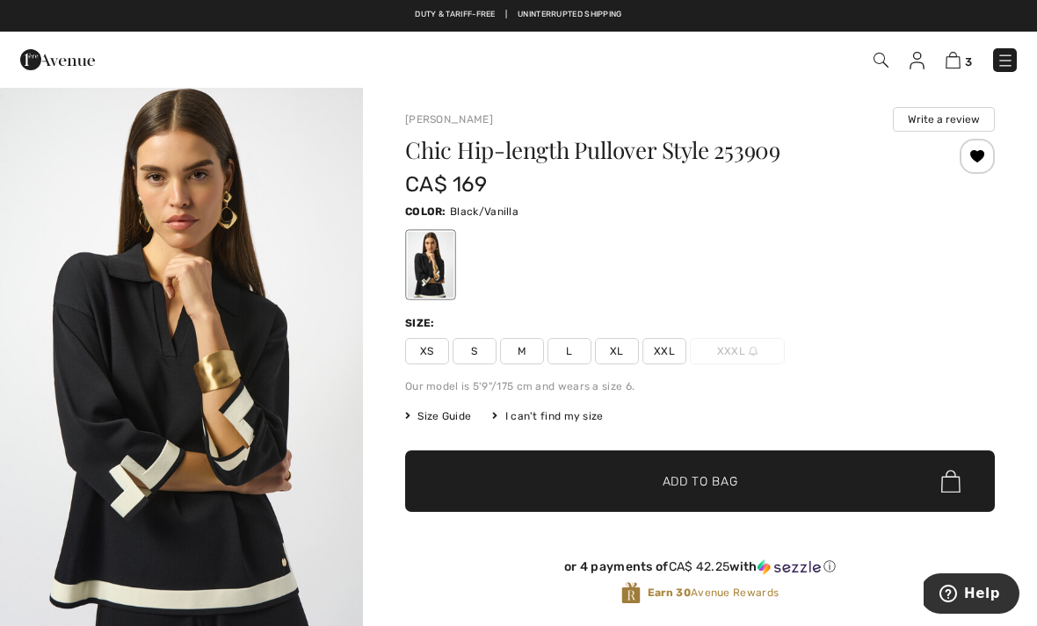
click at [779, 316] on div "Size:" at bounding box center [699, 323] width 589 height 16
click at [572, 351] on span "L" at bounding box center [569, 351] width 44 height 26
click at [781, 494] on span "✔ Added to Bag Add to Bag" at bounding box center [699, 481] width 589 height 61
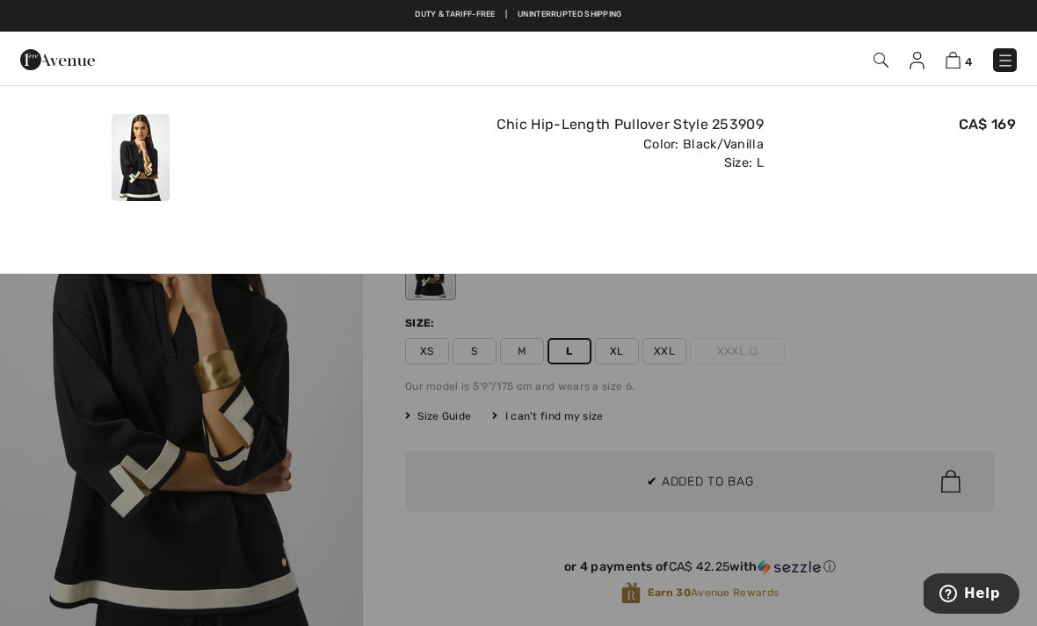
click at [949, 66] on img at bounding box center [952, 60] width 15 height 17
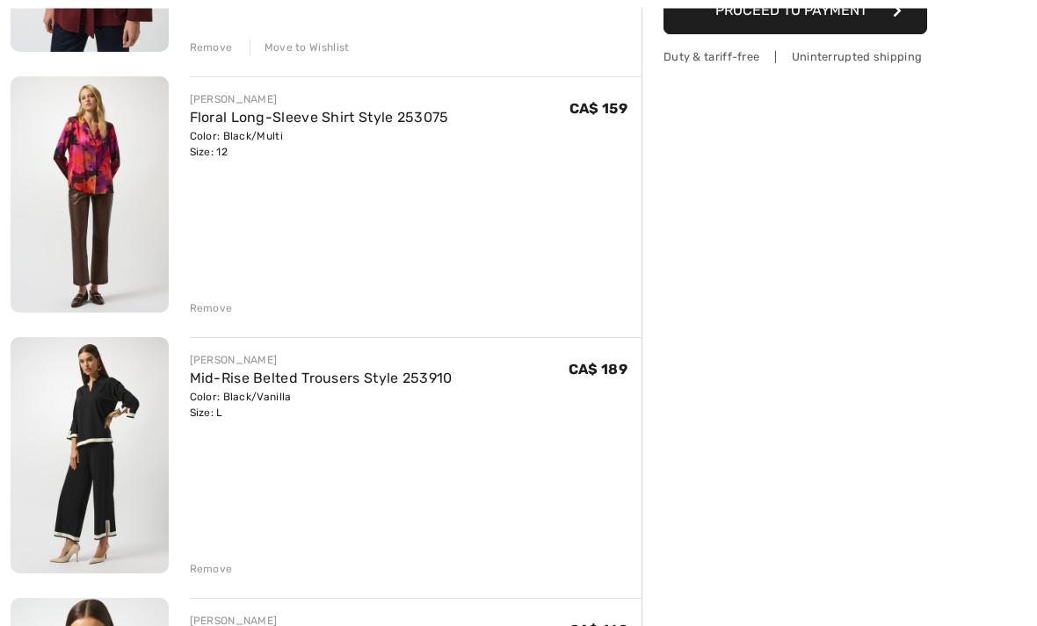
scroll to position [416, 0]
click at [124, 507] on img at bounding box center [90, 454] width 158 height 236
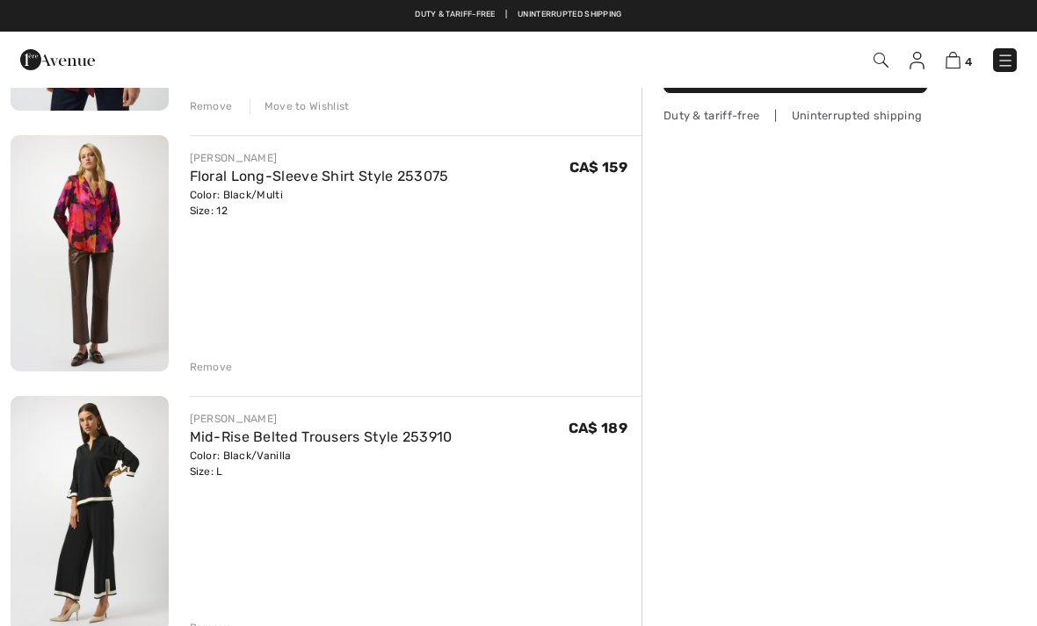
scroll to position [351, 0]
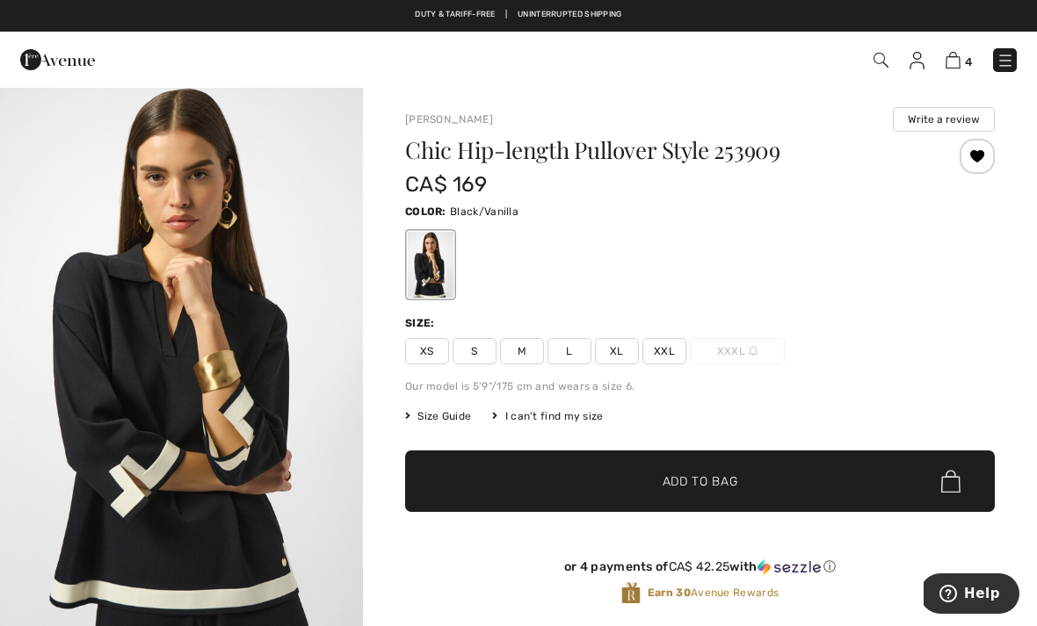
click at [996, 67] on img at bounding box center [1005, 61] width 18 height 18
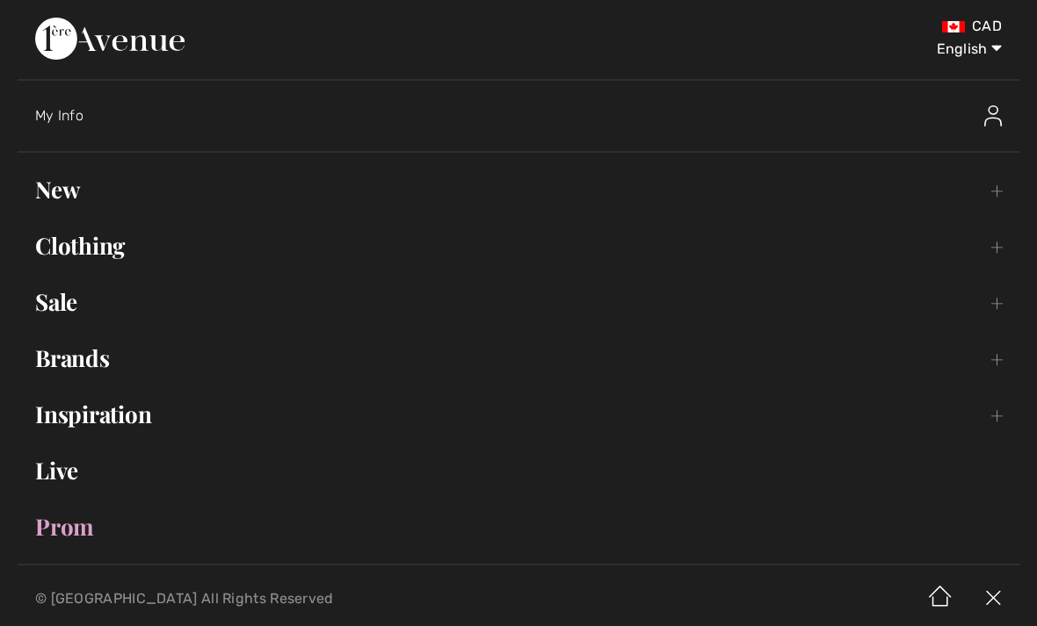
click at [39, 365] on link "Brands Open submenu" at bounding box center [519, 358] width 1002 height 39
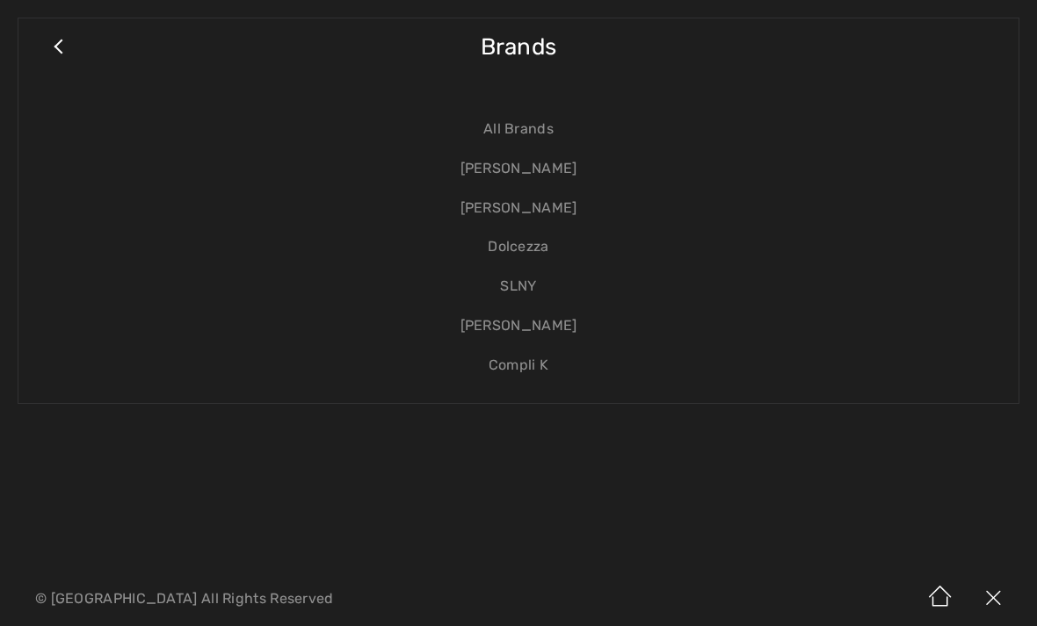
click at [555, 364] on link "Compli K" at bounding box center [518, 366] width 965 height 40
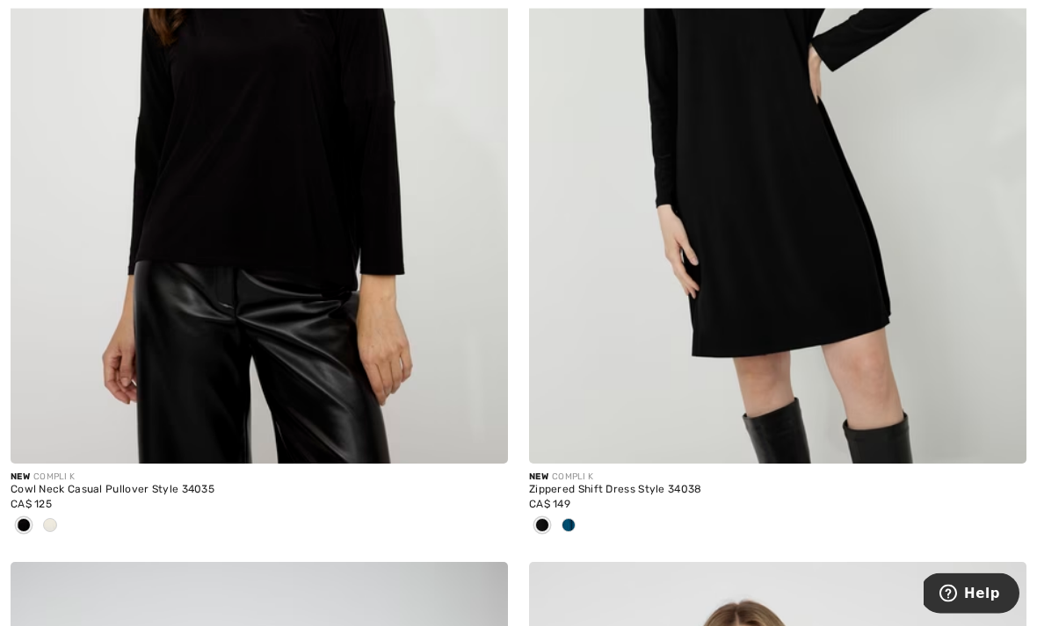
scroll to position [963, 0]
click at [49, 524] on span at bounding box center [50, 525] width 14 height 14
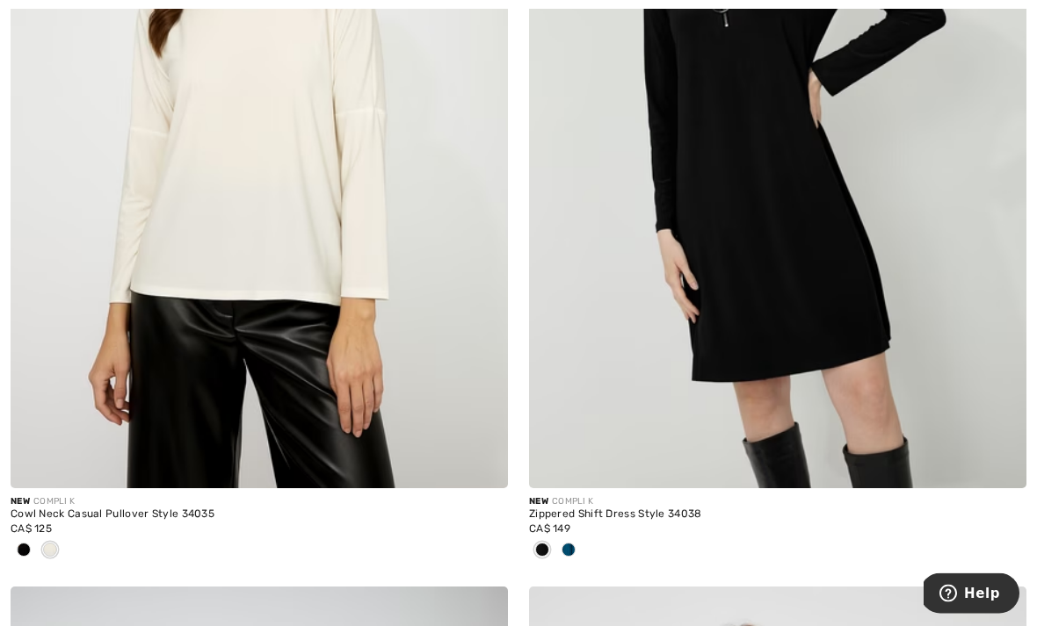
scroll to position [990, 0]
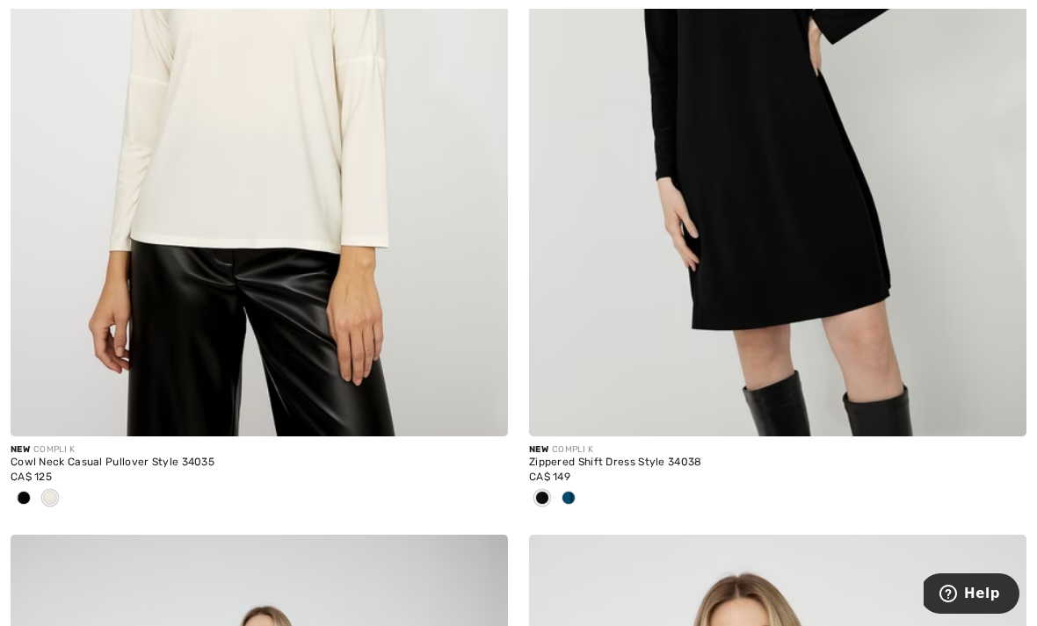
click at [580, 496] on div at bounding box center [568, 499] width 26 height 29
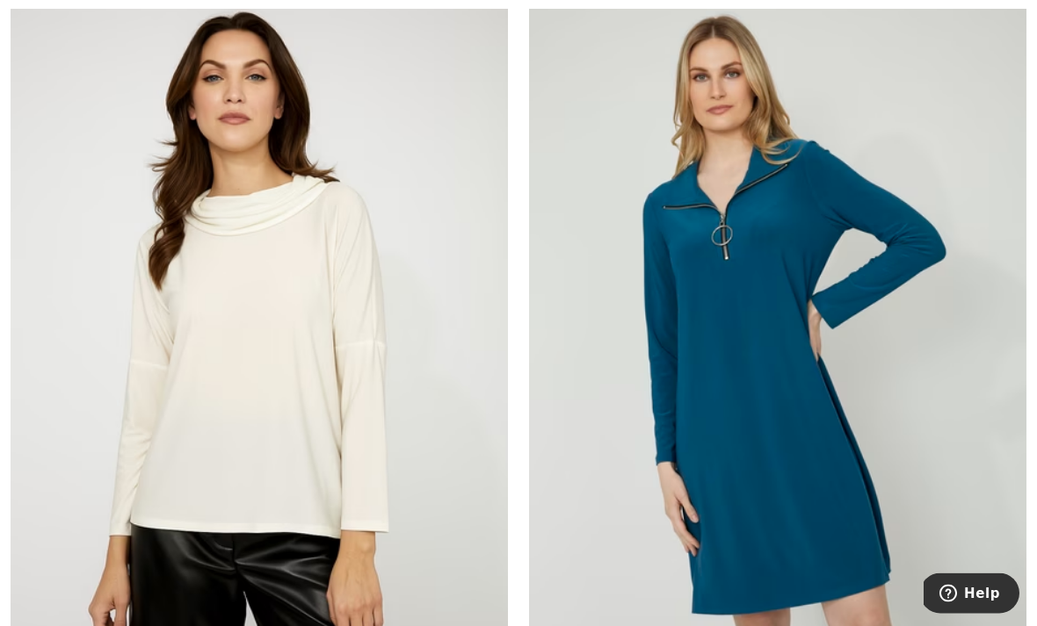
scroll to position [705, 0]
click at [812, 308] on img at bounding box center [777, 348] width 497 height 746
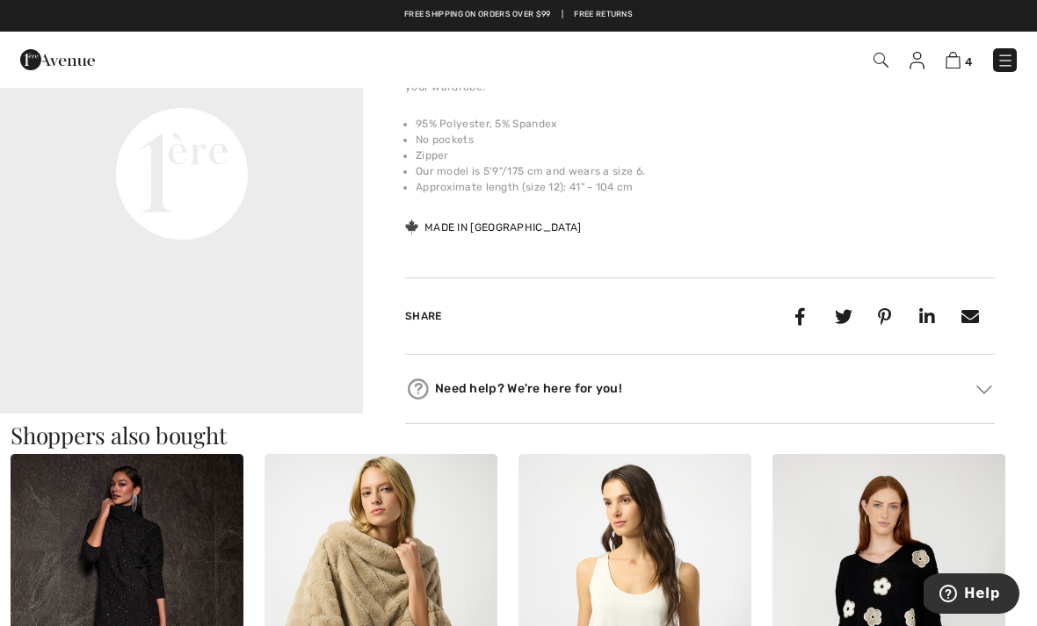
scroll to position [673, 0]
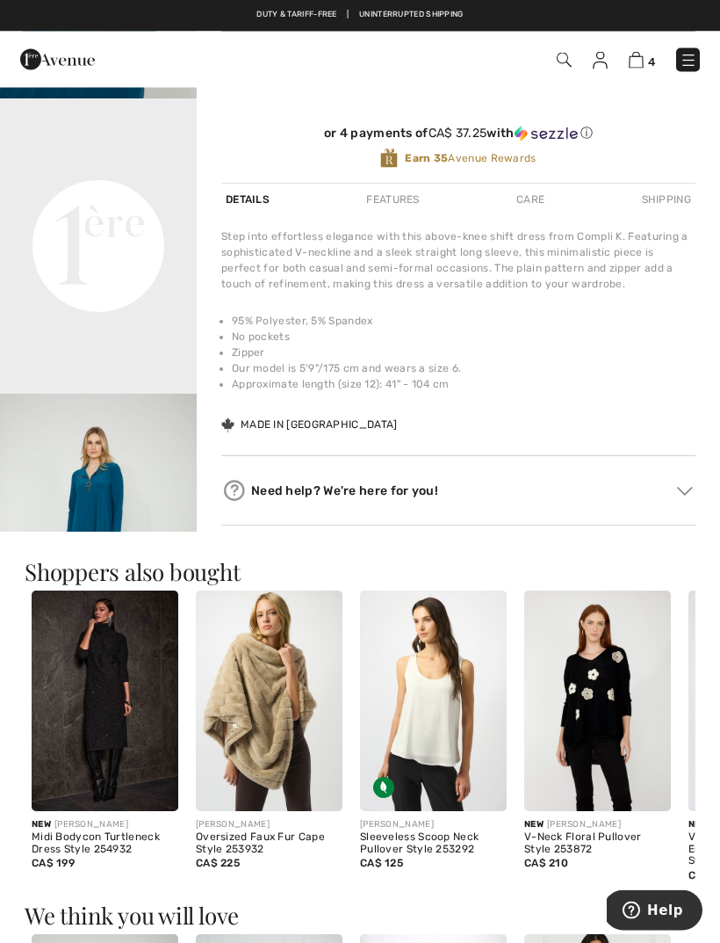
scroll to position [0, 0]
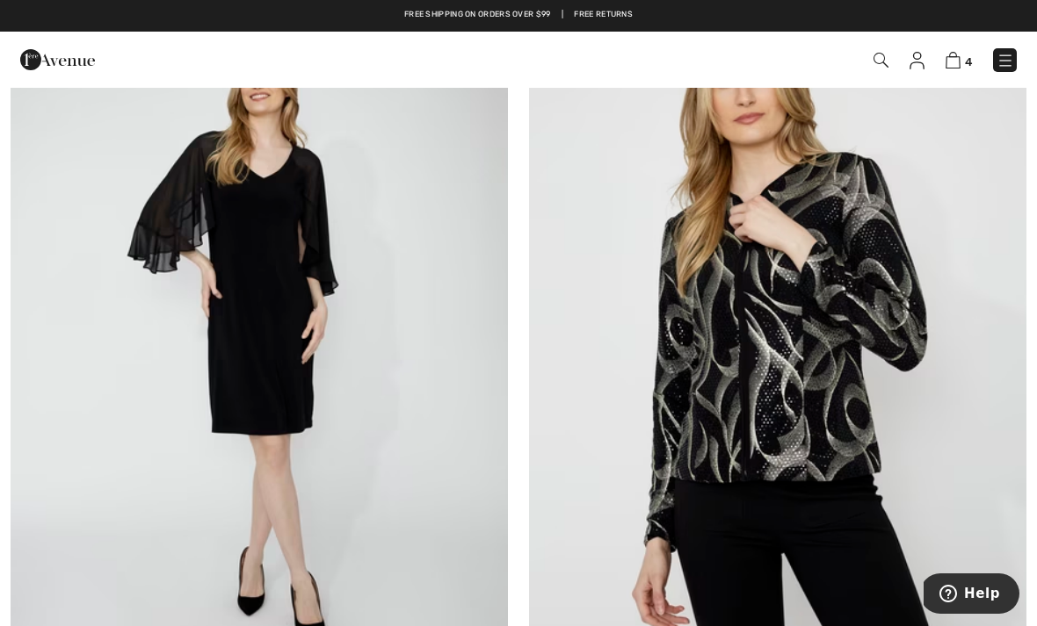
scroll to position [1553, 0]
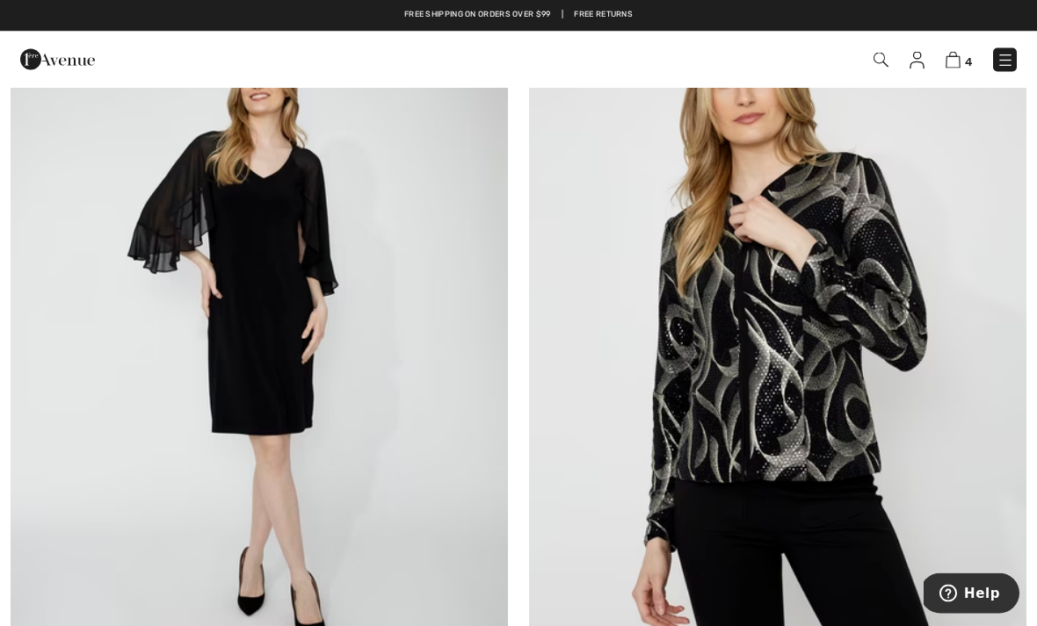
click at [900, 493] on img at bounding box center [777, 345] width 497 height 746
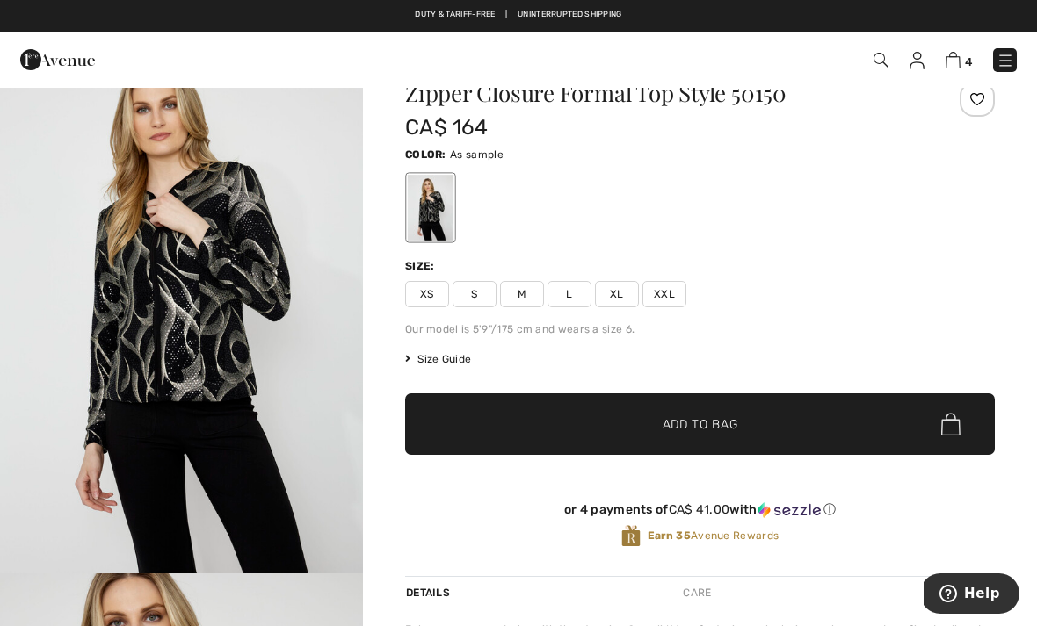
scroll to position [60, 0]
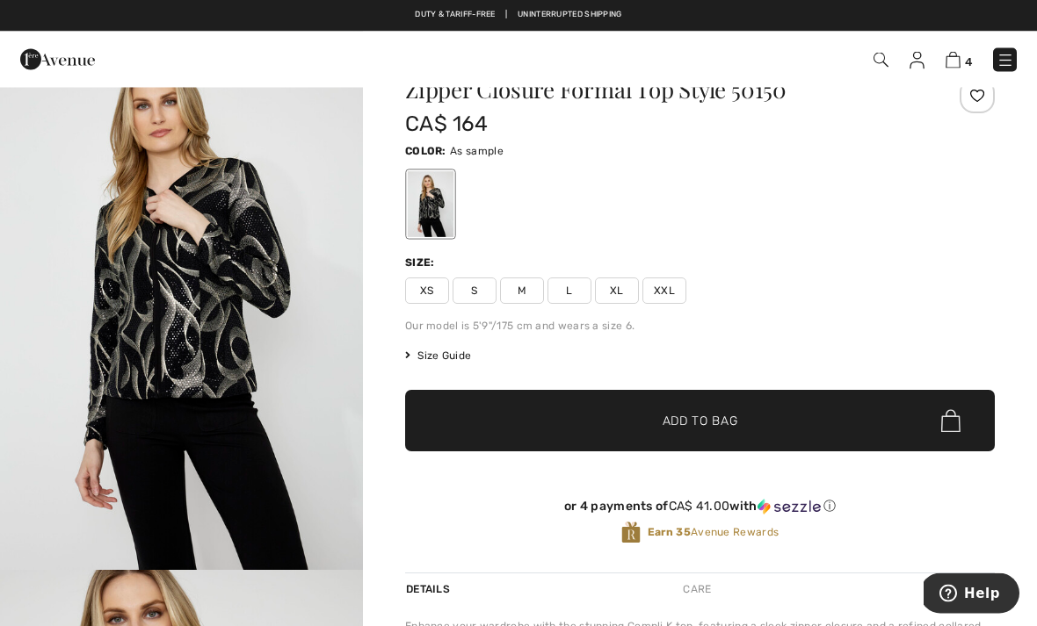
click at [974, 100] on div at bounding box center [976, 96] width 35 height 35
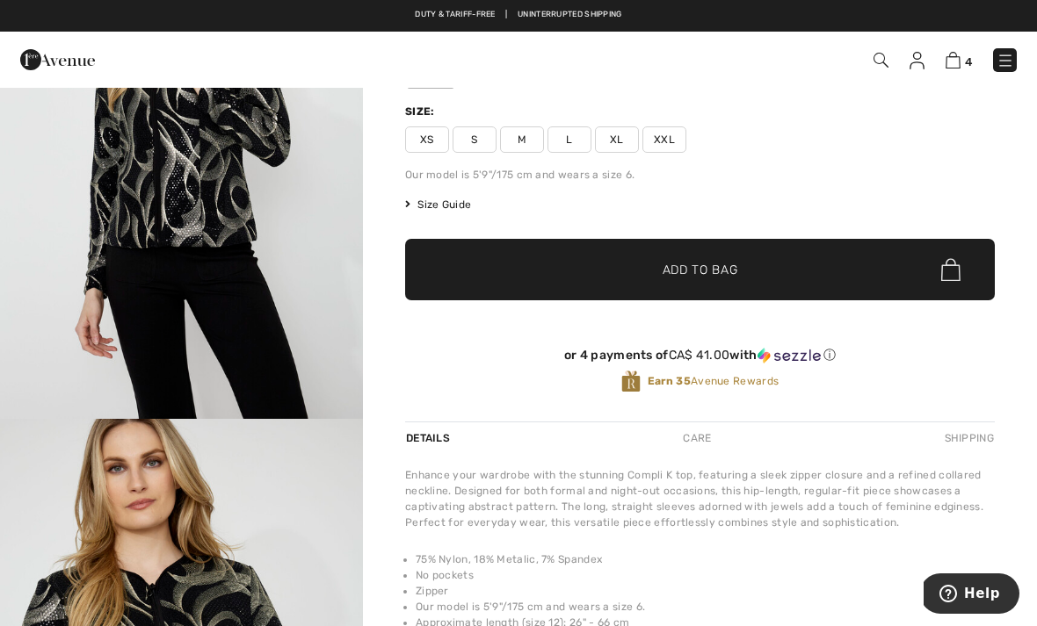
scroll to position [203, 0]
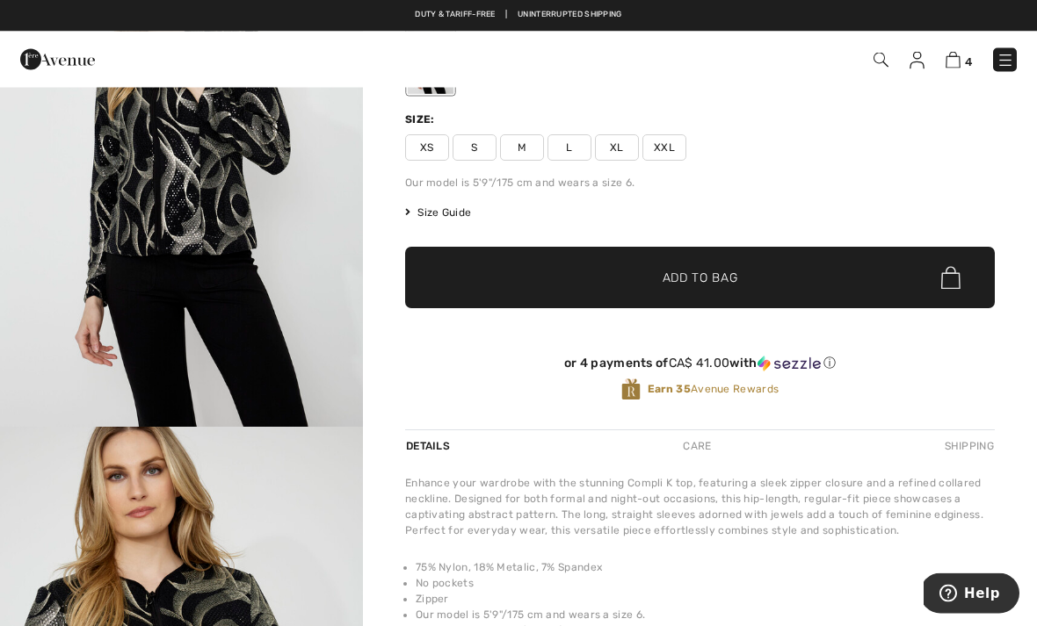
click at [571, 155] on span "L" at bounding box center [569, 148] width 44 height 26
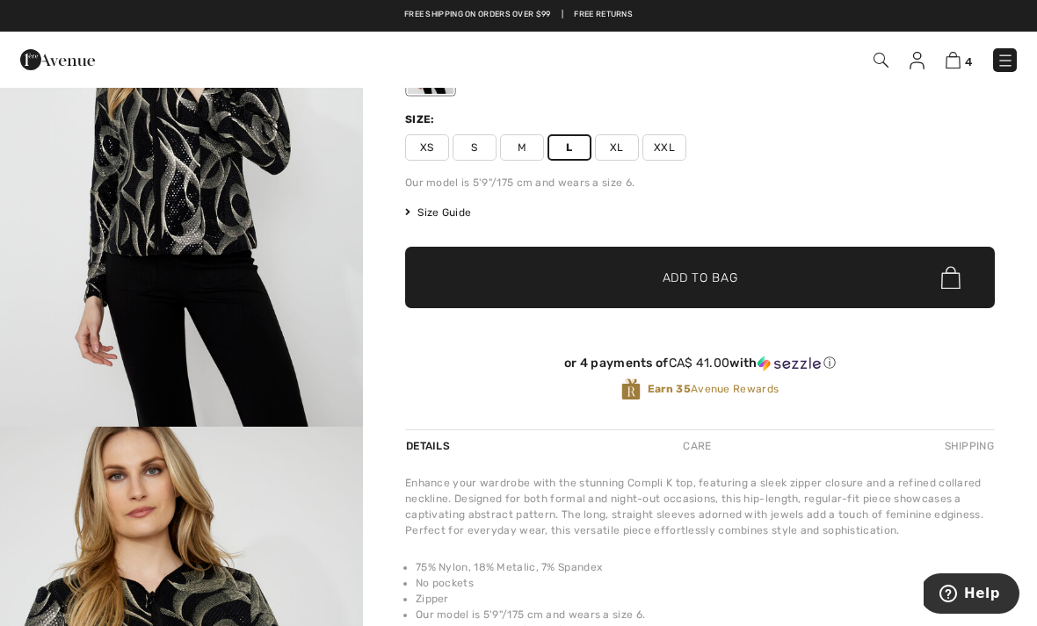
click at [814, 276] on span "✔ Added to Bag Add to Bag" at bounding box center [699, 277] width 589 height 61
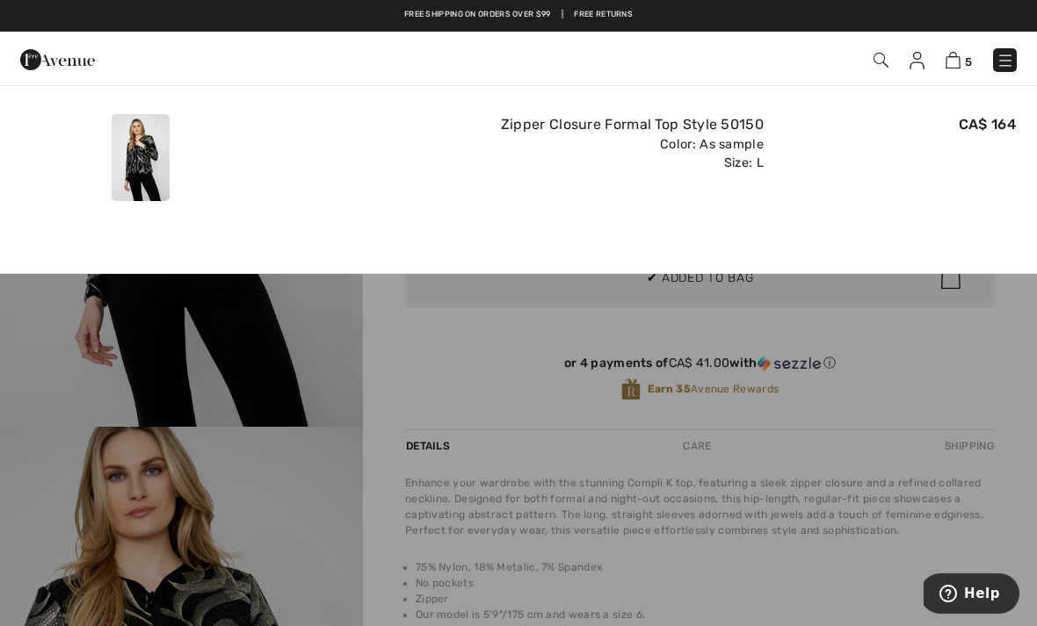
scroll to position [0, 0]
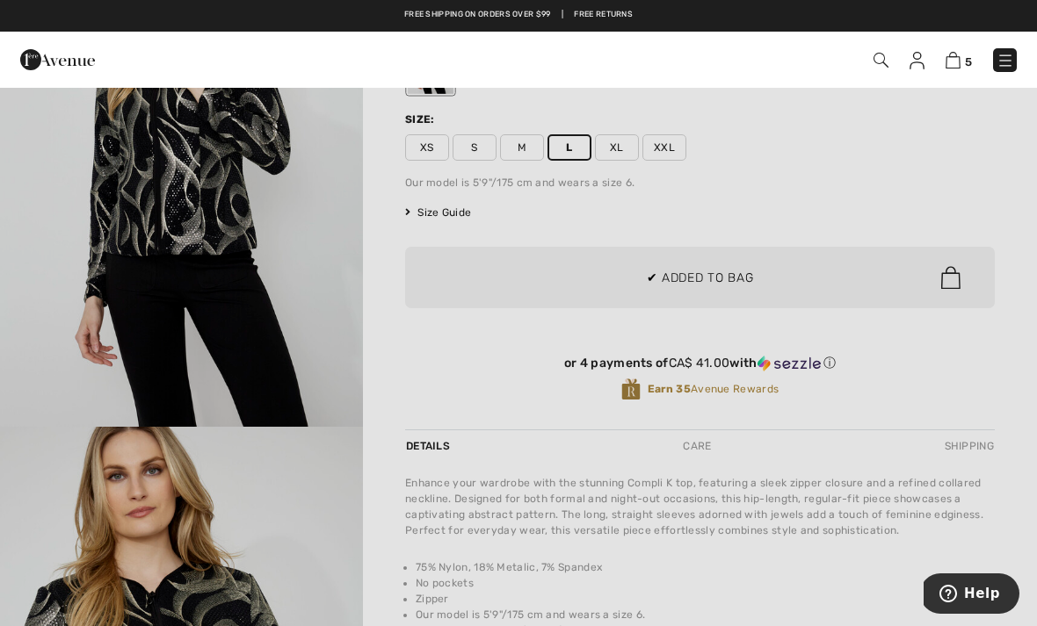
click at [705, 345] on div at bounding box center [518, 313] width 1037 height 626
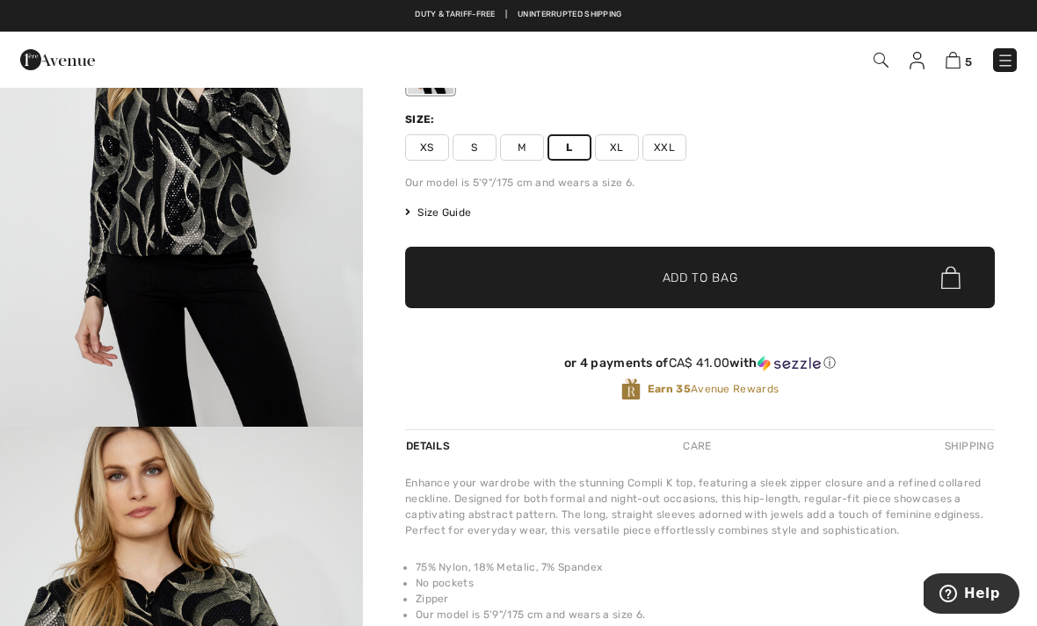
click at [447, 211] on span "Size Guide" at bounding box center [438, 213] width 66 height 16
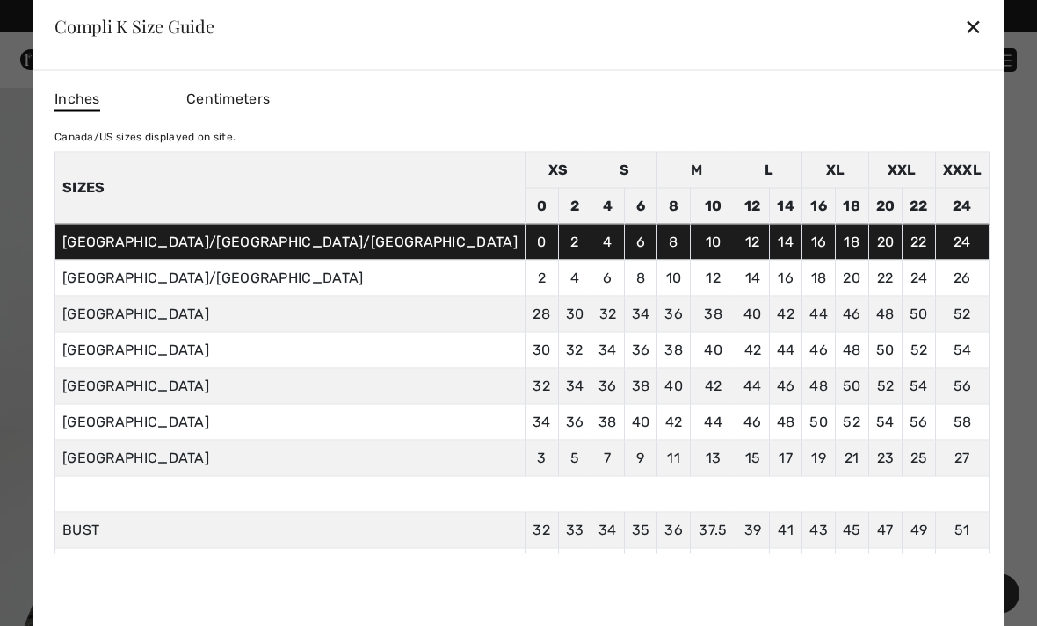
click at [806, 36] on div "Compli K Size Guide ✕" at bounding box center [518, 26] width 970 height 88
click at [964, 30] on div "✕" at bounding box center [973, 26] width 18 height 37
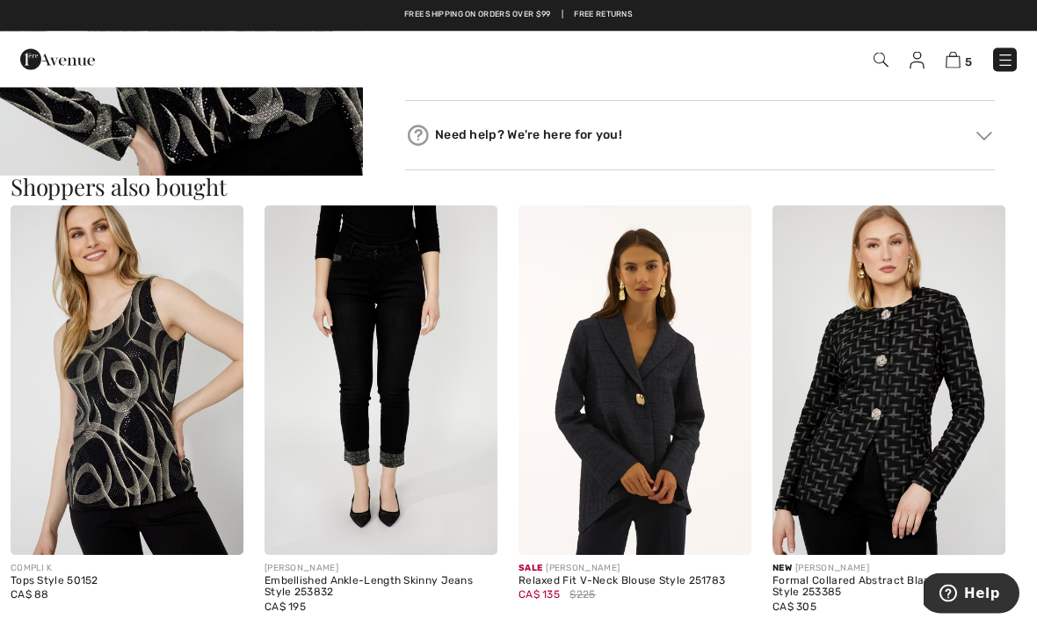
scroll to position [901, 0]
click at [88, 358] on img at bounding box center [127, 381] width 233 height 350
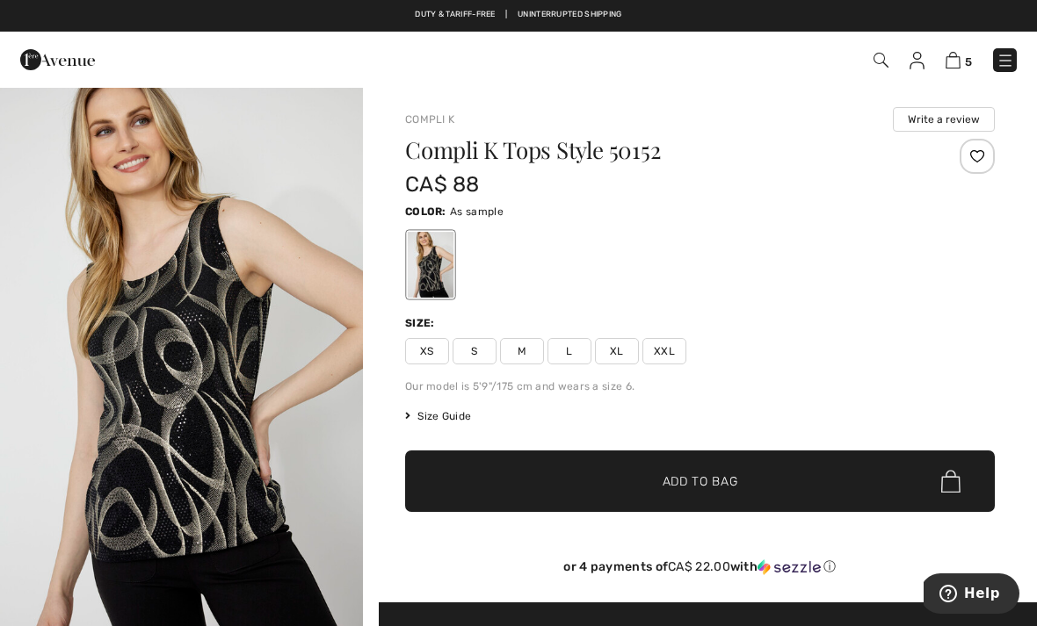
click at [969, 155] on div at bounding box center [976, 156] width 35 height 35
click at [578, 353] on span "L" at bounding box center [569, 351] width 44 height 26
click at [807, 495] on span "✔ Added to Bag Add to Bag" at bounding box center [699, 481] width 589 height 61
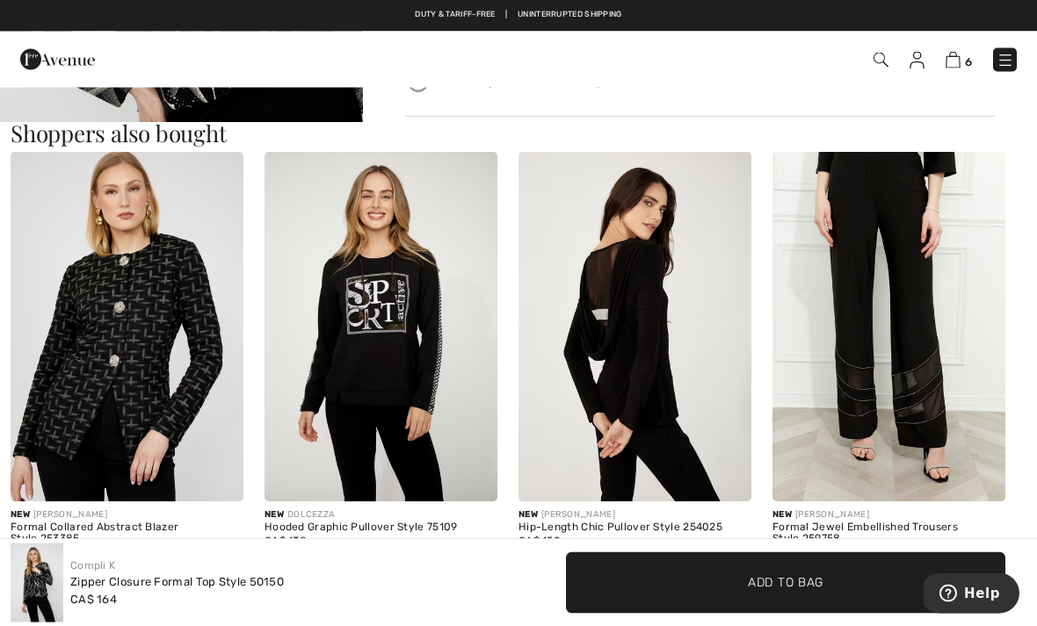
scroll to position [867, 0]
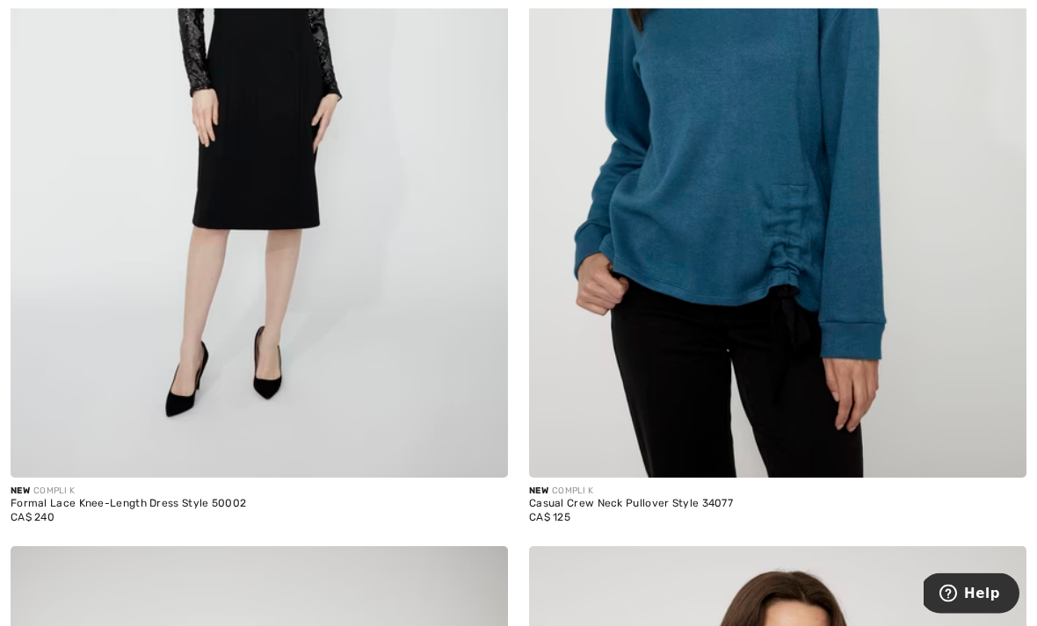
scroll to position [2611, 0]
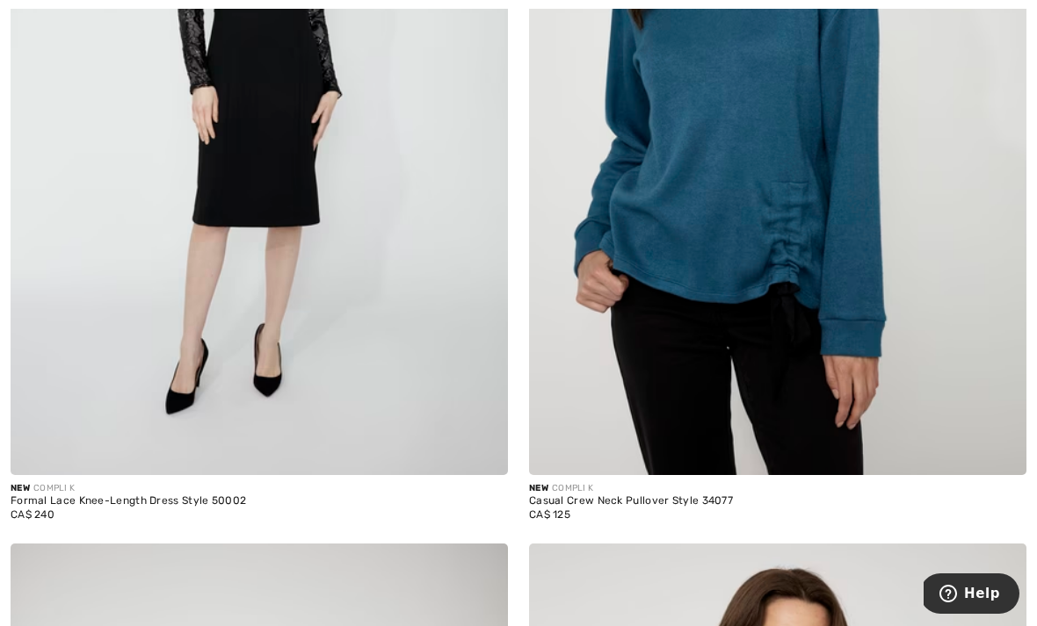
click at [842, 124] on img at bounding box center [777, 102] width 497 height 746
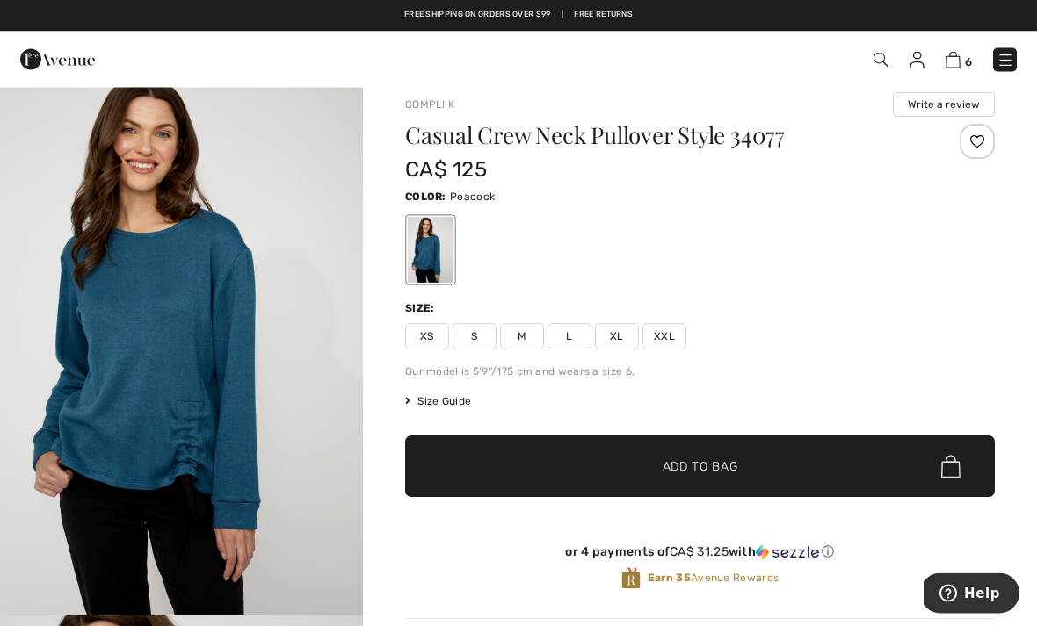
scroll to position [8, 0]
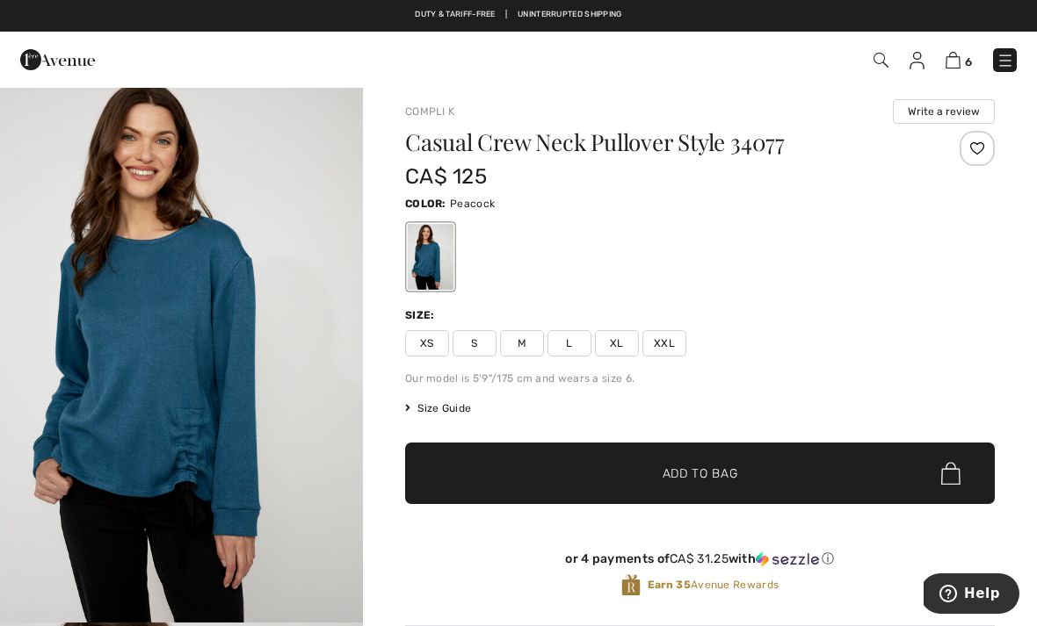
click at [973, 139] on div at bounding box center [976, 148] width 35 height 35
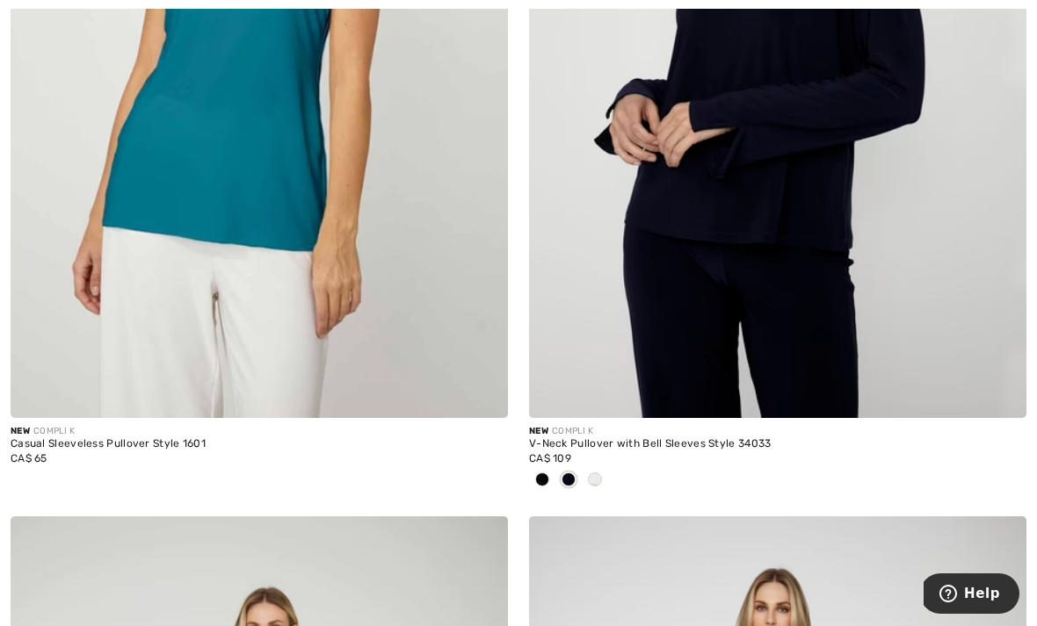
scroll to position [12039, 0]
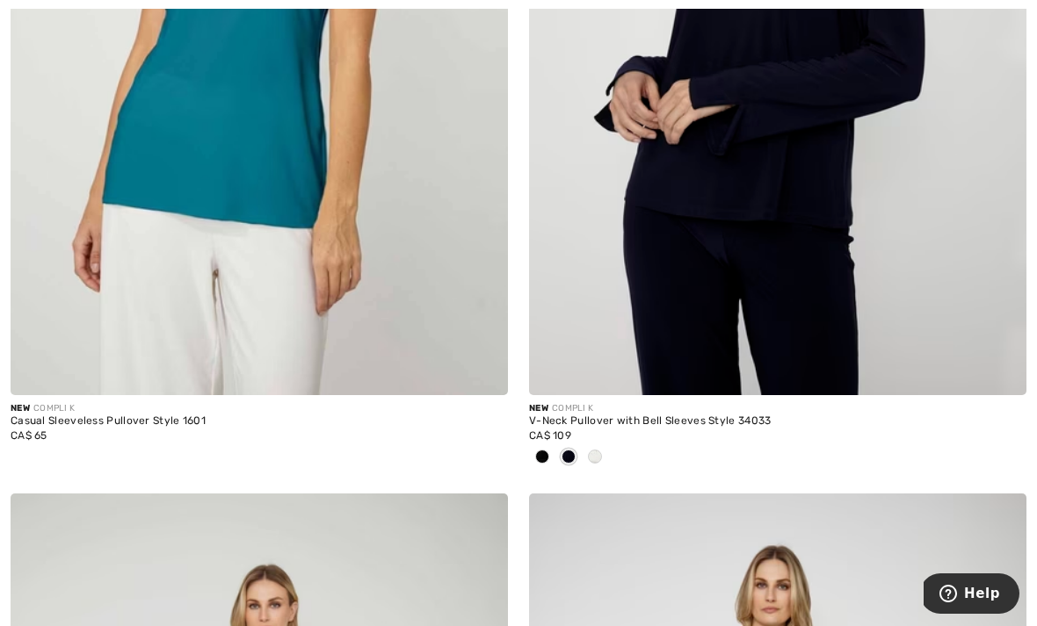
click at [602, 449] on div at bounding box center [595, 458] width 26 height 29
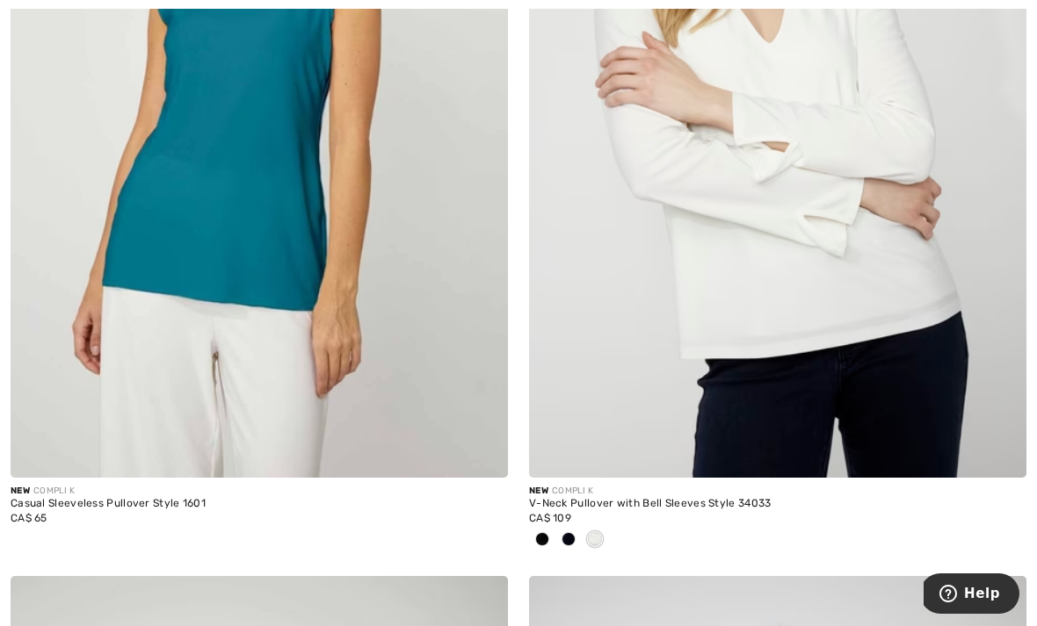
scroll to position [11994, 0]
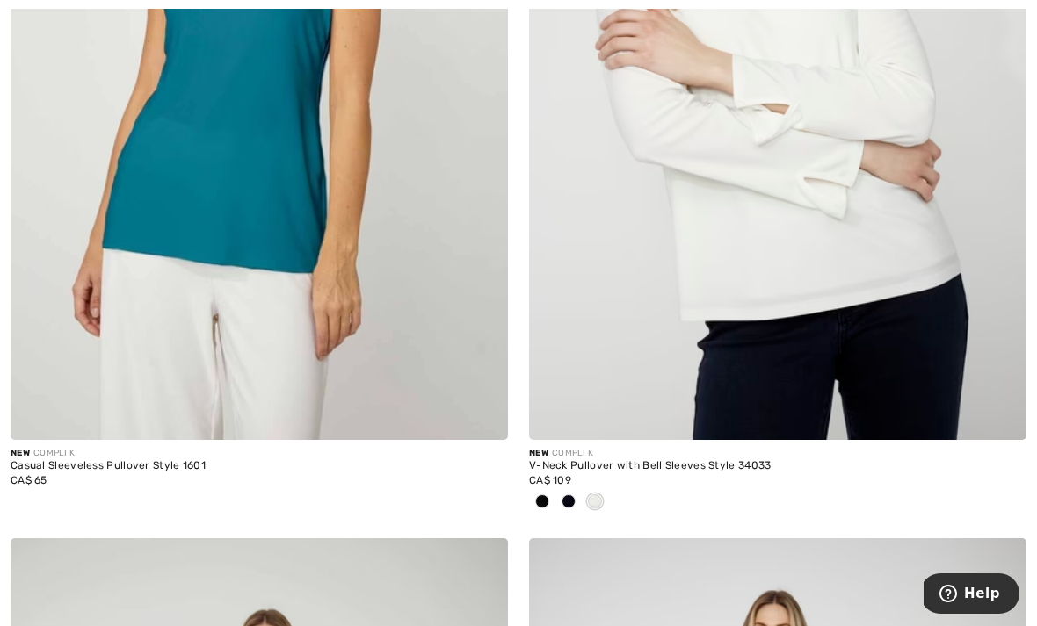
click at [900, 207] on img at bounding box center [777, 67] width 497 height 746
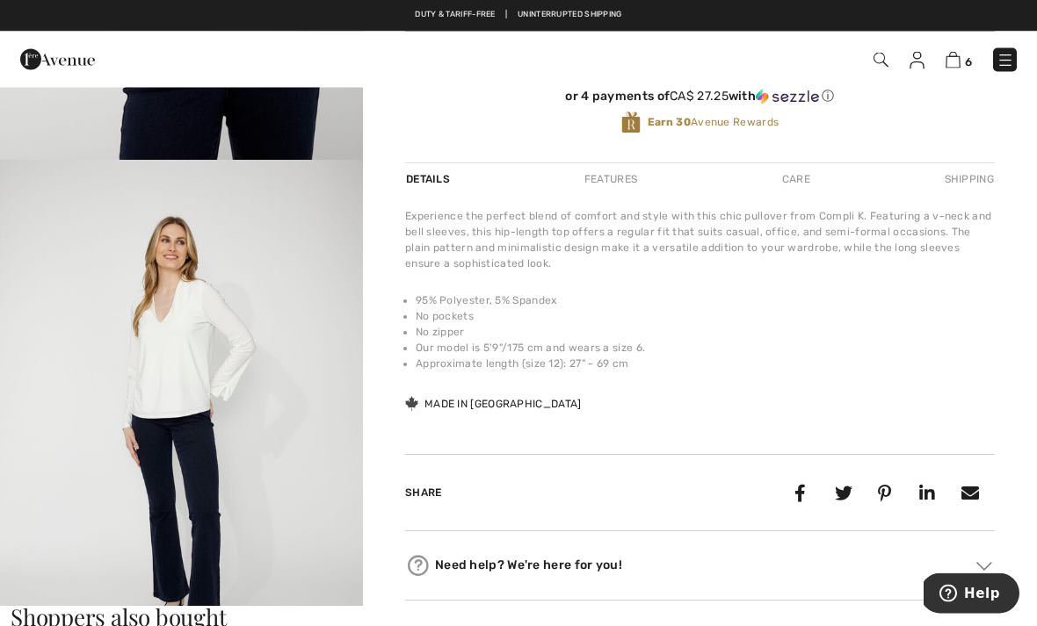
scroll to position [367, 0]
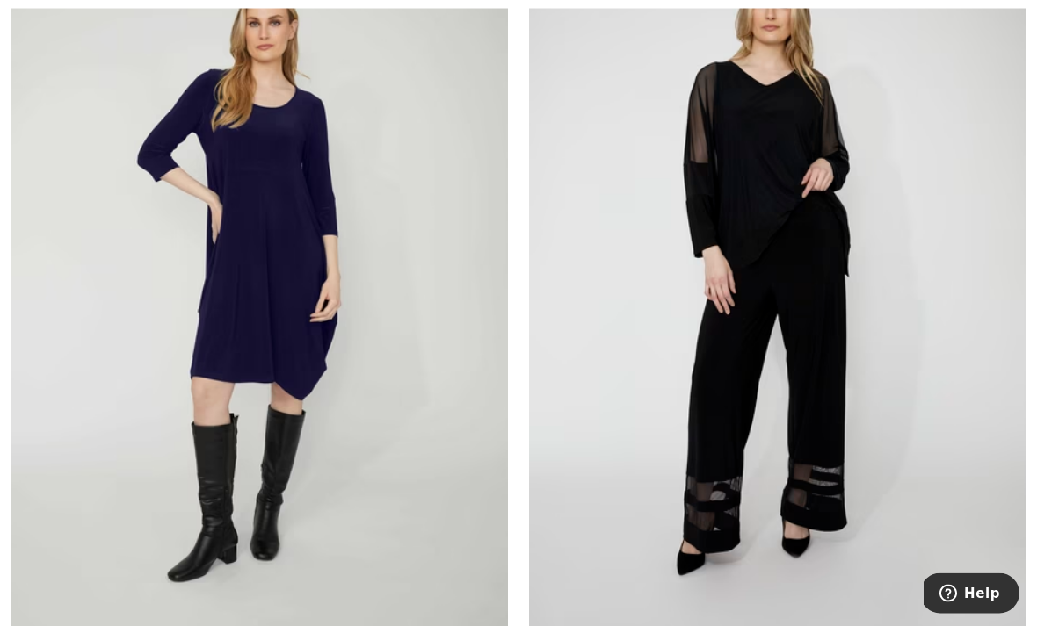
scroll to position [12621, 0]
click at [131, 327] on img at bounding box center [259, 284] width 497 height 746
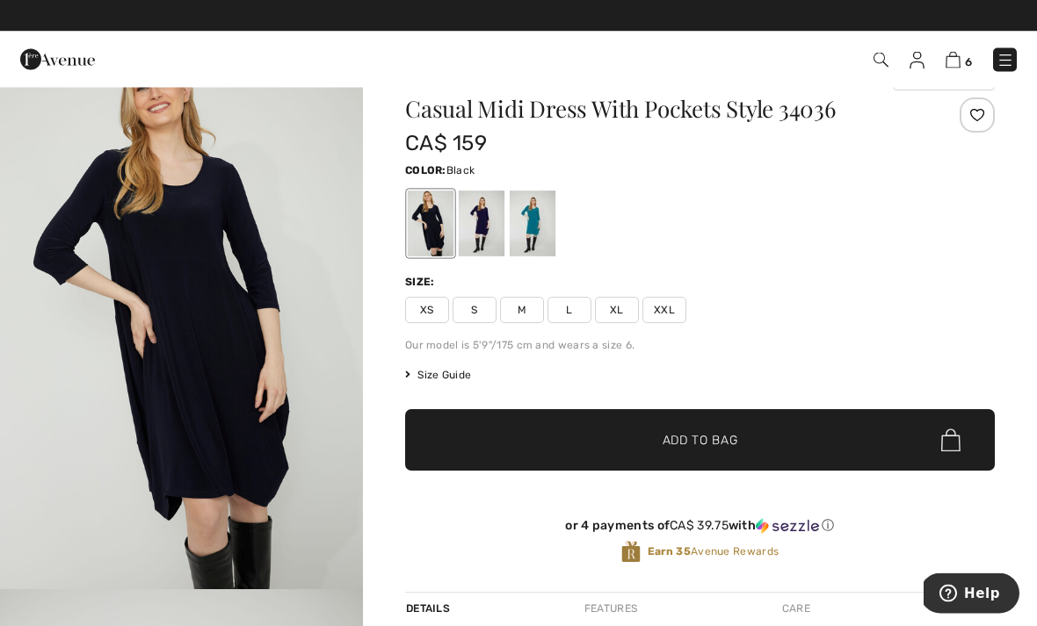
scroll to position [41, 0]
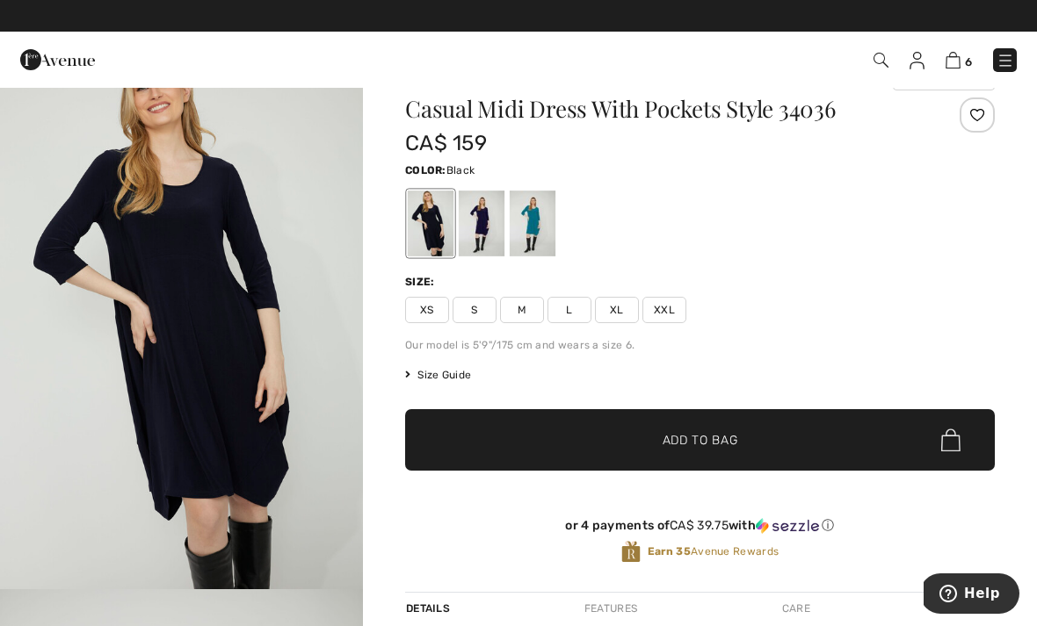
click at [483, 238] on div at bounding box center [482, 224] width 46 height 66
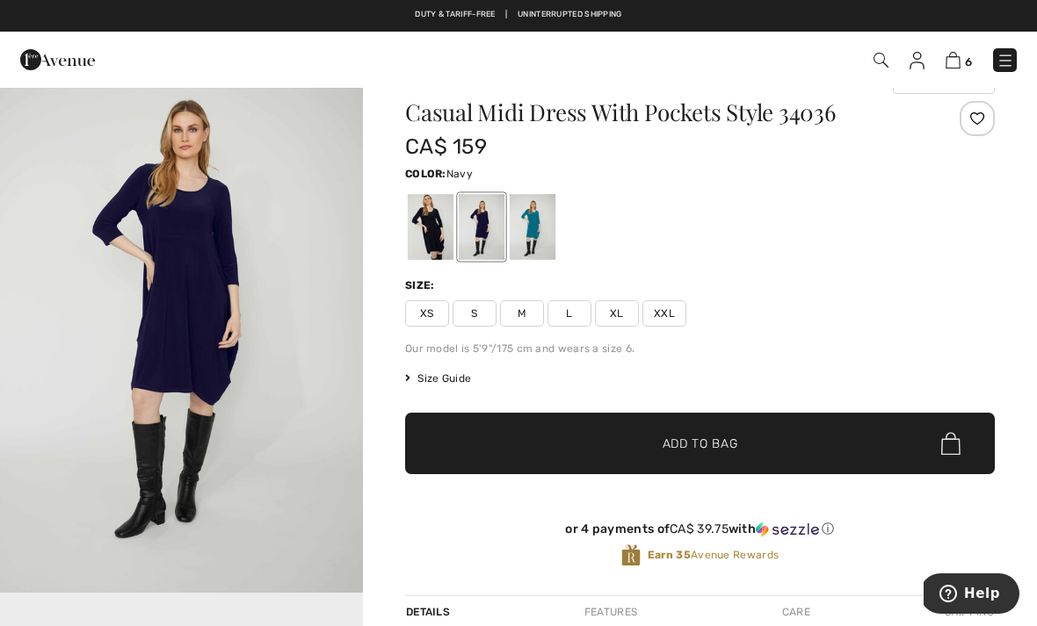
scroll to position [0, 0]
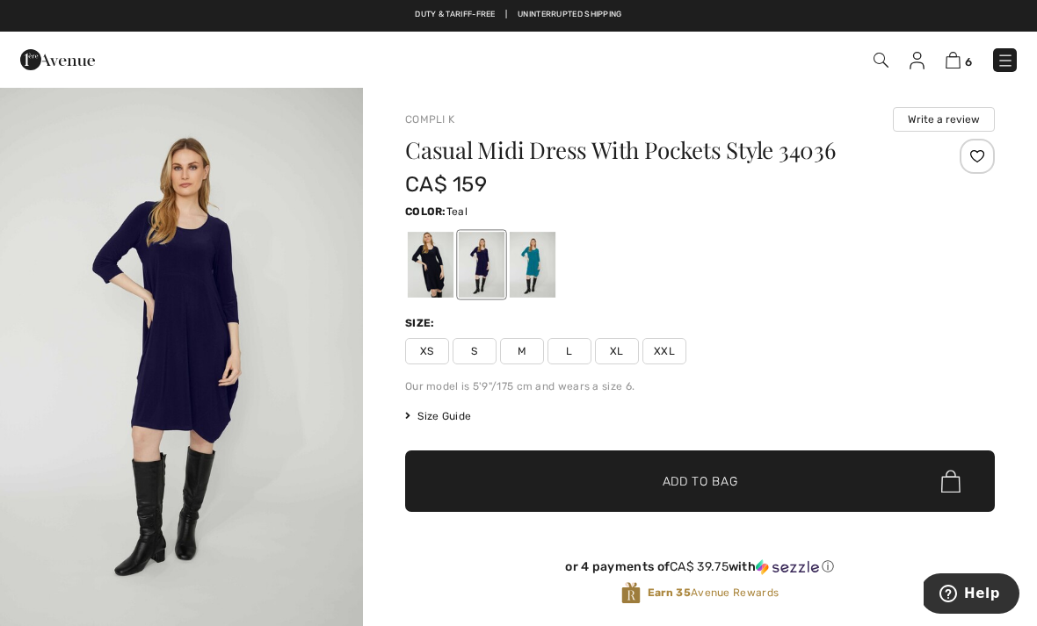
click at [539, 271] on div at bounding box center [533, 265] width 46 height 66
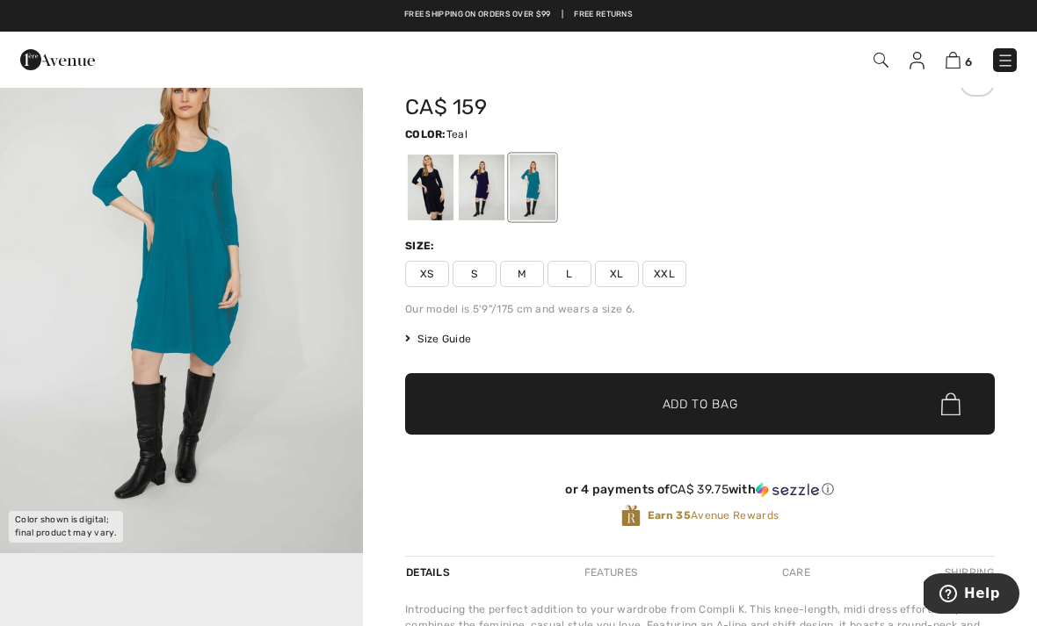
scroll to position [66, 0]
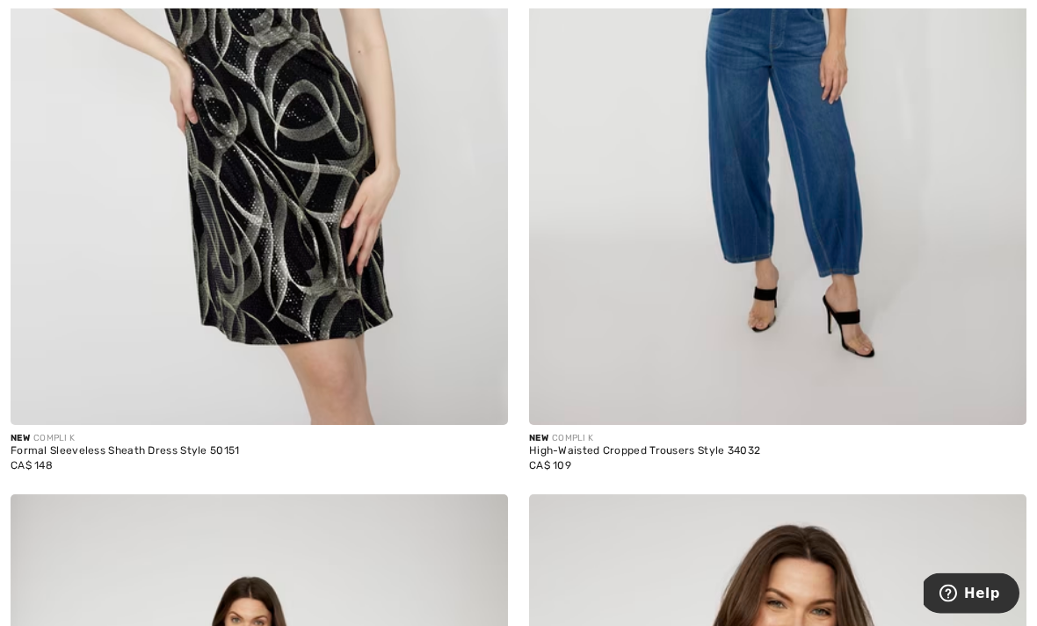
scroll to position [13696, 0]
click at [53, 266] on img at bounding box center [259, 52] width 497 height 746
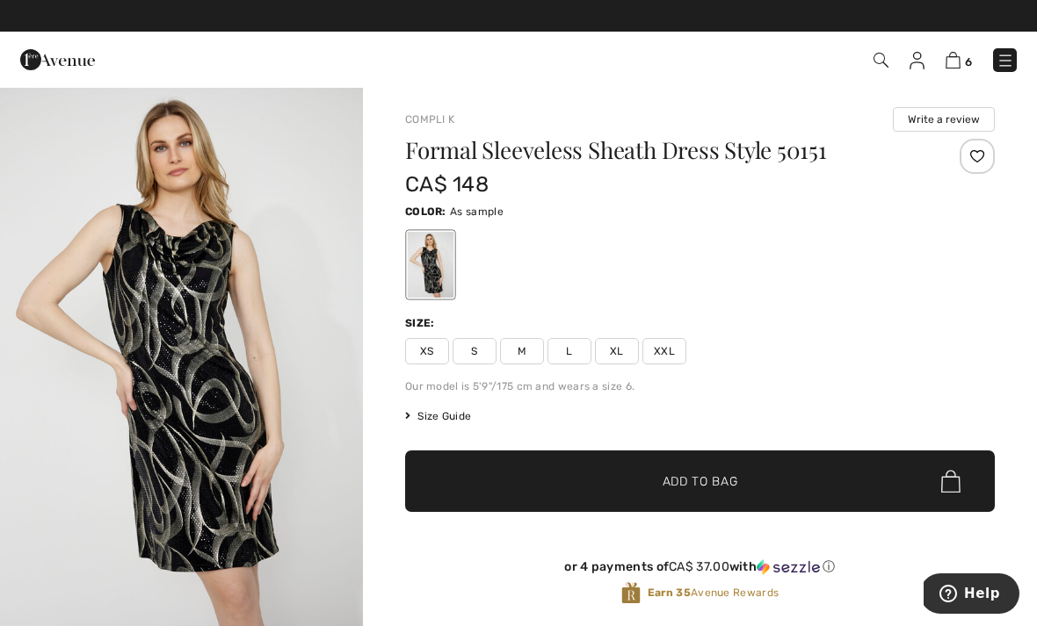
click at [967, 154] on div at bounding box center [976, 156] width 35 height 35
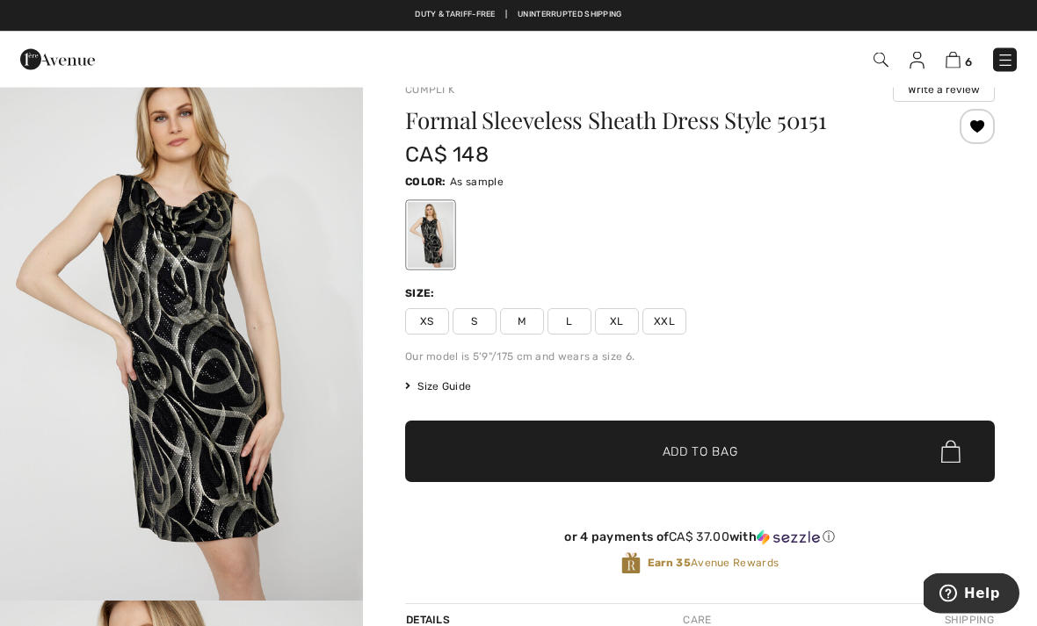
scroll to position [30, 0]
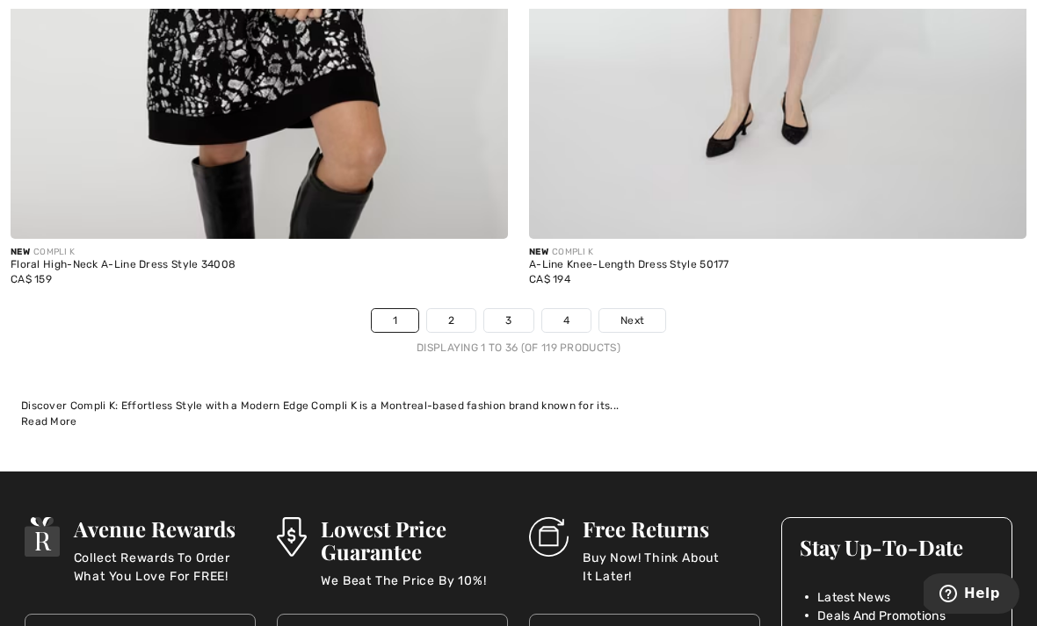
scroll to position [15526, 0]
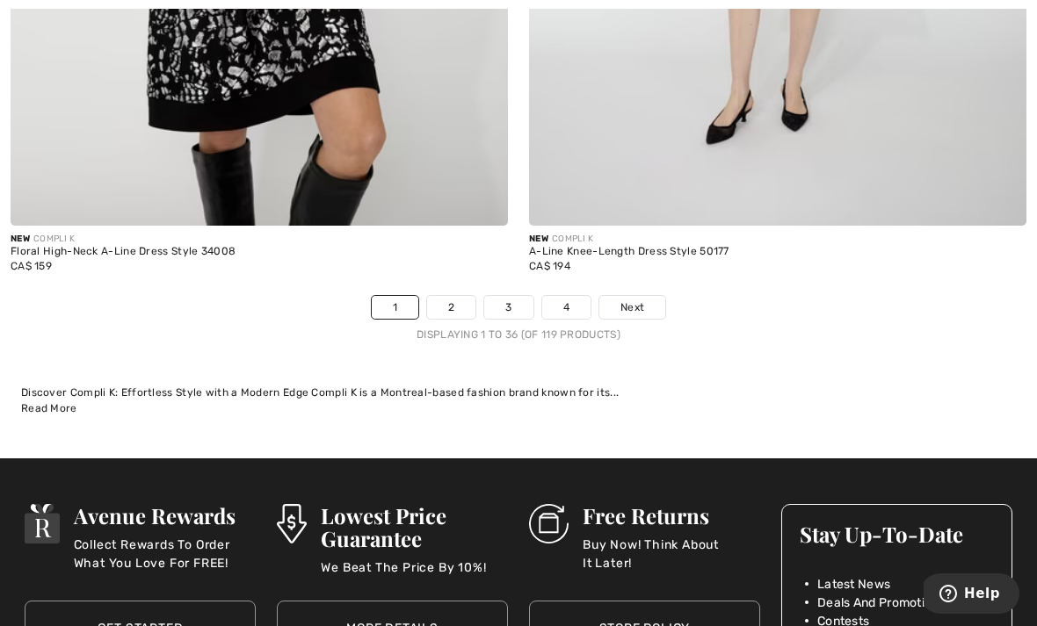
click at [639, 302] on span "Next" at bounding box center [632, 308] width 24 height 16
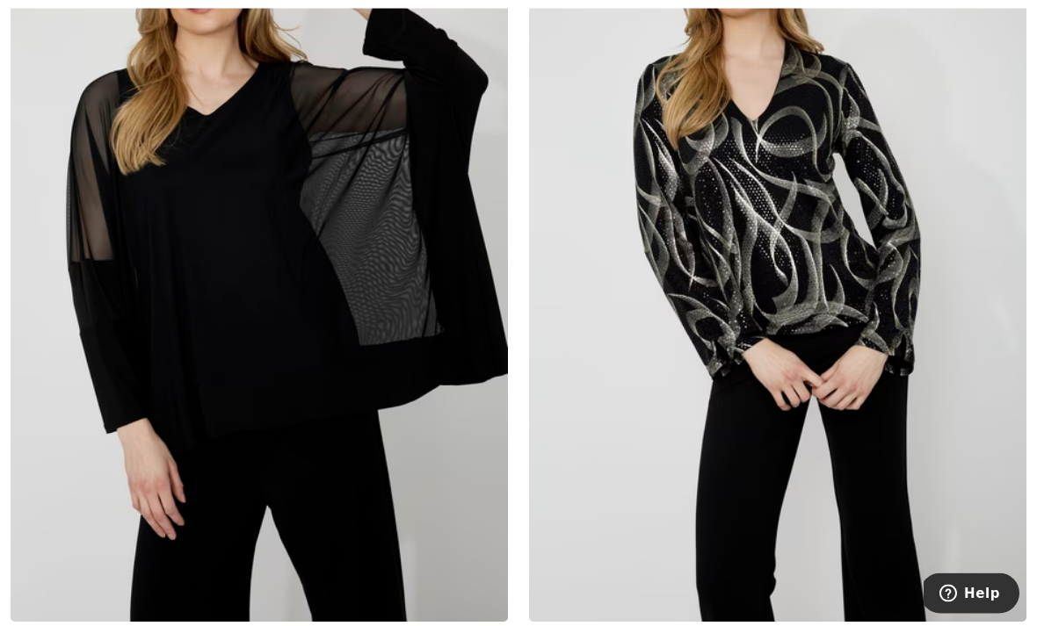
scroll to position [806, 0]
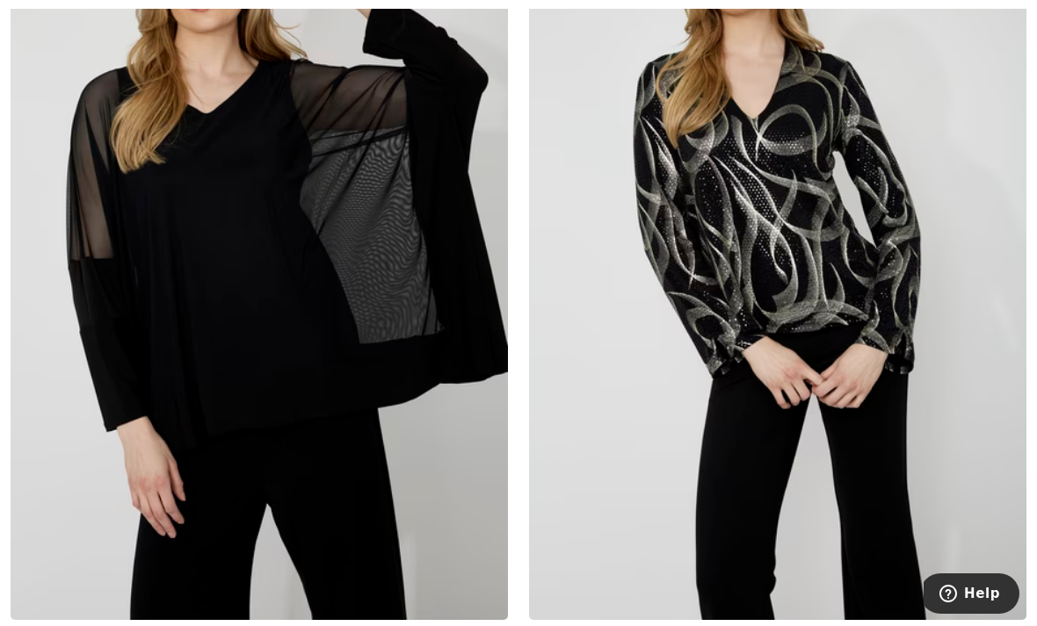
click at [790, 278] on img at bounding box center [777, 247] width 497 height 746
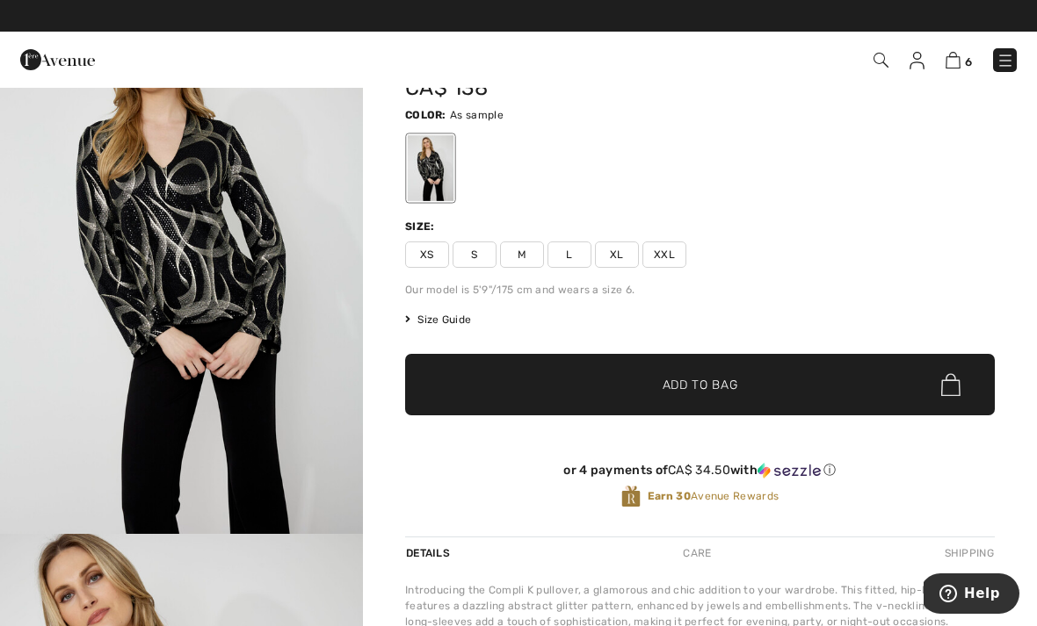
scroll to position [101, 0]
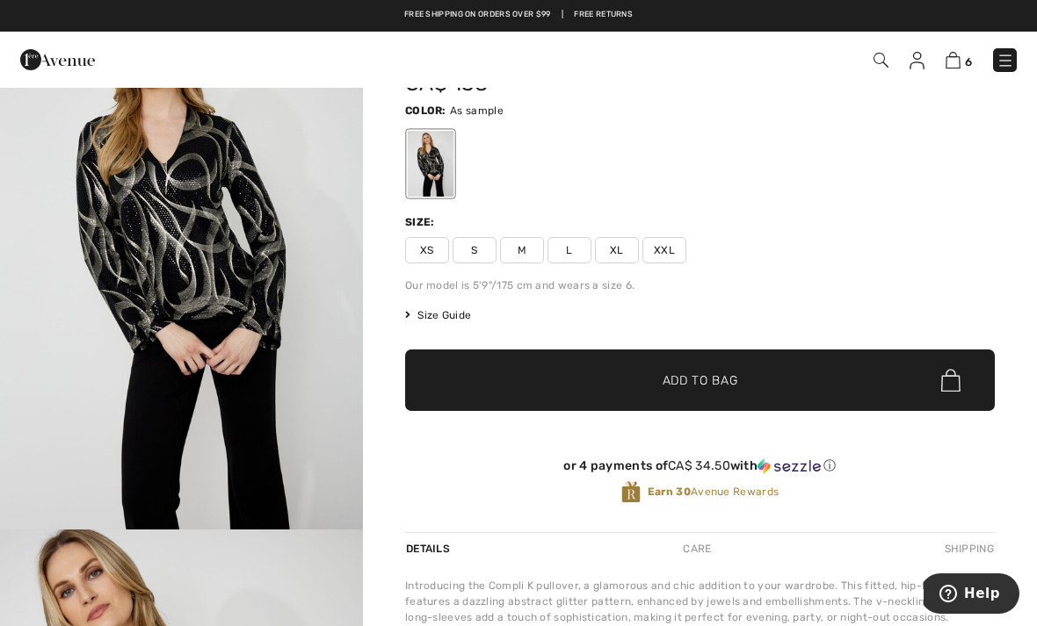
click at [580, 247] on span "L" at bounding box center [569, 250] width 44 height 26
click at [806, 379] on span "✔ Added to Bag Add to Bag" at bounding box center [699, 380] width 589 height 61
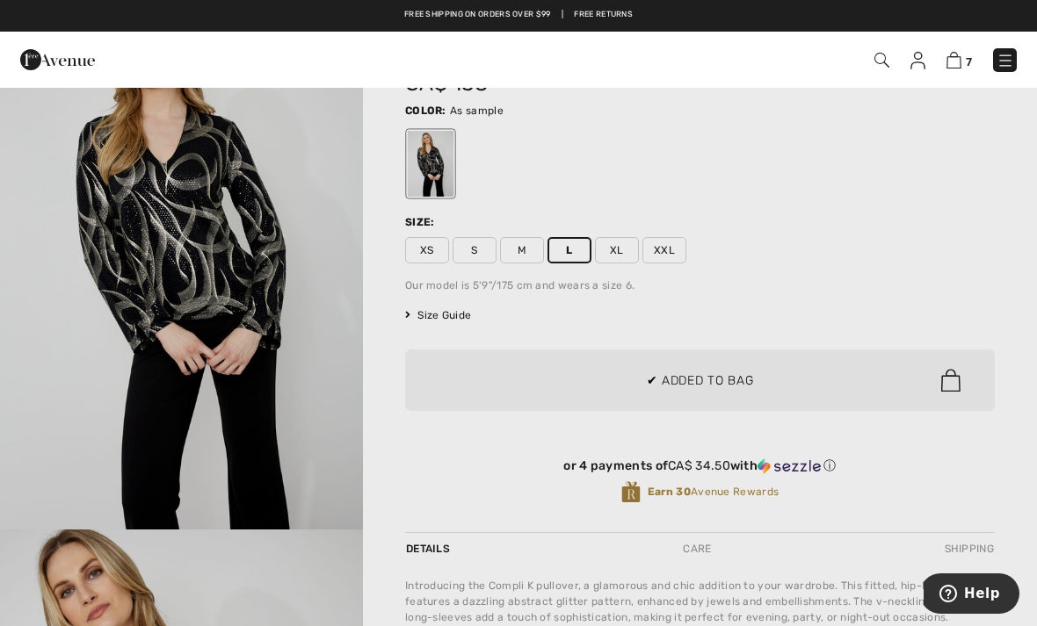
click at [859, 353] on div at bounding box center [518, 313] width 1037 height 626
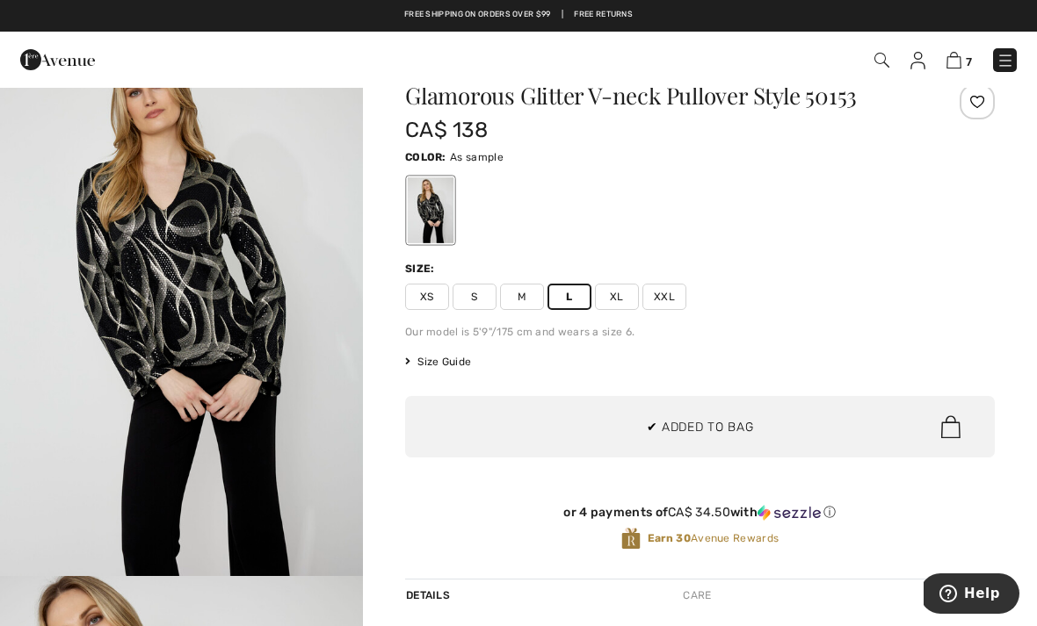
scroll to position [0, 0]
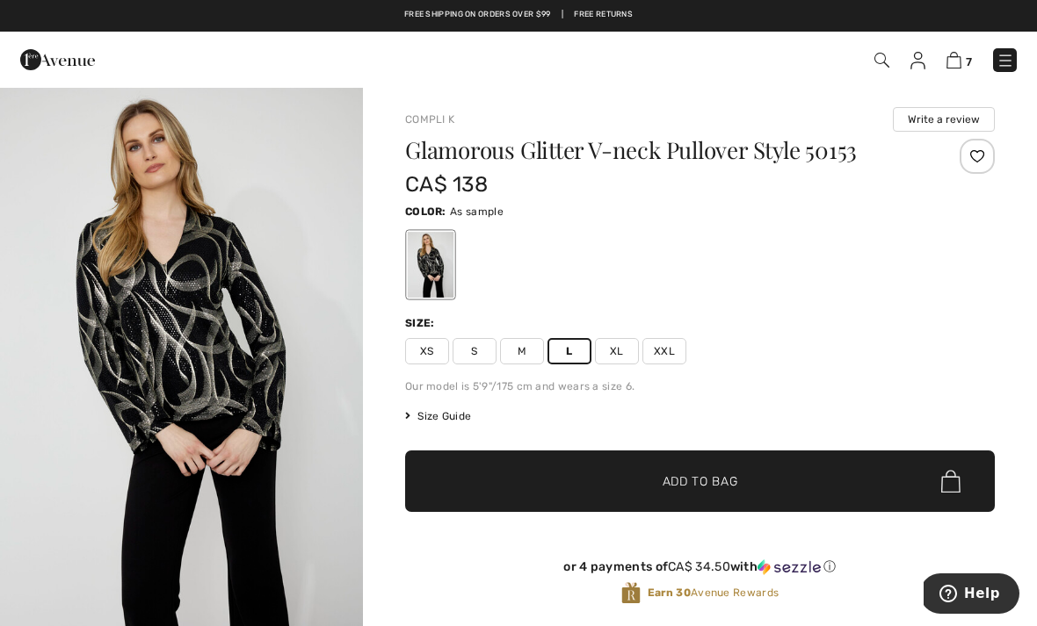
click at [977, 156] on div at bounding box center [976, 156] width 35 height 35
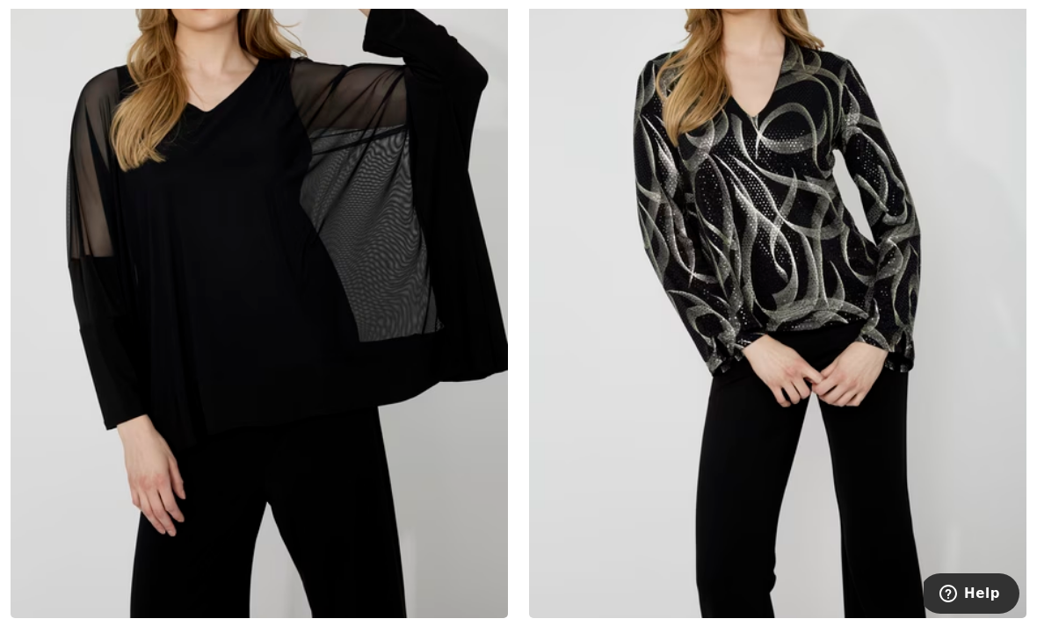
scroll to position [809, 0]
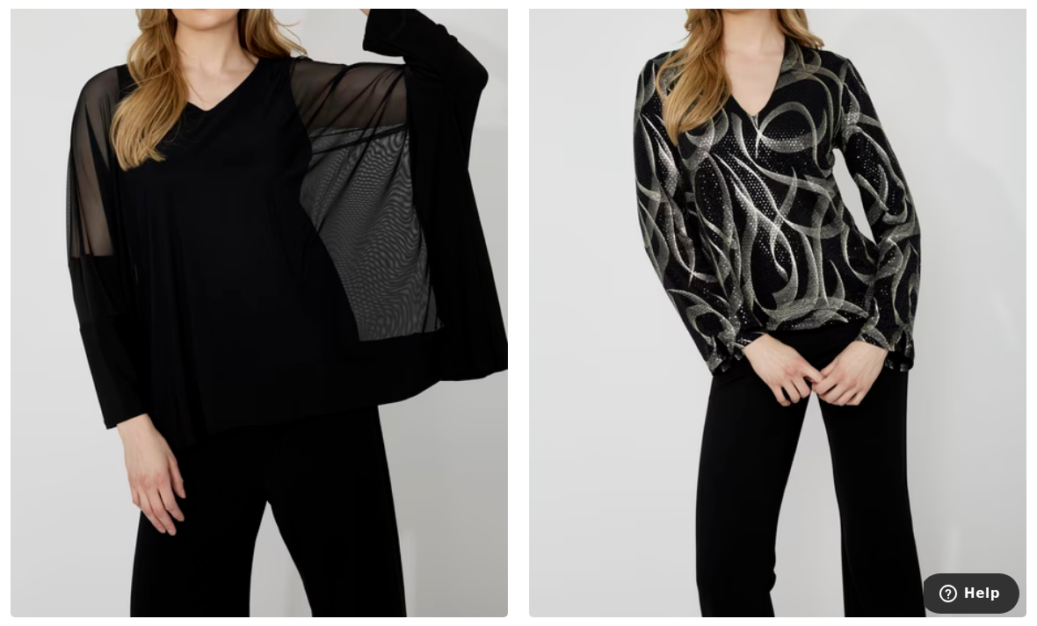
click at [380, 500] on img at bounding box center [259, 245] width 497 height 746
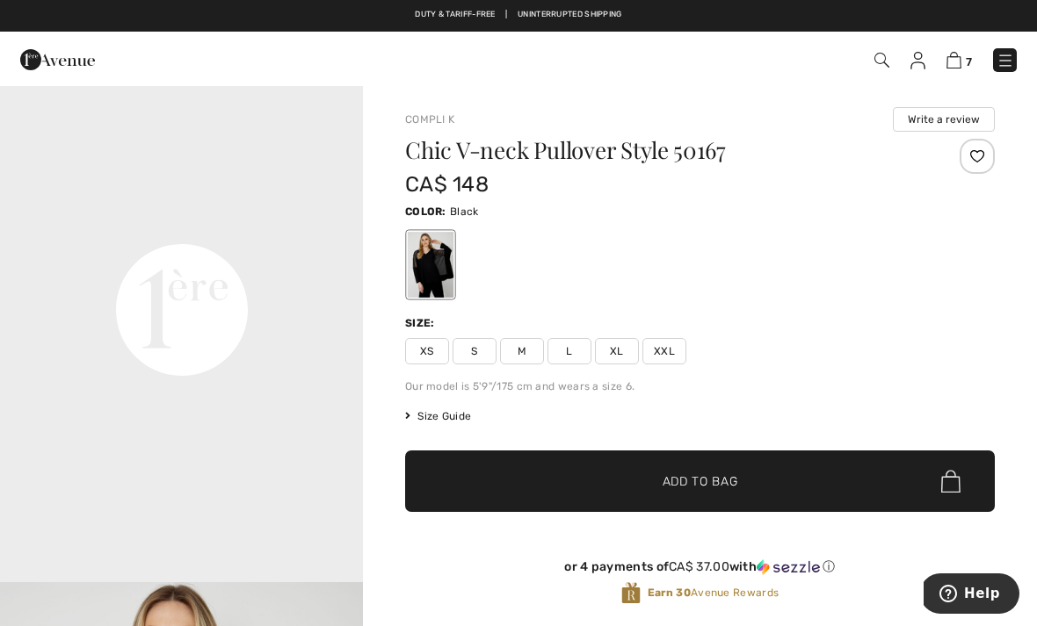
scroll to position [1132, 0]
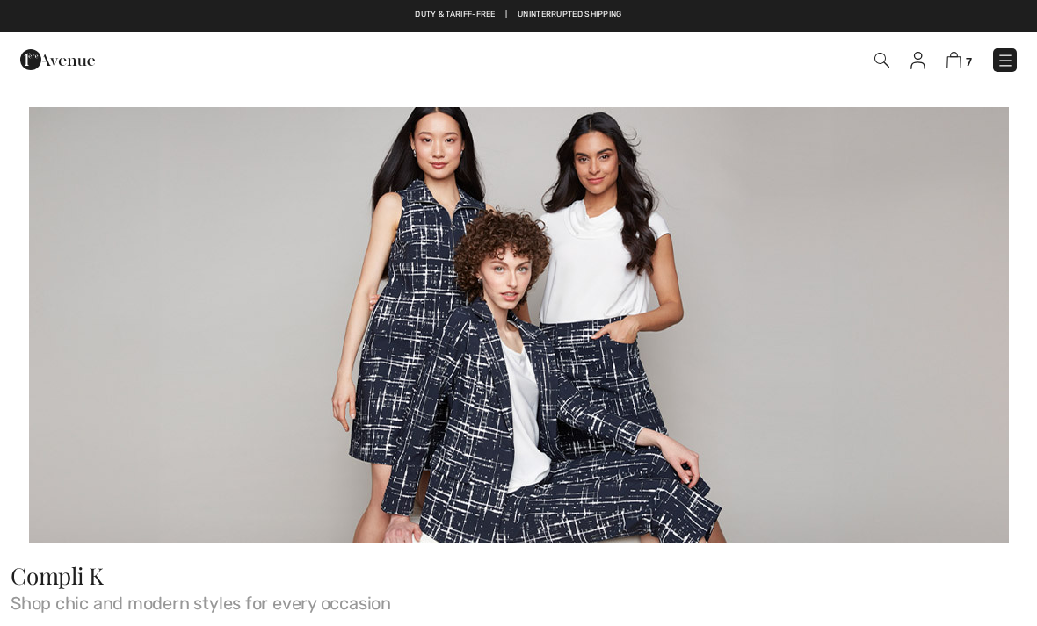
checkbox input "true"
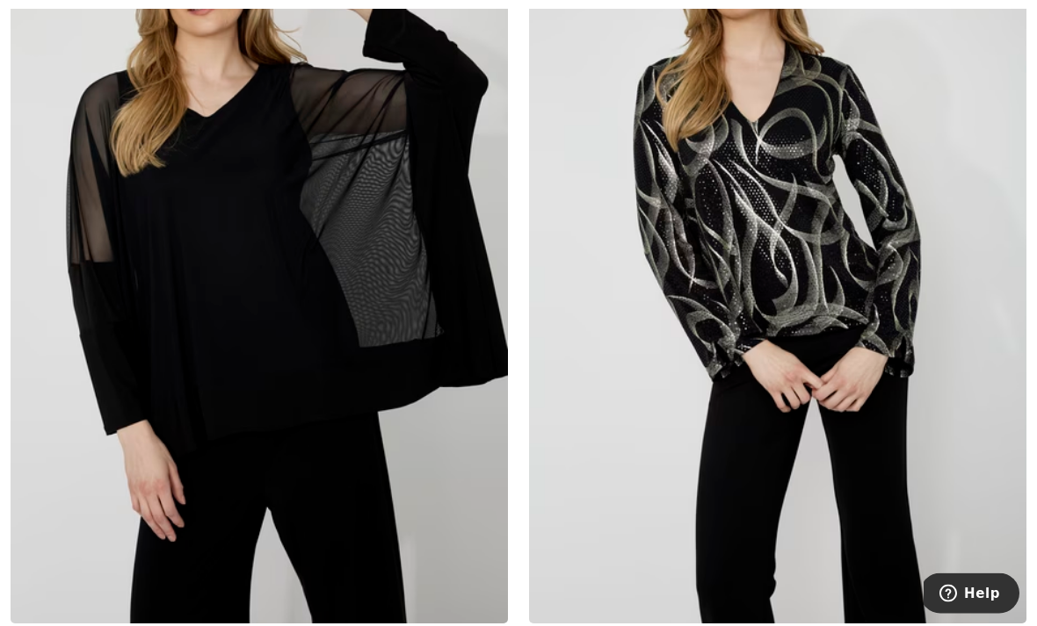
scroll to position [803, 0]
click at [918, 399] on img at bounding box center [777, 251] width 497 height 746
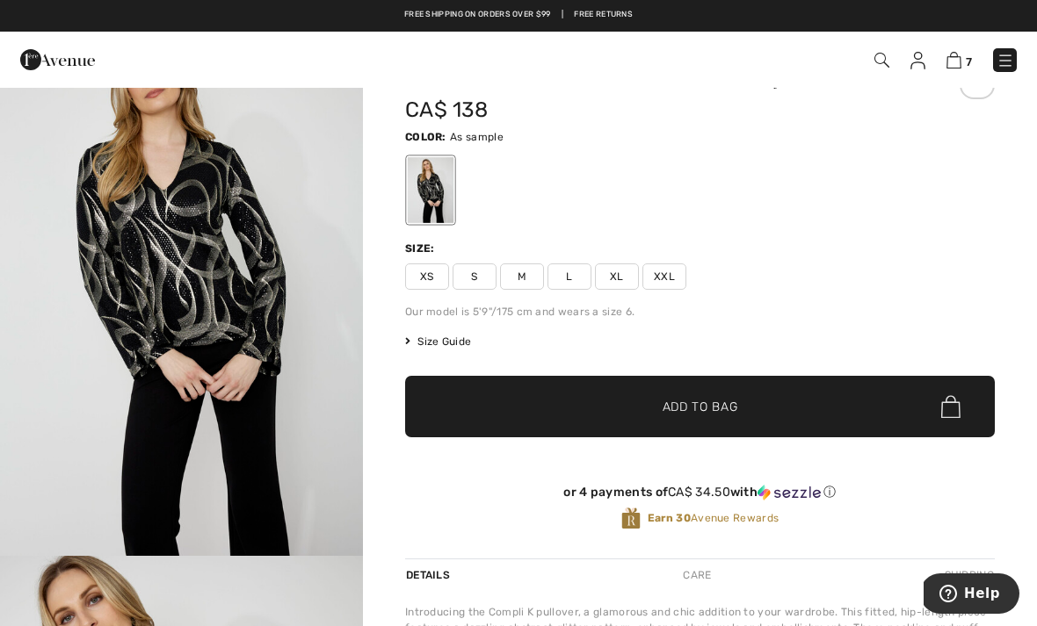
scroll to position [70, 0]
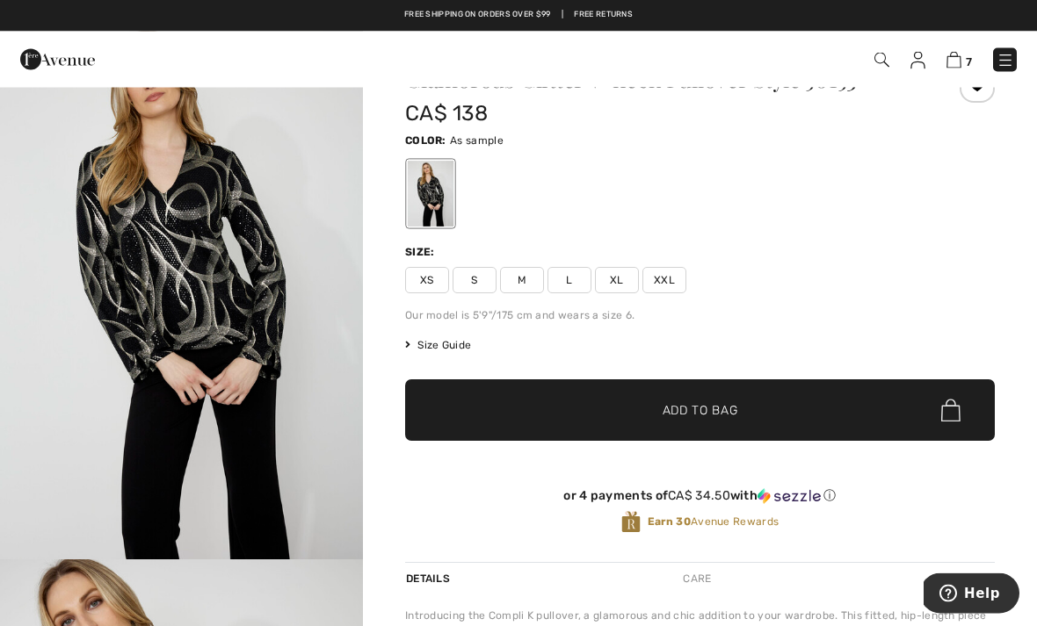
click at [446, 214] on div at bounding box center [431, 195] width 46 height 66
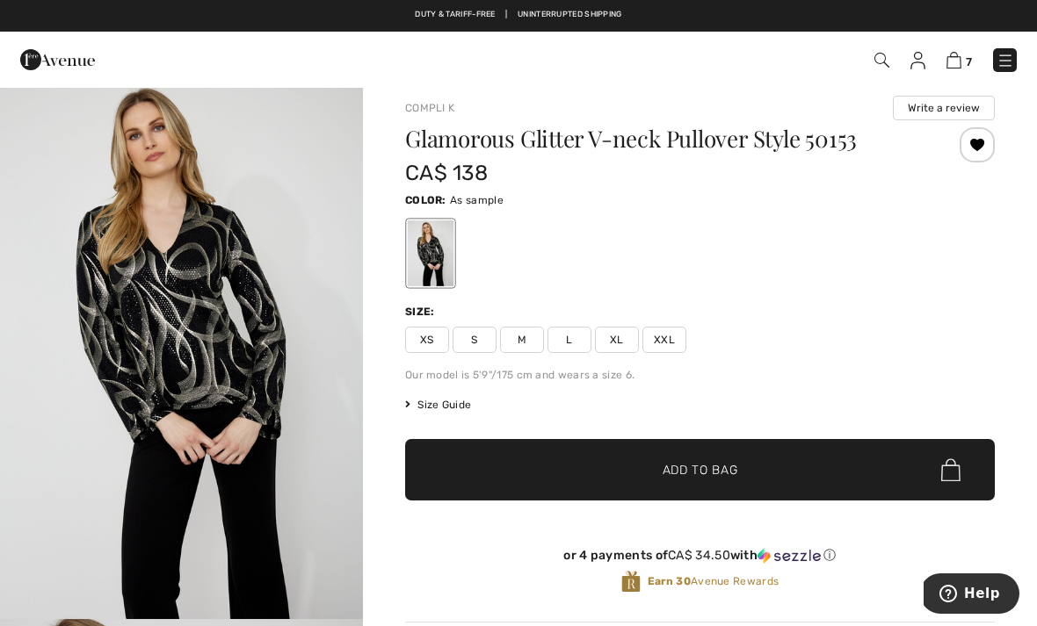
scroll to position [0, 0]
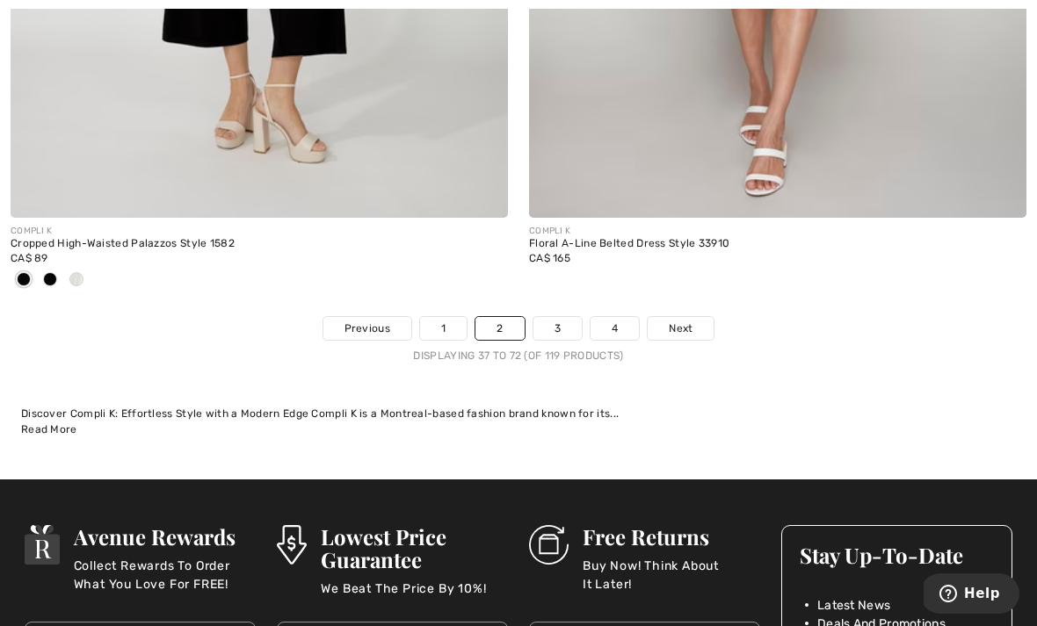
scroll to position [15740, 0]
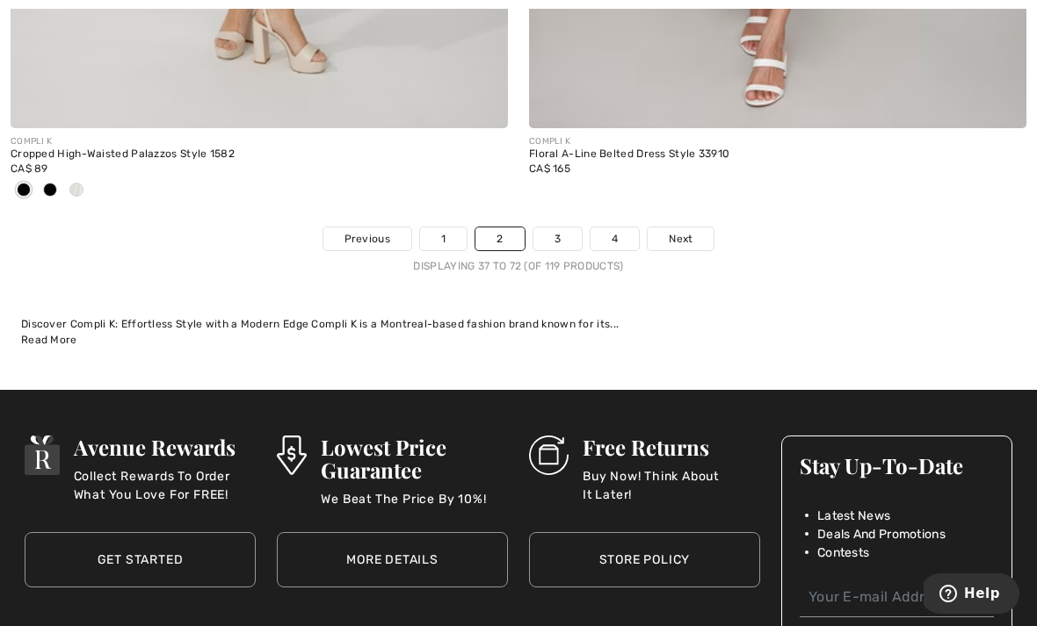
click at [667, 235] on link "Next" at bounding box center [680, 239] width 66 height 23
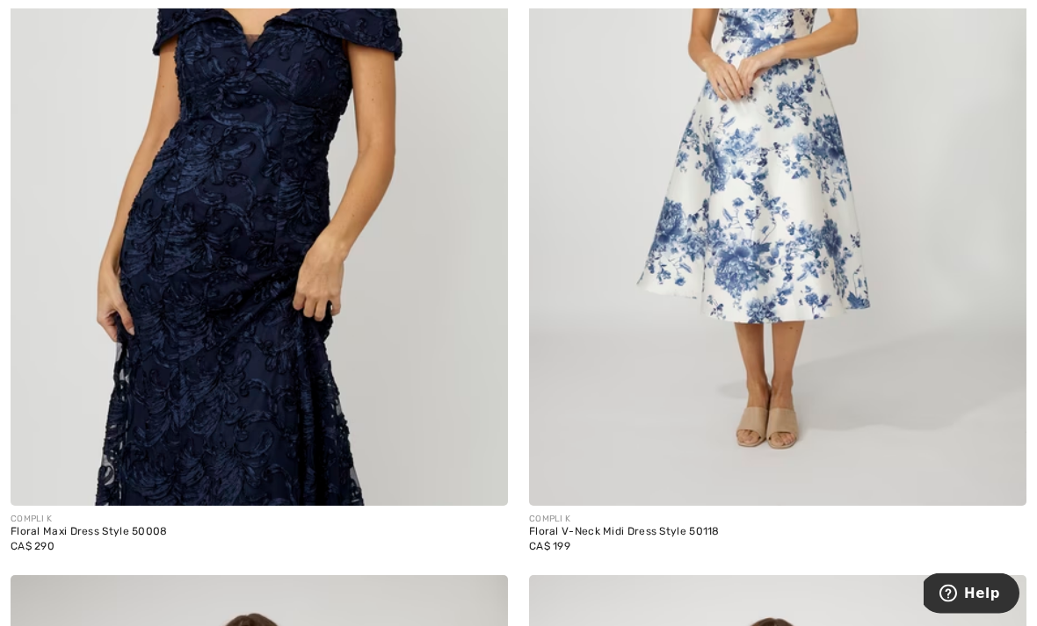
scroll to position [1765, 0]
click at [804, 358] on img at bounding box center [777, 133] width 497 height 746
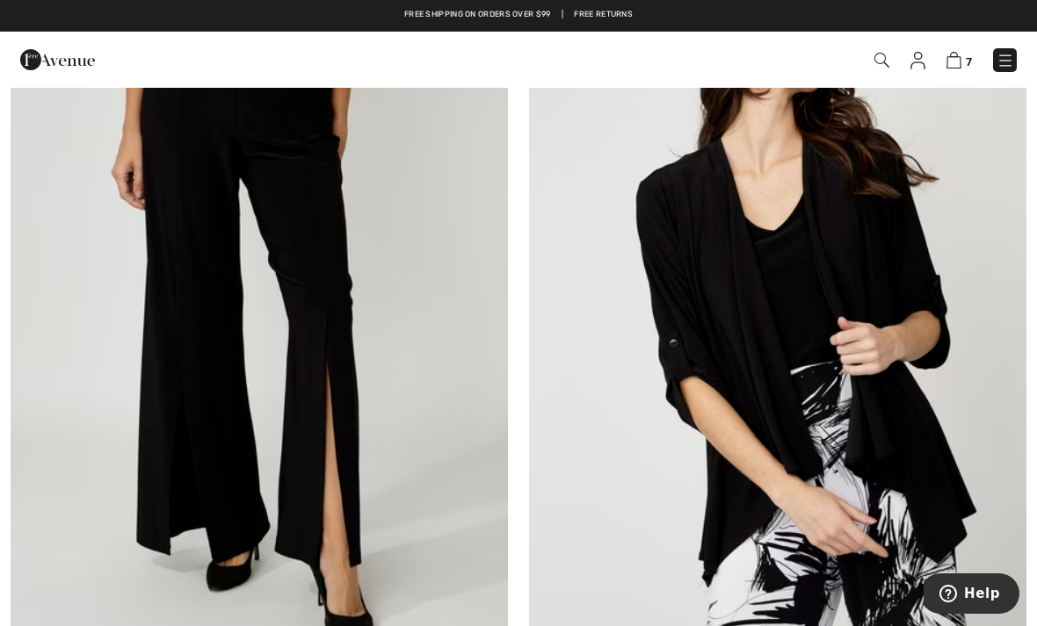
scroll to position [13339, 0]
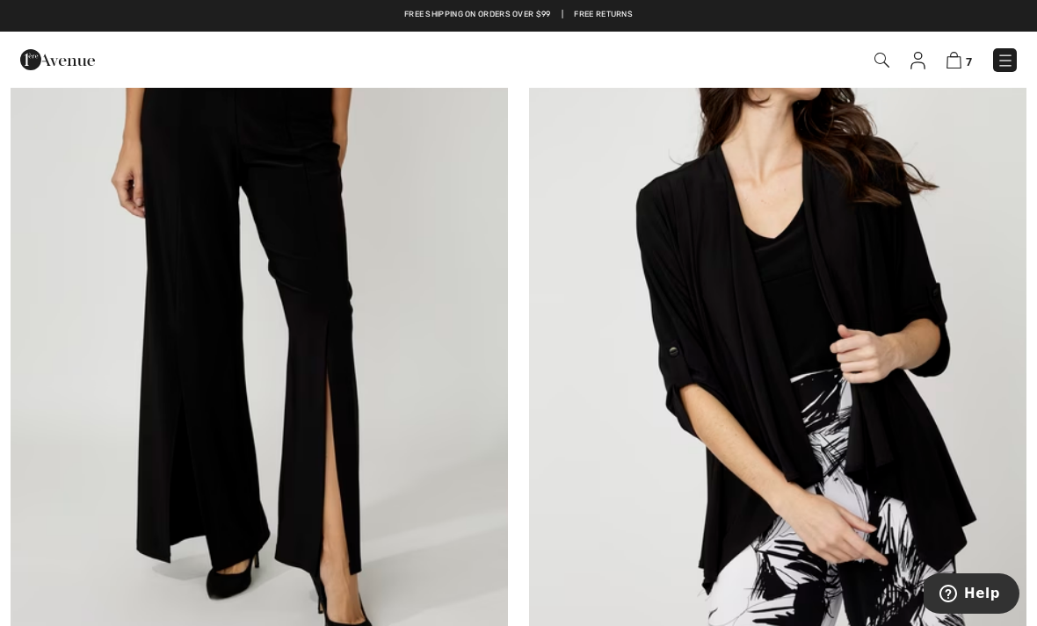
click at [67, 59] on img at bounding box center [57, 59] width 75 height 35
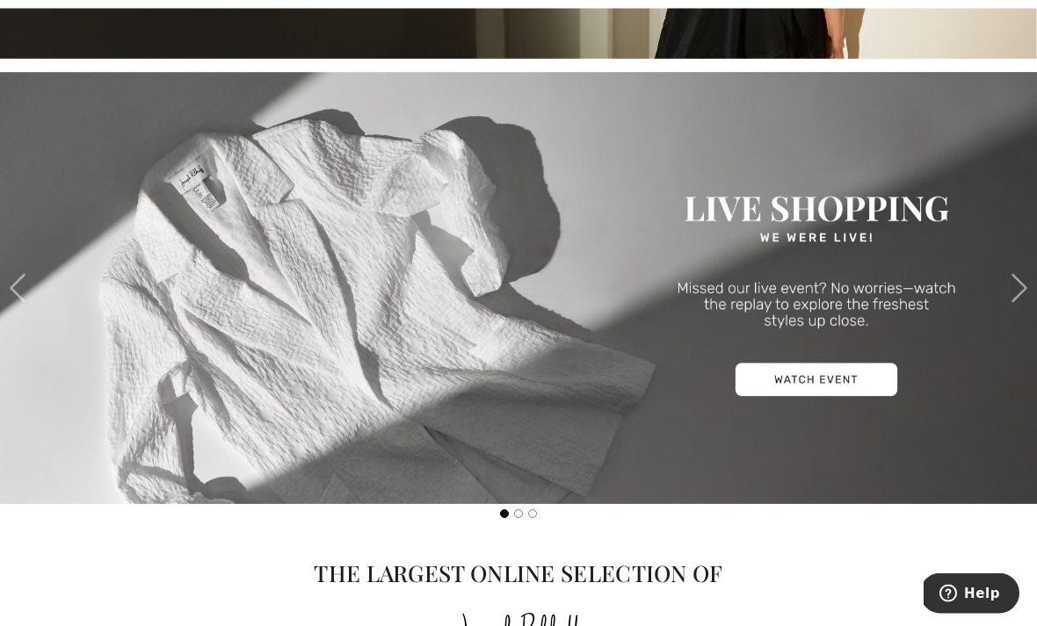
scroll to position [566, 0]
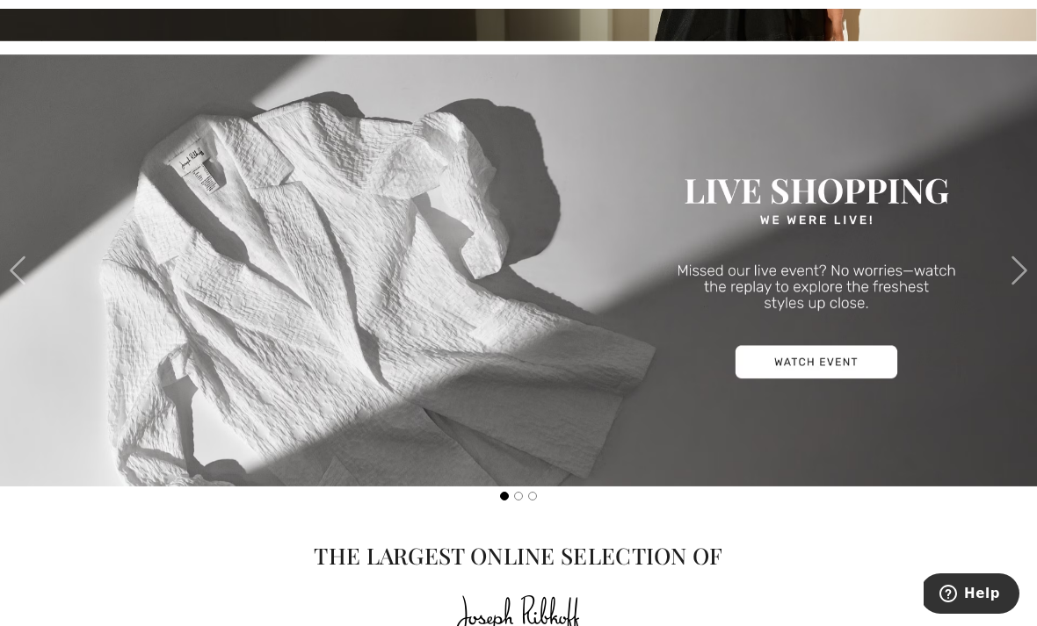
click at [826, 365] on img at bounding box center [518, 270] width 1037 height 432
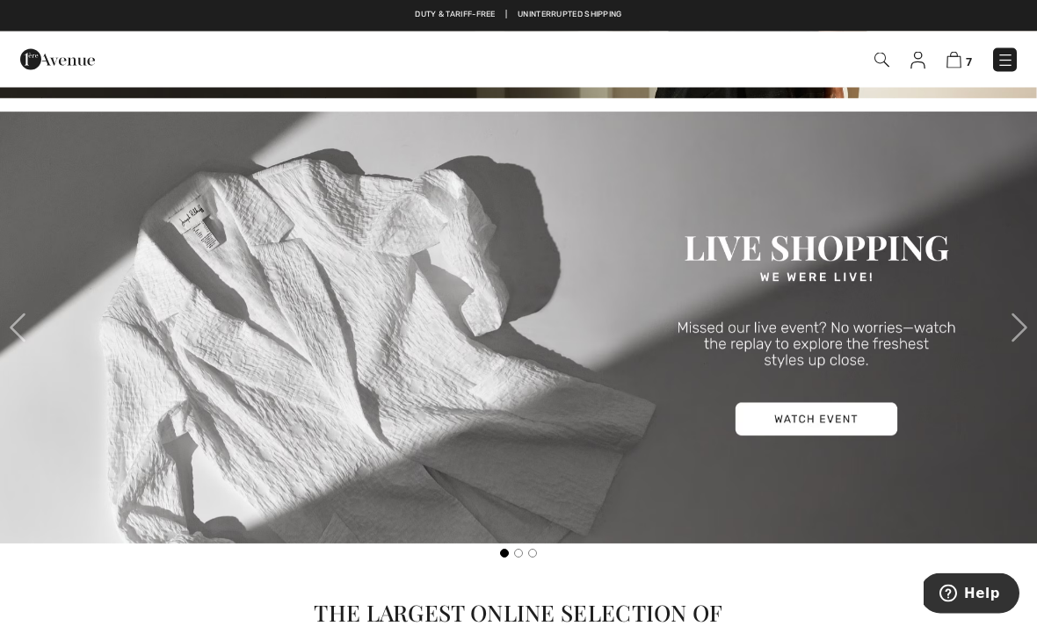
scroll to position [500, 0]
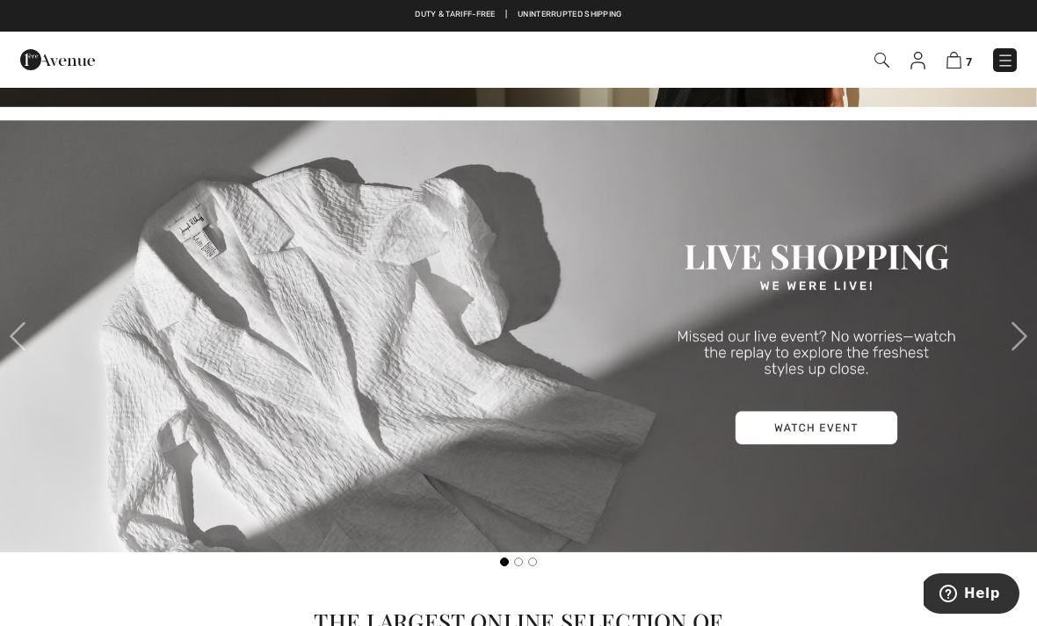
click at [604, 435] on img at bounding box center [518, 336] width 1037 height 432
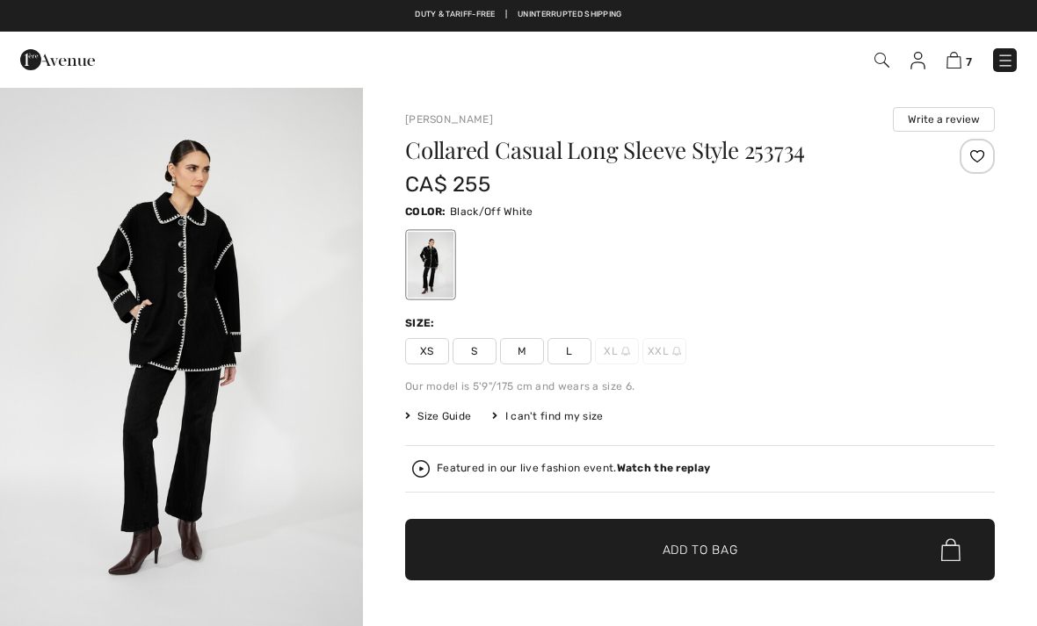
checkbox input "true"
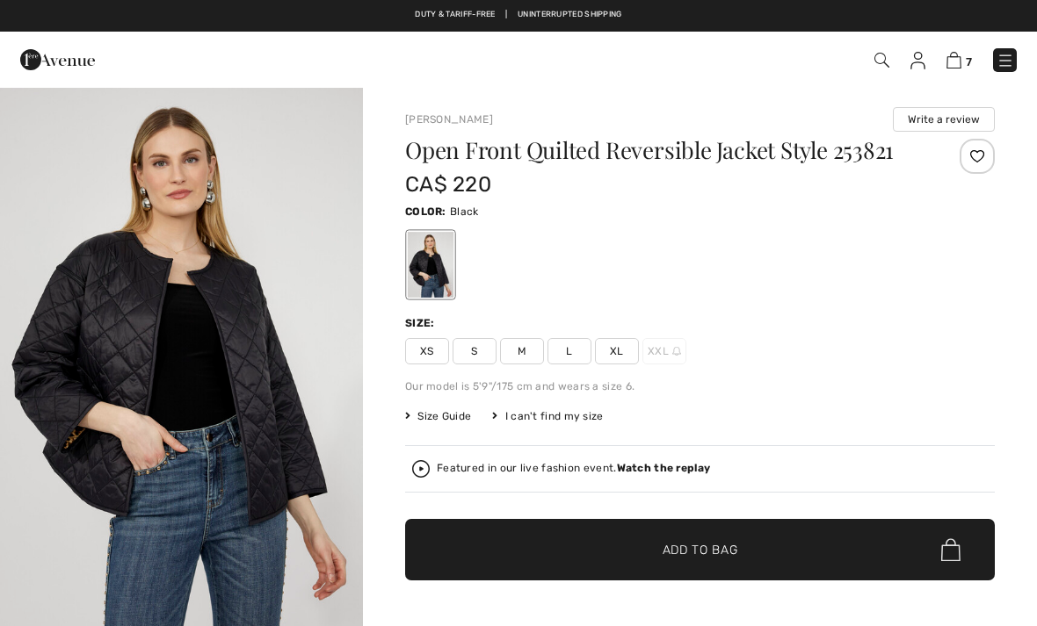
checkbox input "true"
click at [586, 352] on span "L" at bounding box center [569, 351] width 44 height 26
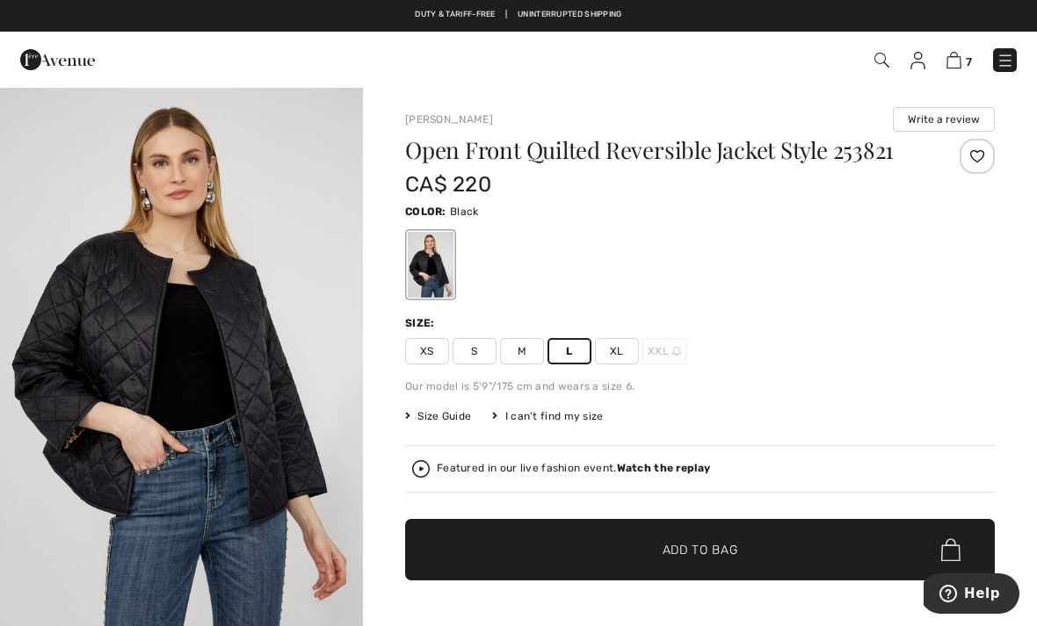
click at [704, 544] on span "Add to Bag" at bounding box center [700, 550] width 76 height 18
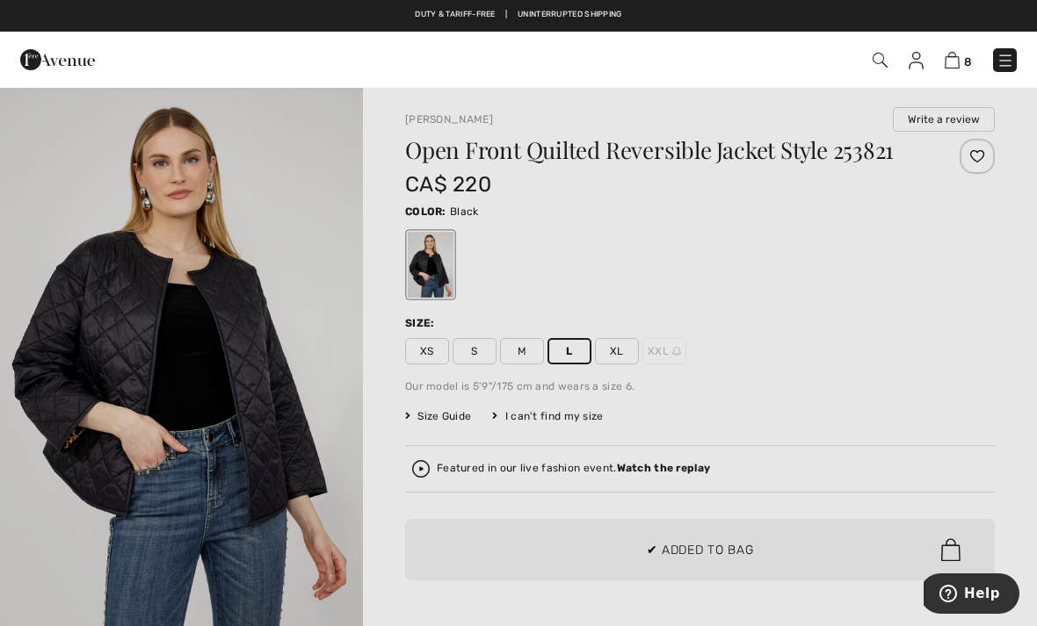
click at [780, 409] on div at bounding box center [518, 313] width 1037 height 626
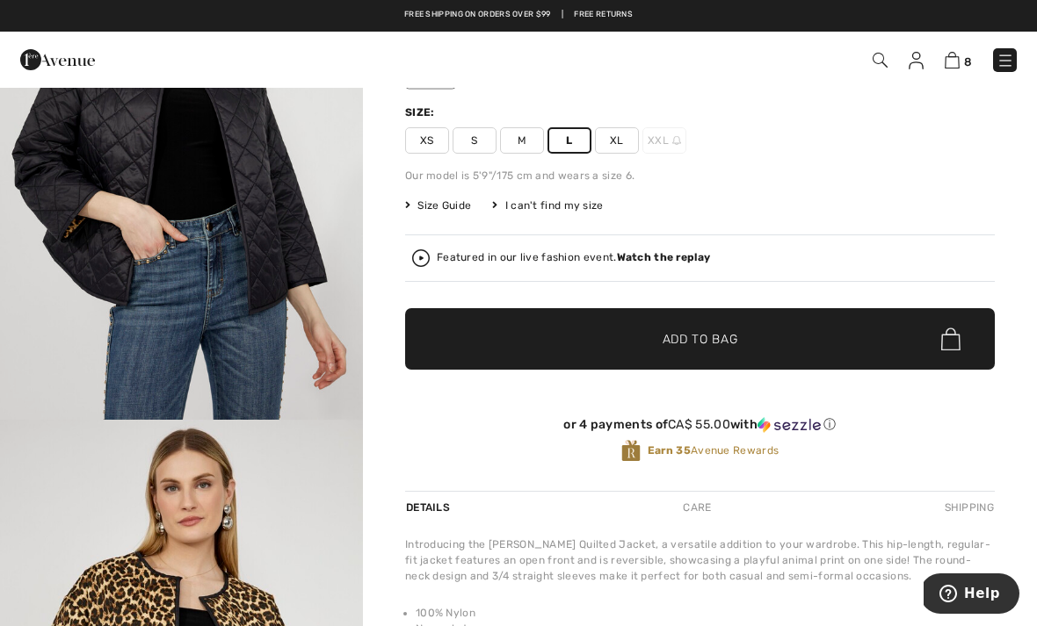
scroll to position [210, 0]
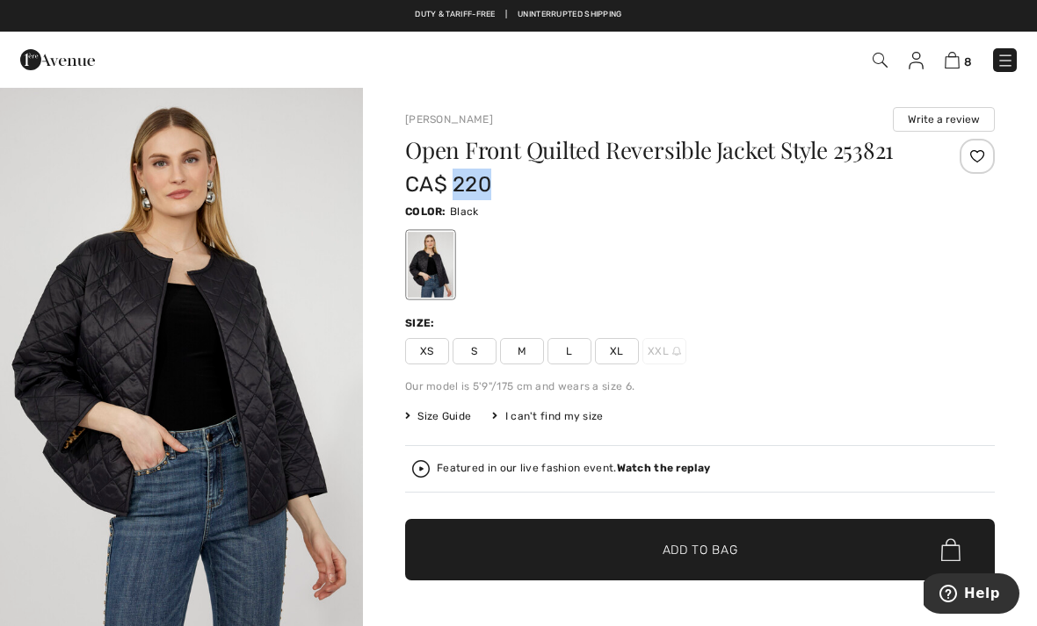
click at [855, 261] on div at bounding box center [699, 264] width 589 height 73
click at [980, 170] on div at bounding box center [976, 156] width 35 height 35
click at [846, 269] on div at bounding box center [699, 264] width 589 height 73
copy h1 "253821"
click at [92, 48] on img at bounding box center [57, 59] width 75 height 35
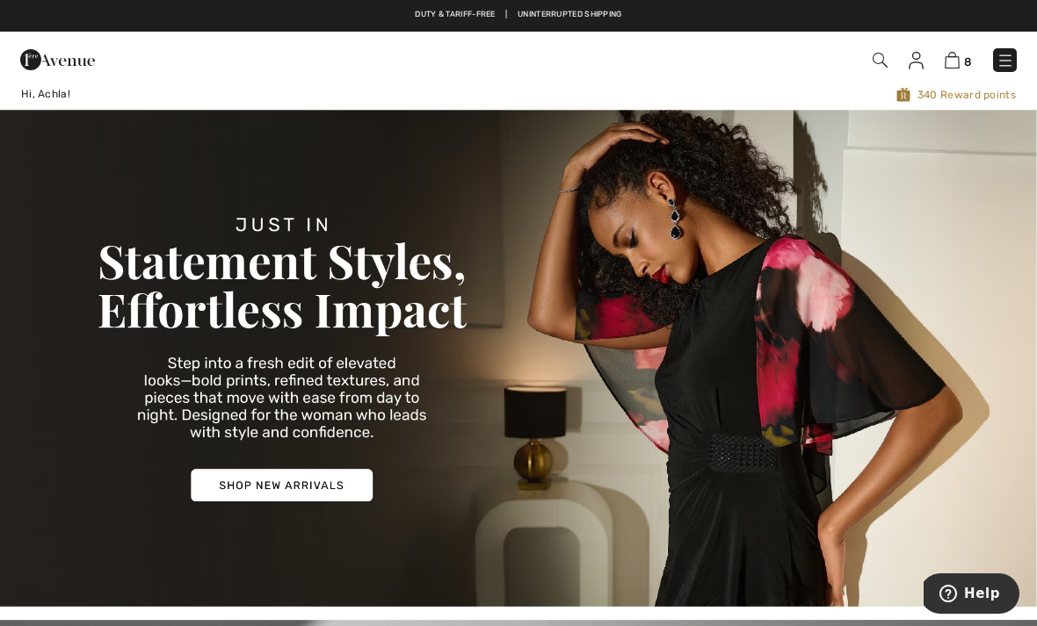
click at [959, 54] on img at bounding box center [951, 60] width 15 height 17
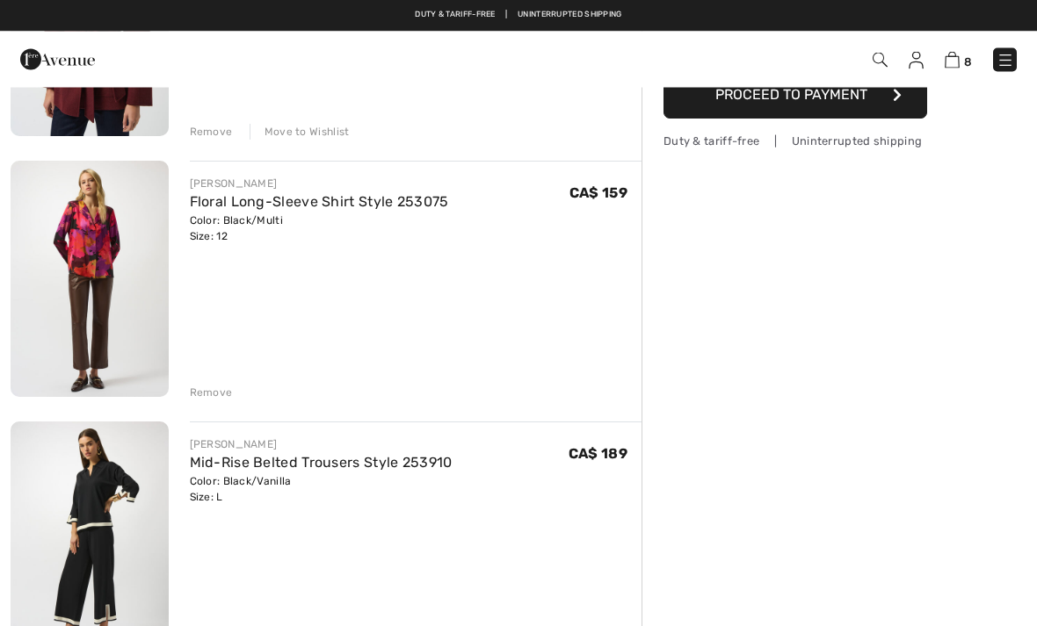
scroll to position [330, 0]
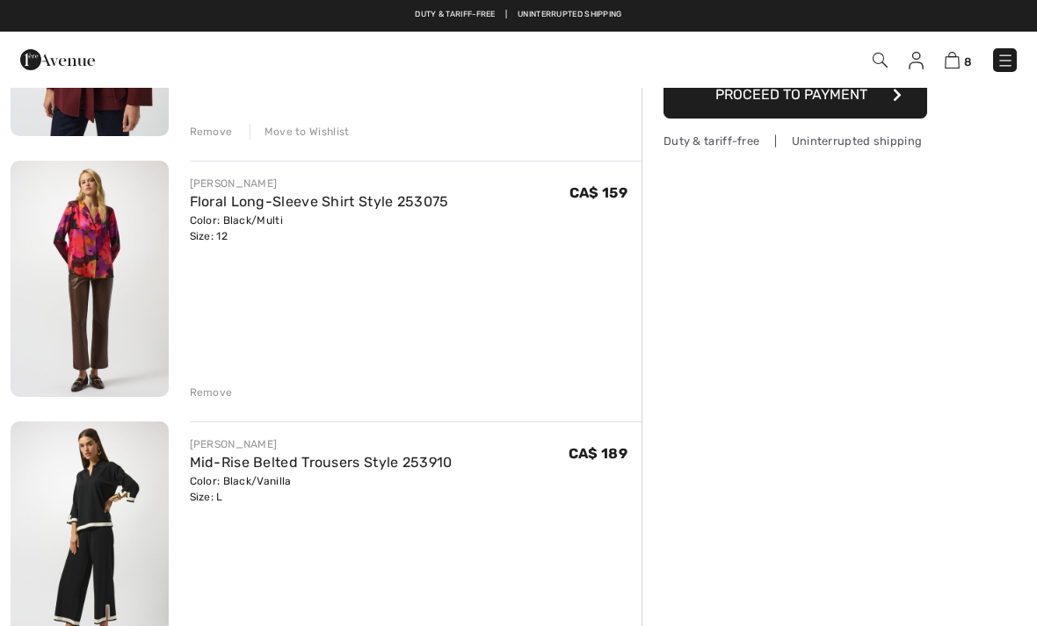
click at [221, 393] on div "Remove" at bounding box center [211, 393] width 43 height 16
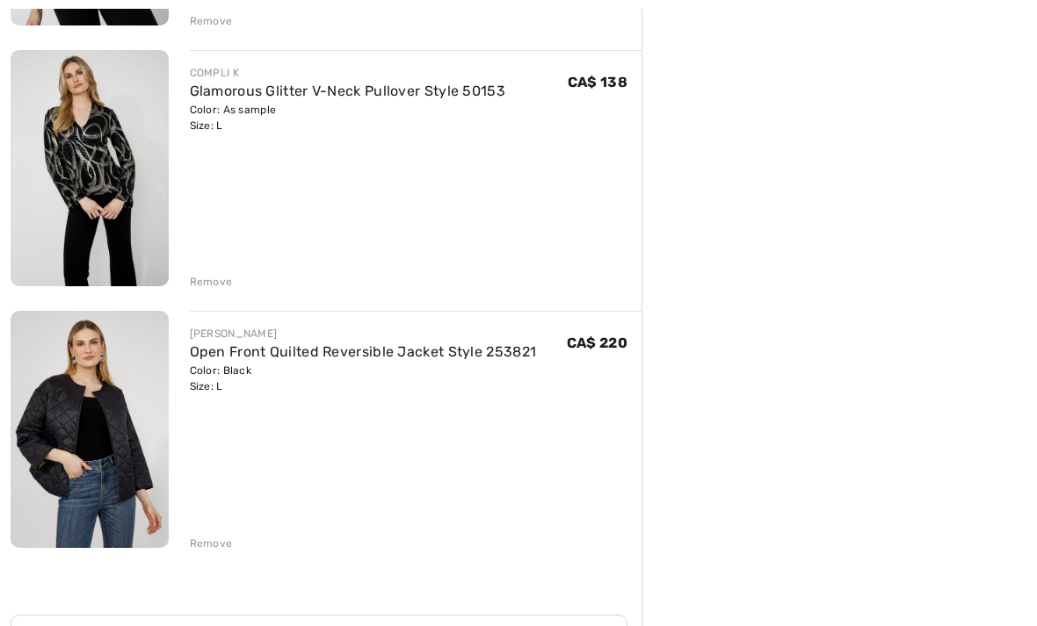
scroll to position [1489, 0]
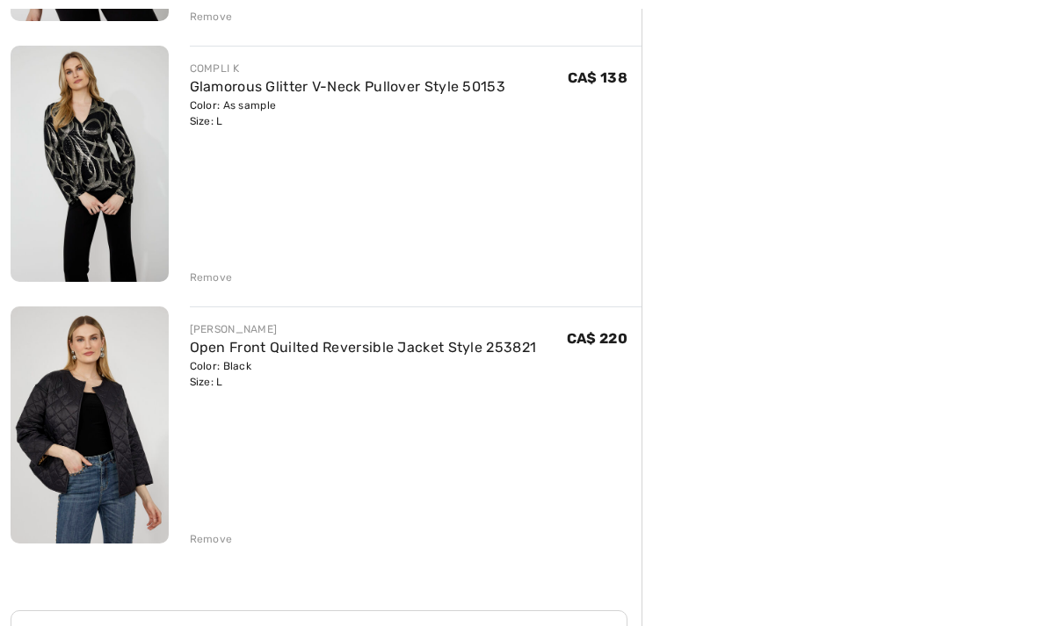
click at [509, 370] on div "Color: Black Size: L" at bounding box center [363, 374] width 347 height 32
click at [495, 340] on link "Open Front Quilted Reversible Jacket Style 253821" at bounding box center [363, 347] width 347 height 17
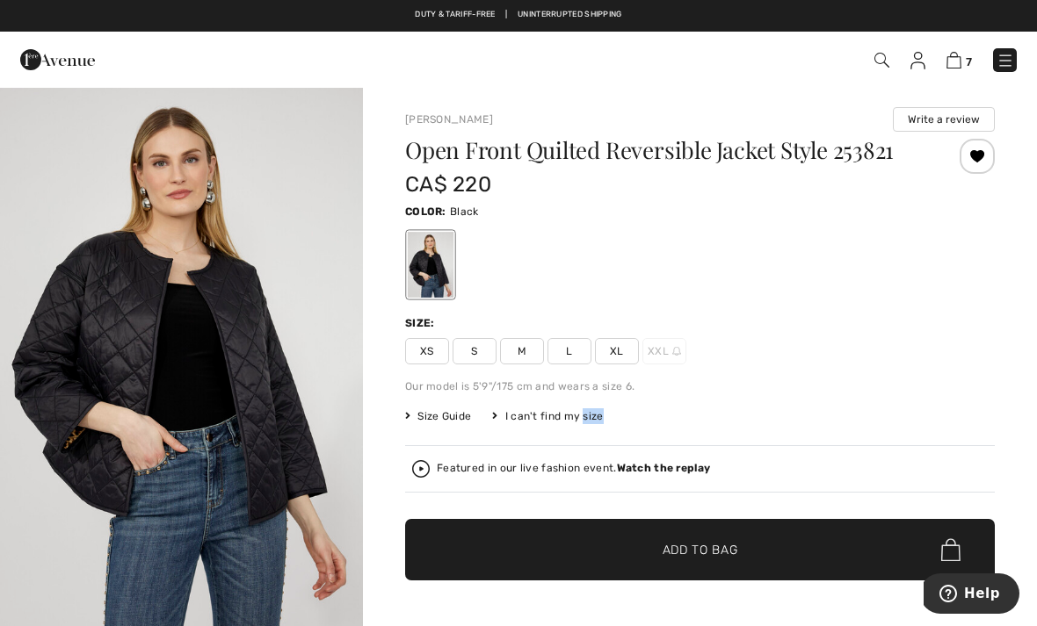
click at [906, 346] on div "XS S M L XL XXL" at bounding box center [699, 351] width 589 height 26
click at [912, 340] on div "XS S M L XL XXL" at bounding box center [699, 351] width 589 height 26
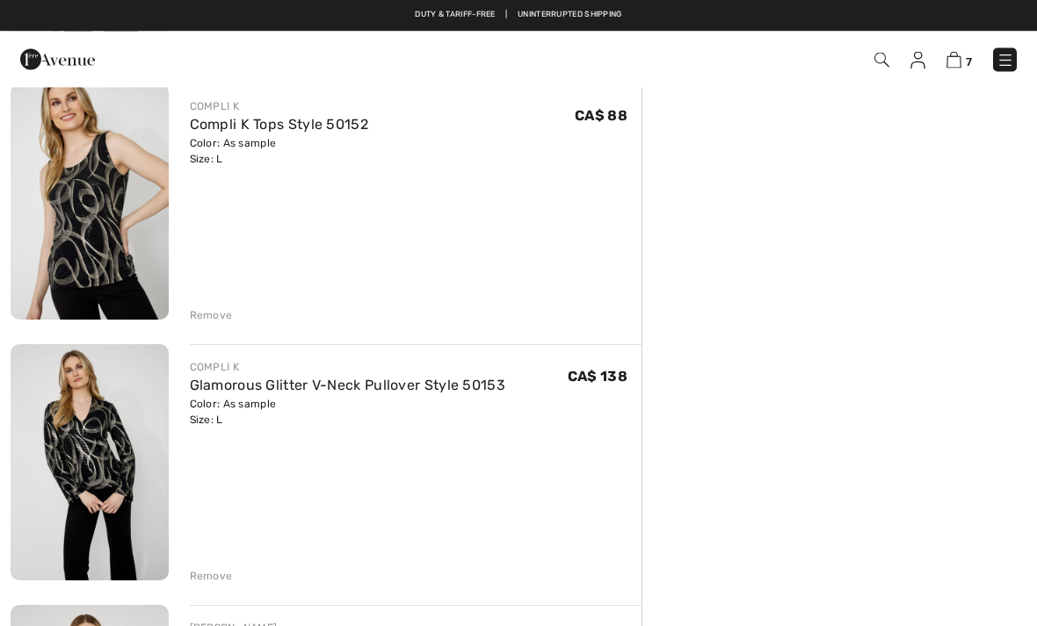
scroll to position [1178, 0]
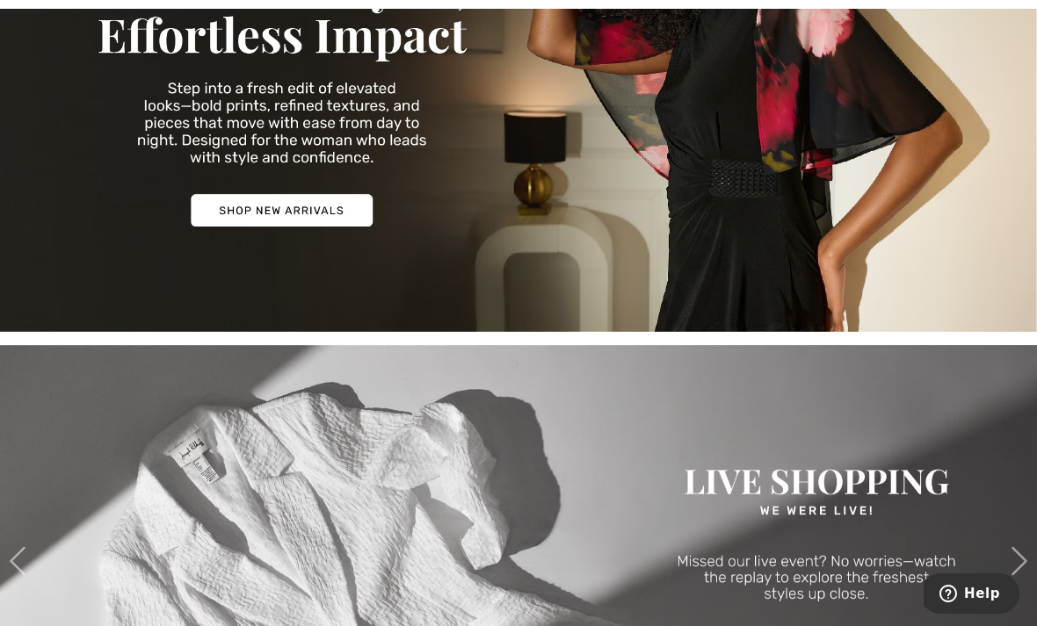
scroll to position [286, 0]
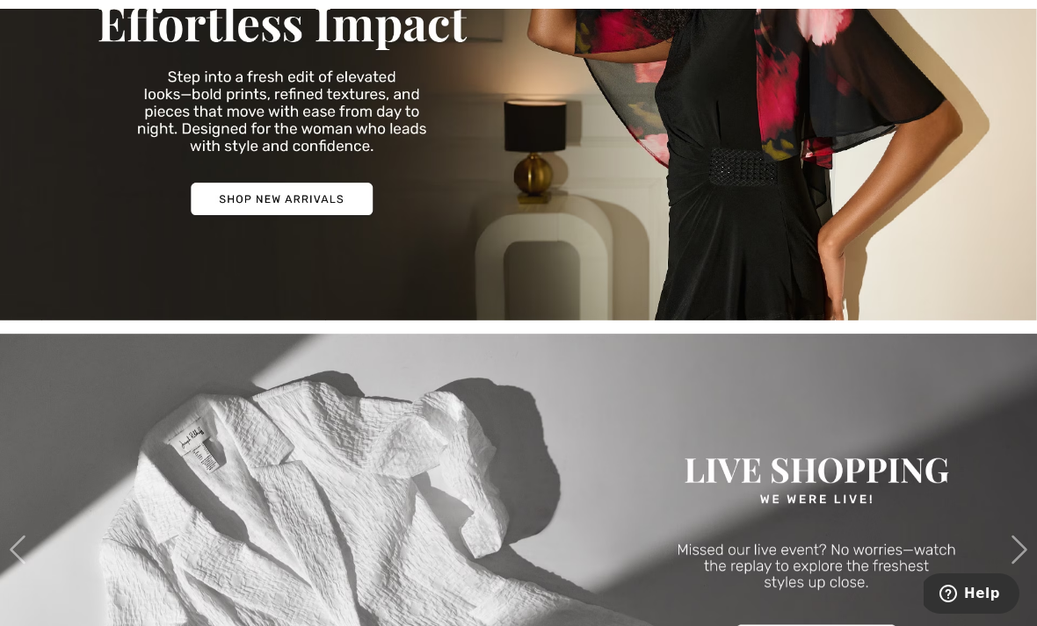
click at [565, 429] on img at bounding box center [518, 550] width 1037 height 432
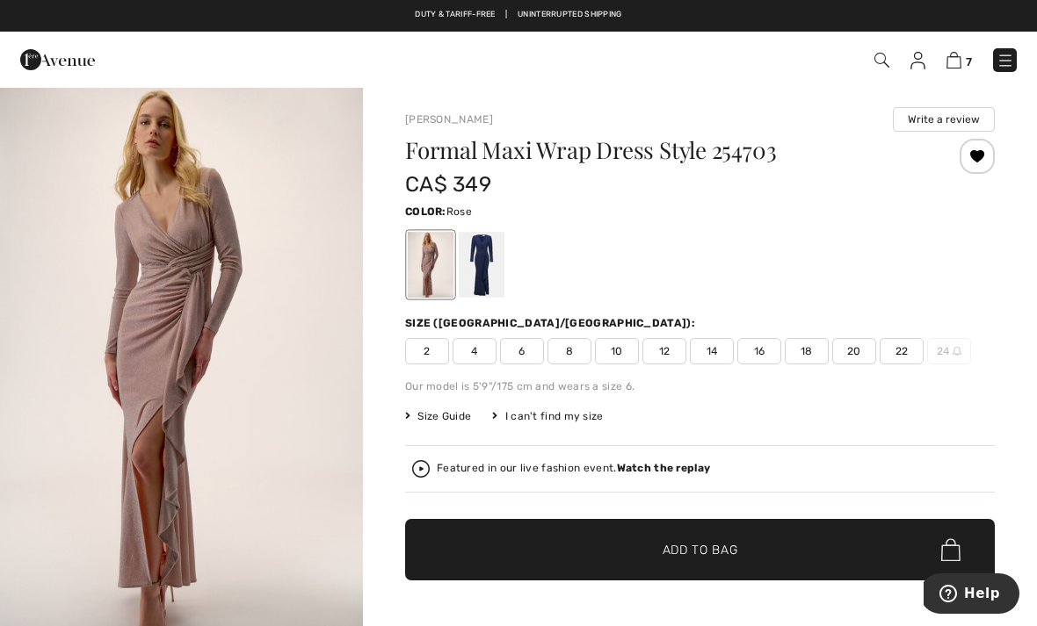
click at [488, 274] on div at bounding box center [482, 265] width 46 height 66
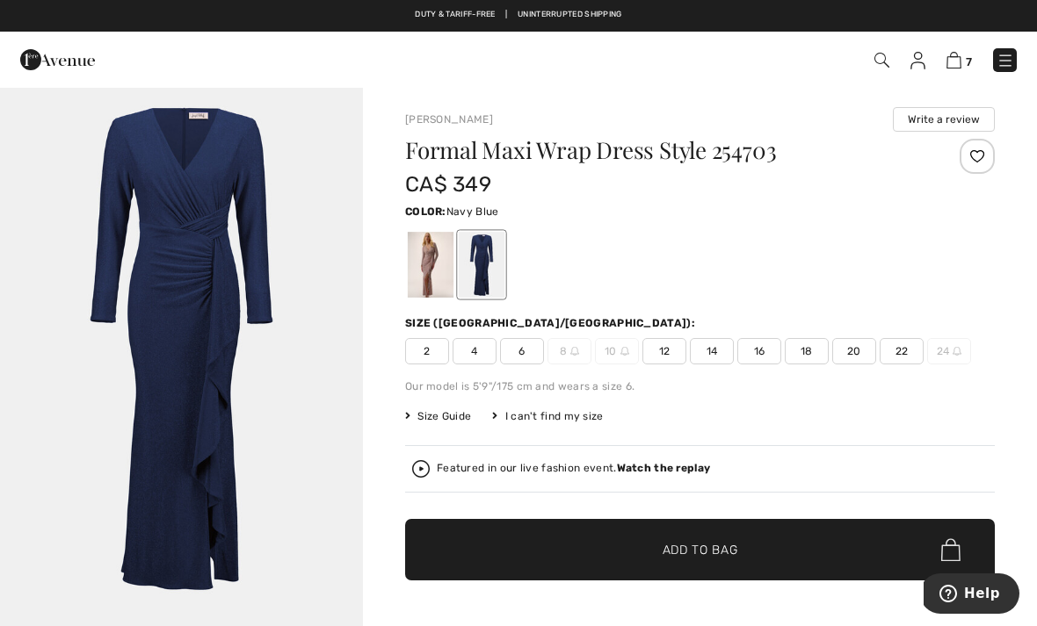
click at [986, 172] on div at bounding box center [976, 156] width 35 height 35
click at [969, 170] on div "Removed from Wishlist" at bounding box center [976, 156] width 35 height 35
